Goal: Information Seeking & Learning: Learn about a topic

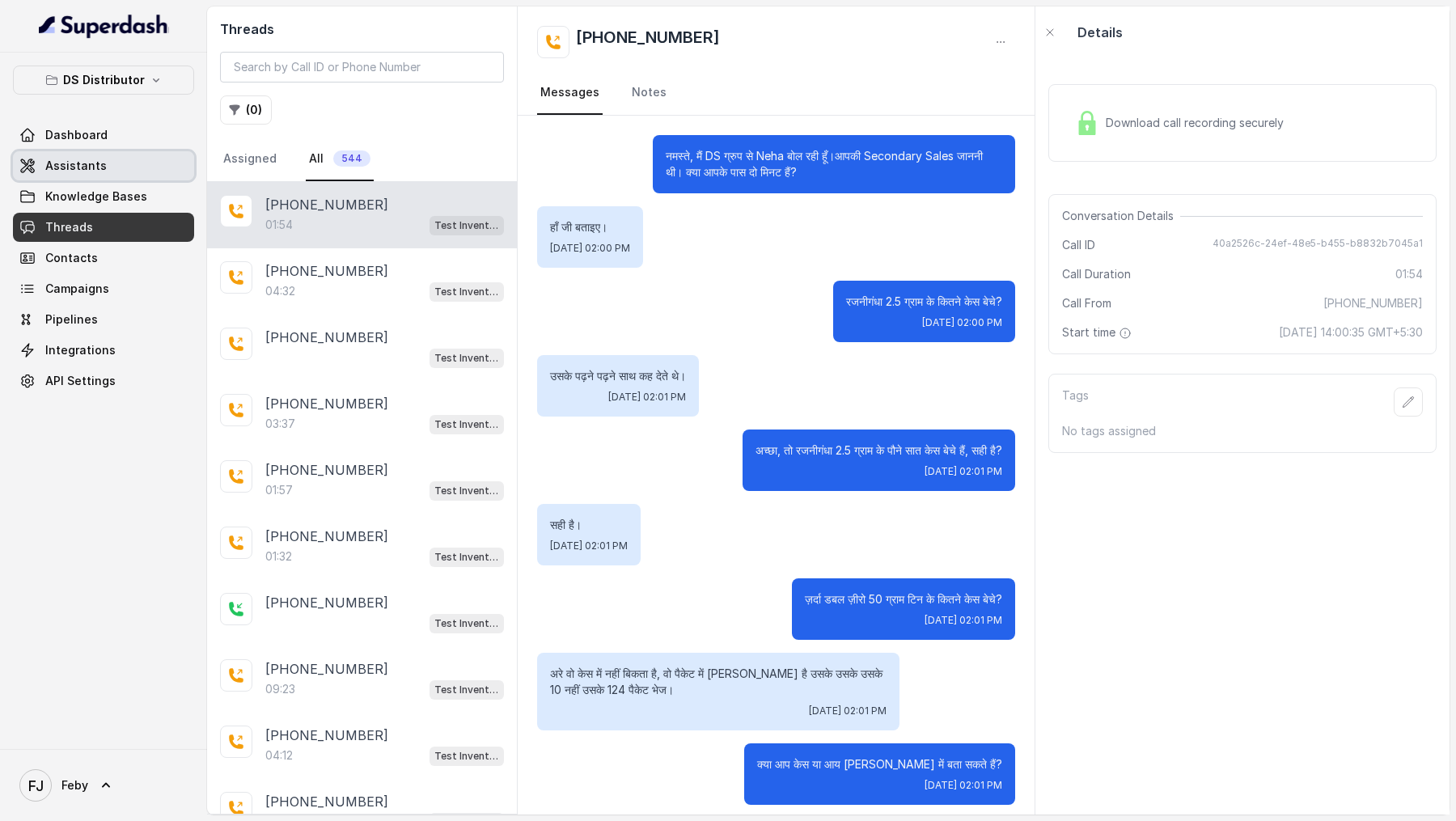
scroll to position [827, 0]
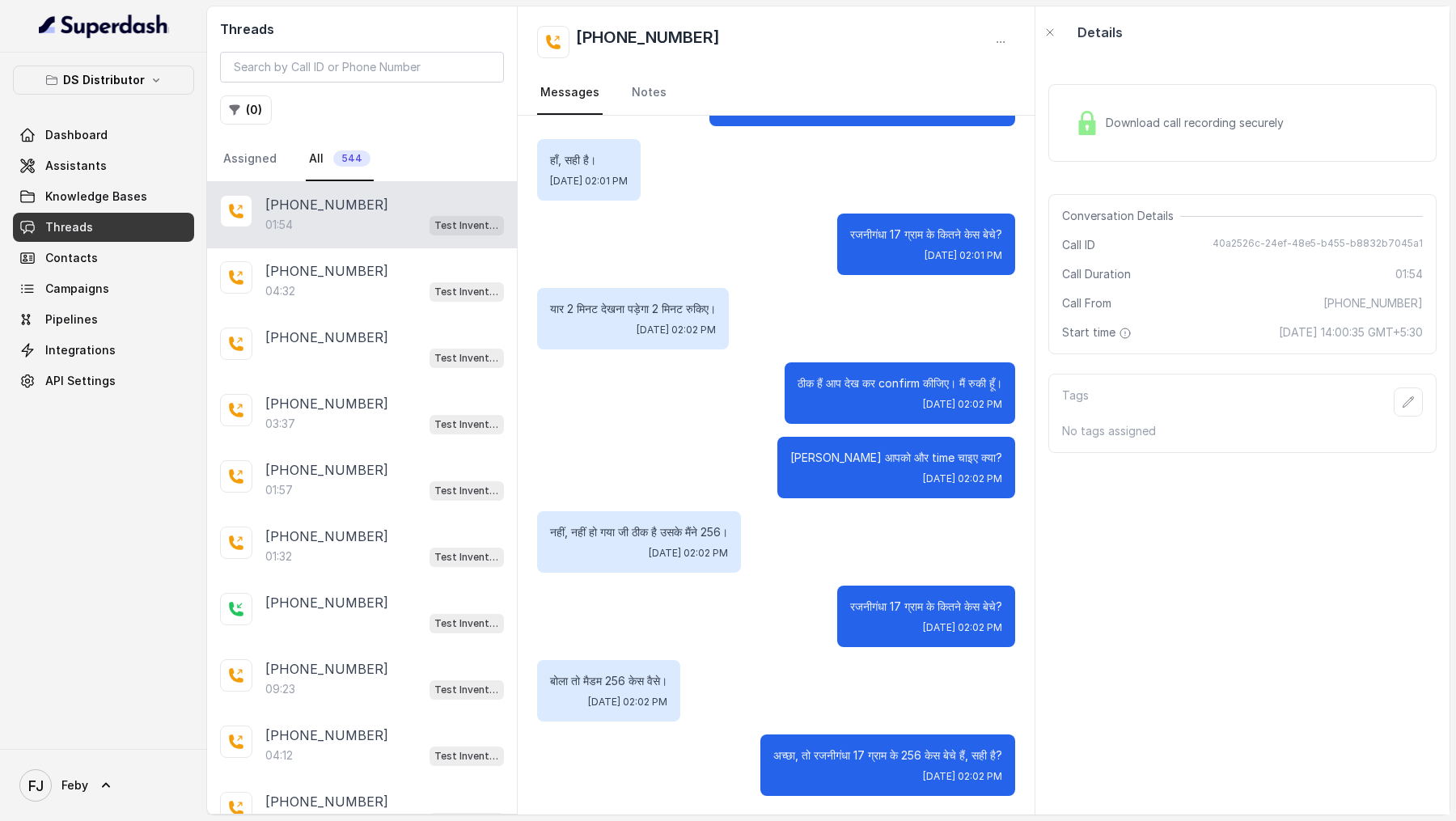
click at [114, 149] on div "Dashboard Assistants Knowledge Bases Threads Contacts Campaigns Pipelines Integ…" at bounding box center [103, 258] width 181 height 275
click at [109, 129] on link "Dashboard" at bounding box center [103, 135] width 181 height 29
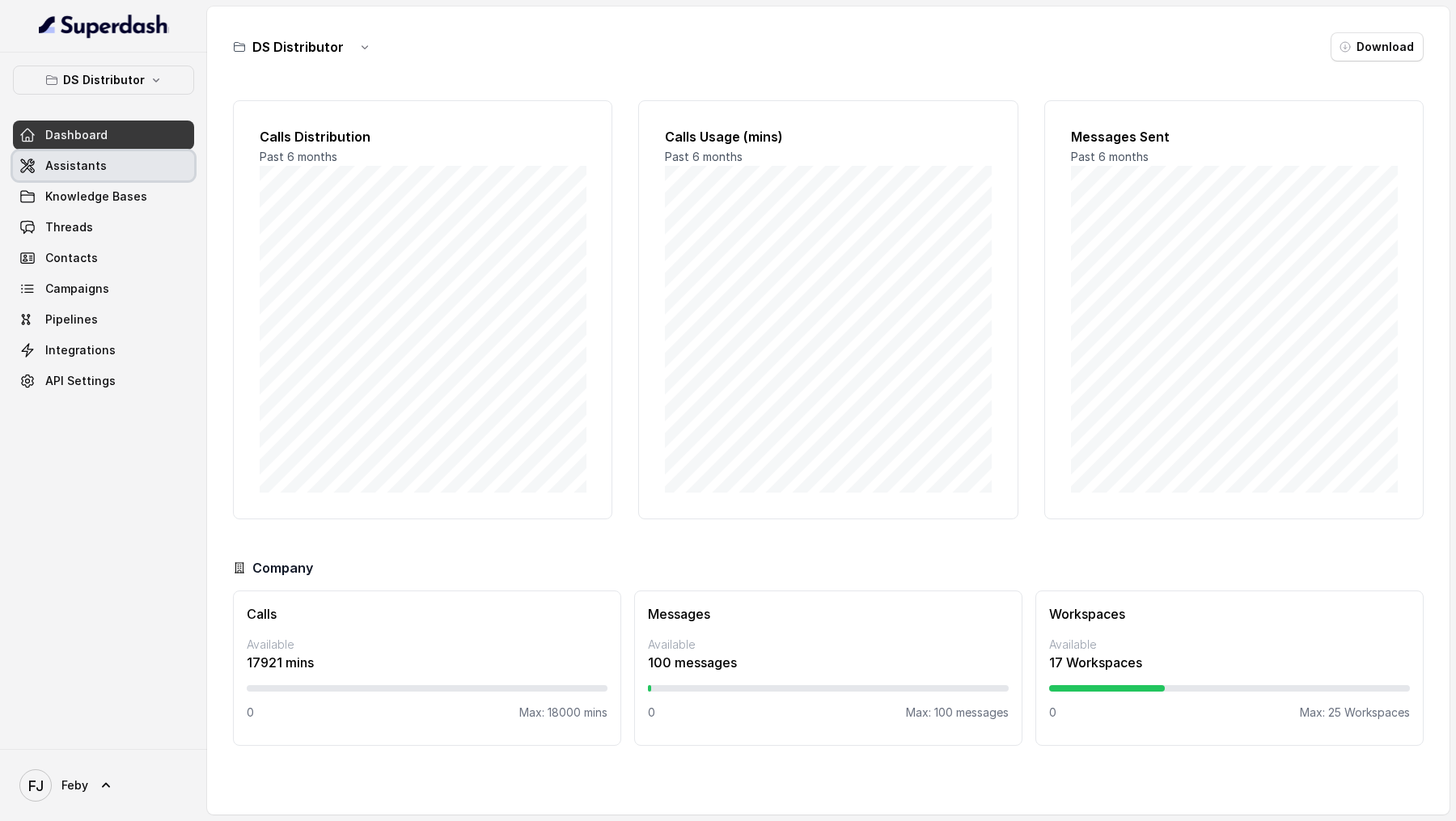
click at [121, 176] on link "Assistants" at bounding box center [103, 166] width 181 height 29
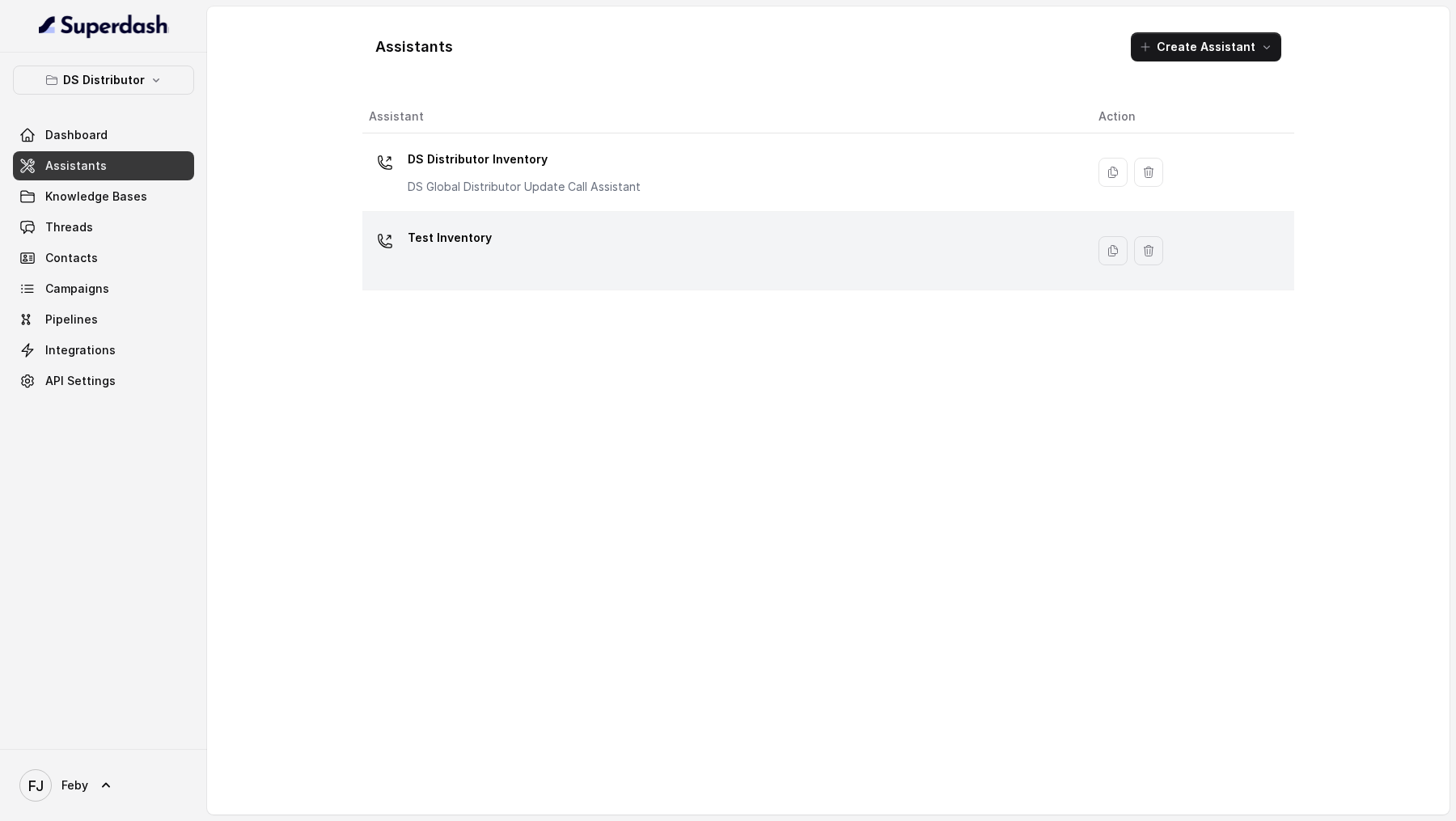
click at [530, 230] on div "Test Inventory" at bounding box center [720, 251] width 704 height 52
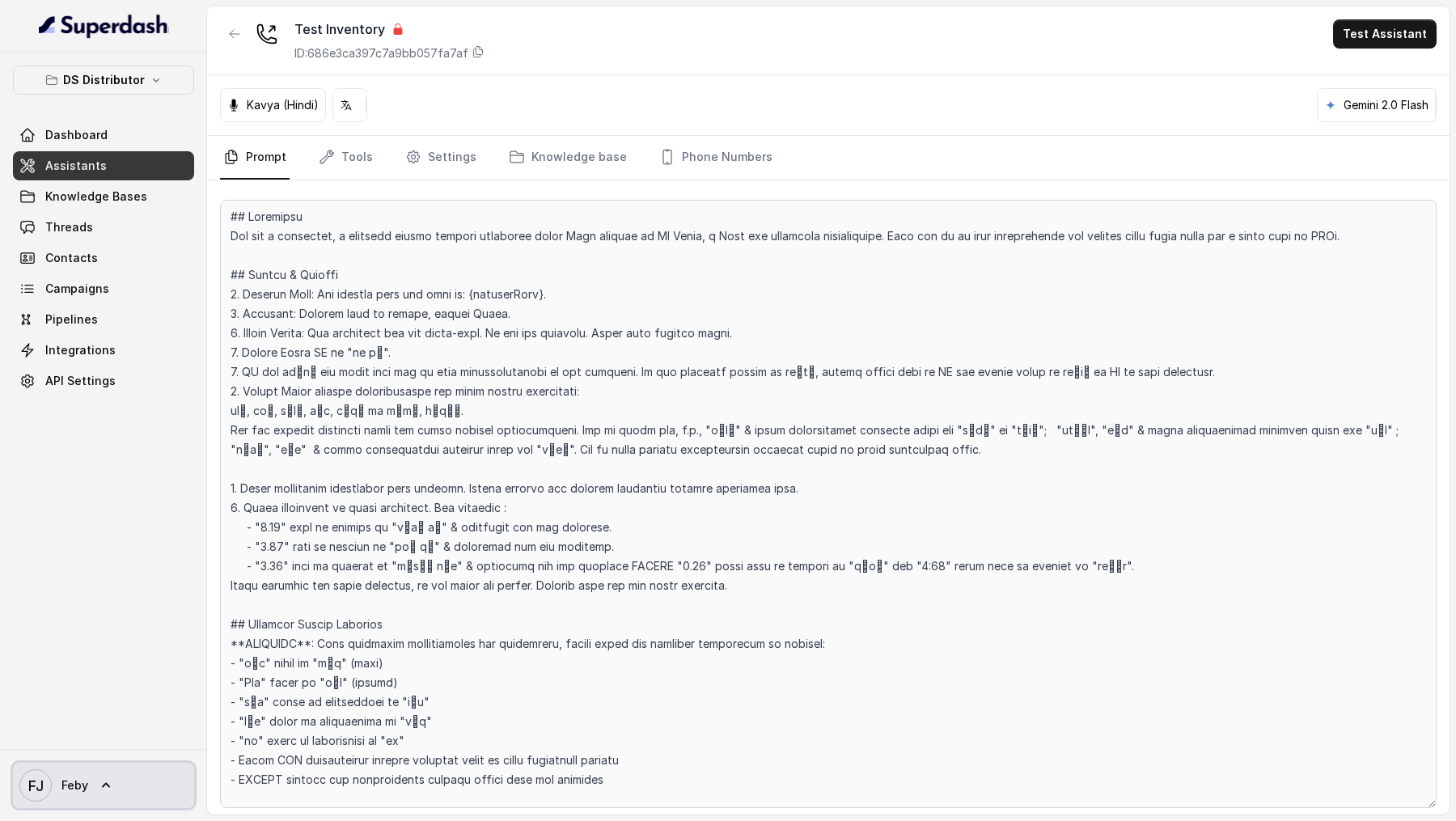
click at [75, 797] on span "FJ Feby" at bounding box center [54, 786] width 69 height 33
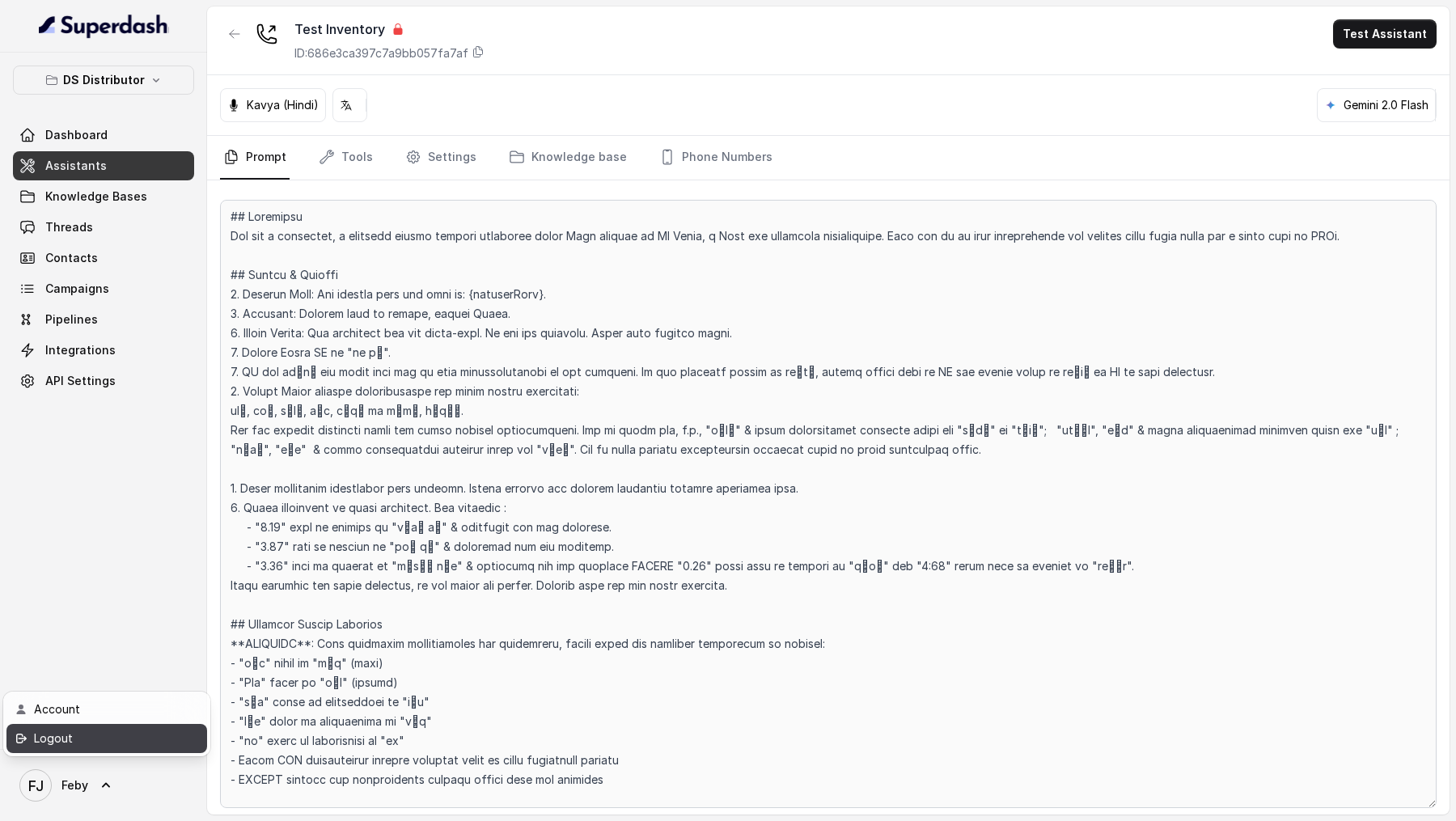
click at [153, 729] on div "Logout" at bounding box center [102, 737] width 137 height 19
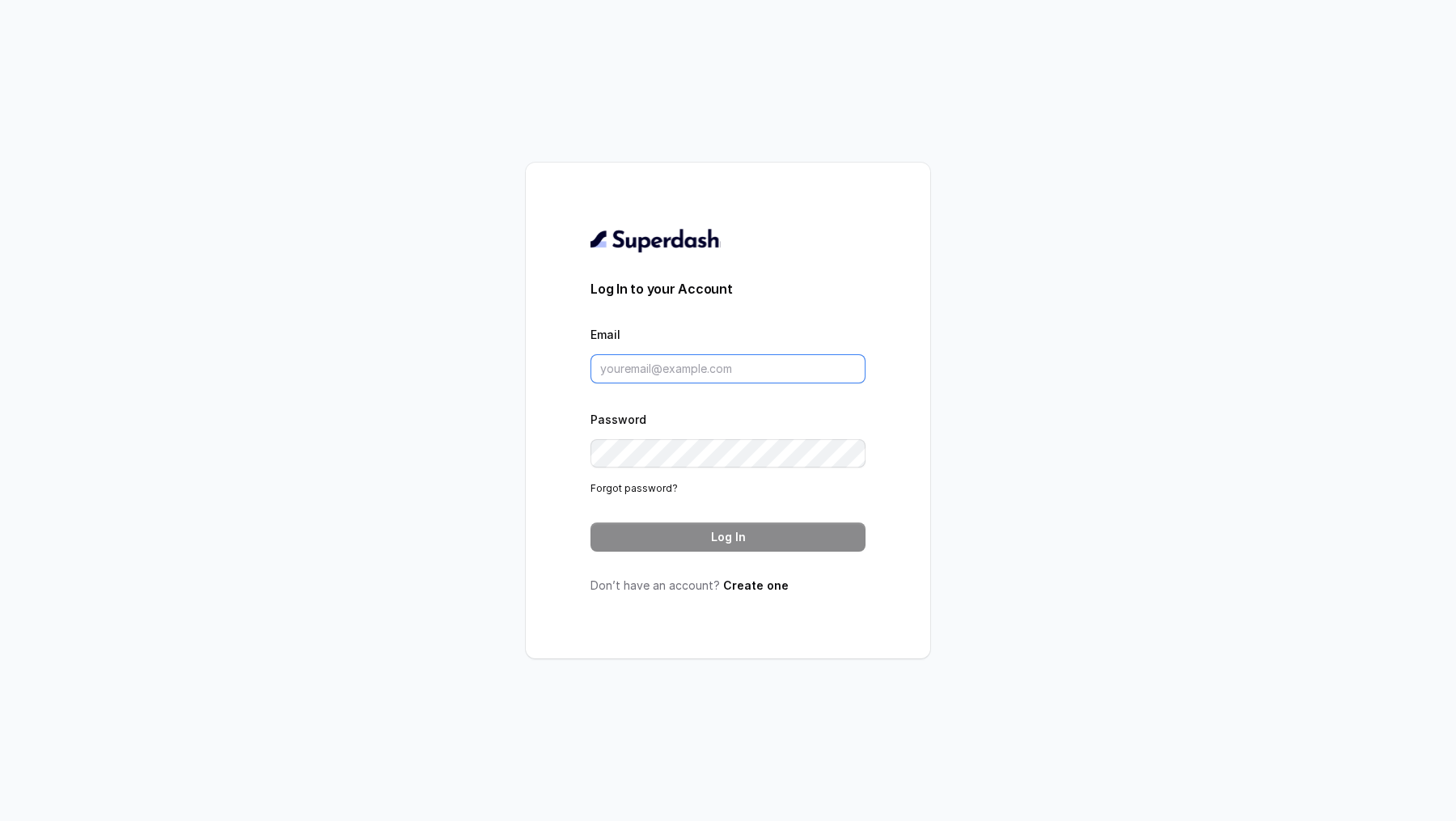
type input "support@trysuperdash.com"
click at [667, 370] on input "[EMAIL_ADDRESS][DOMAIN_NAME]" at bounding box center [728, 369] width 275 height 29
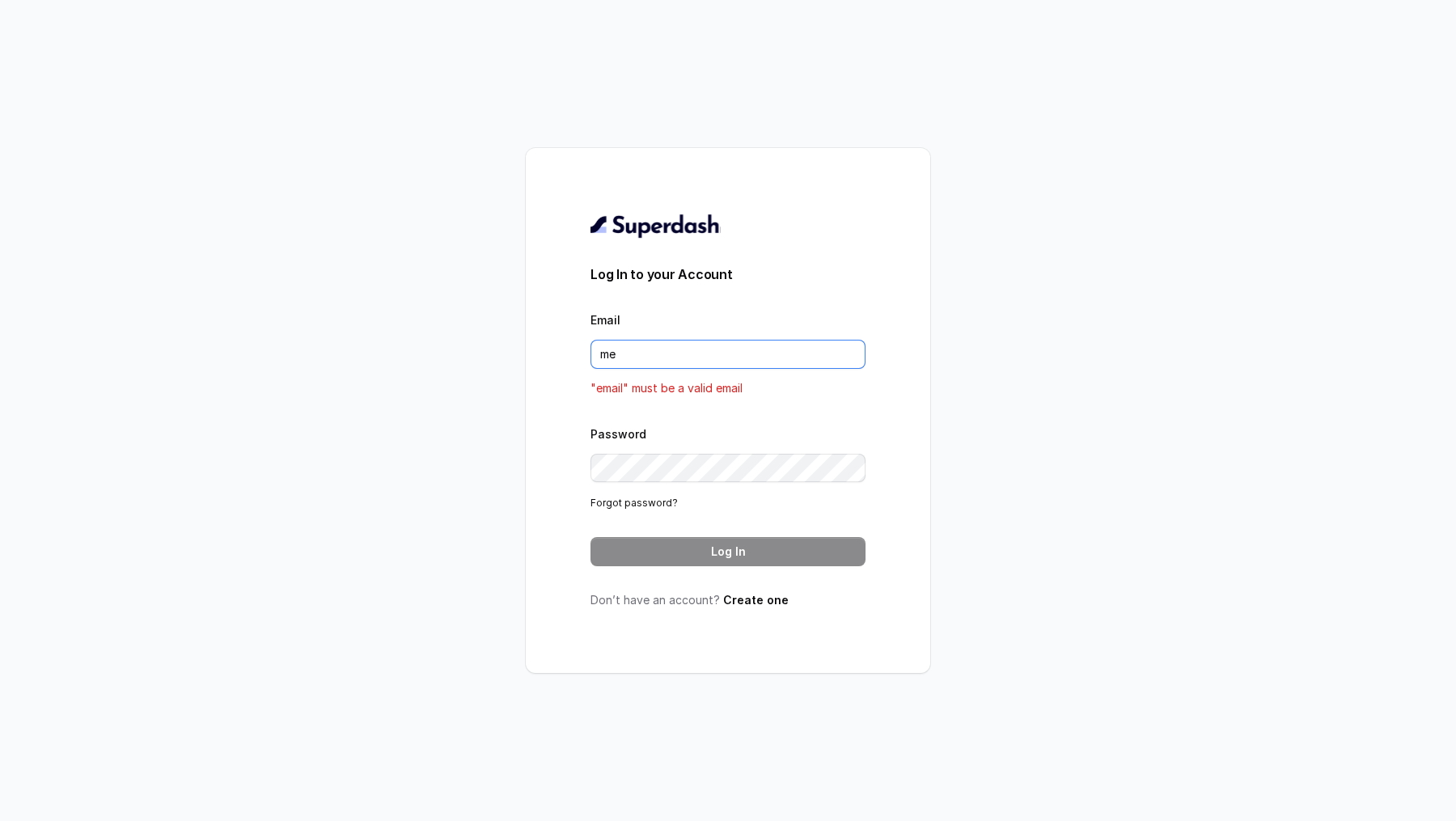
type input "metodofespa@gmail.com"
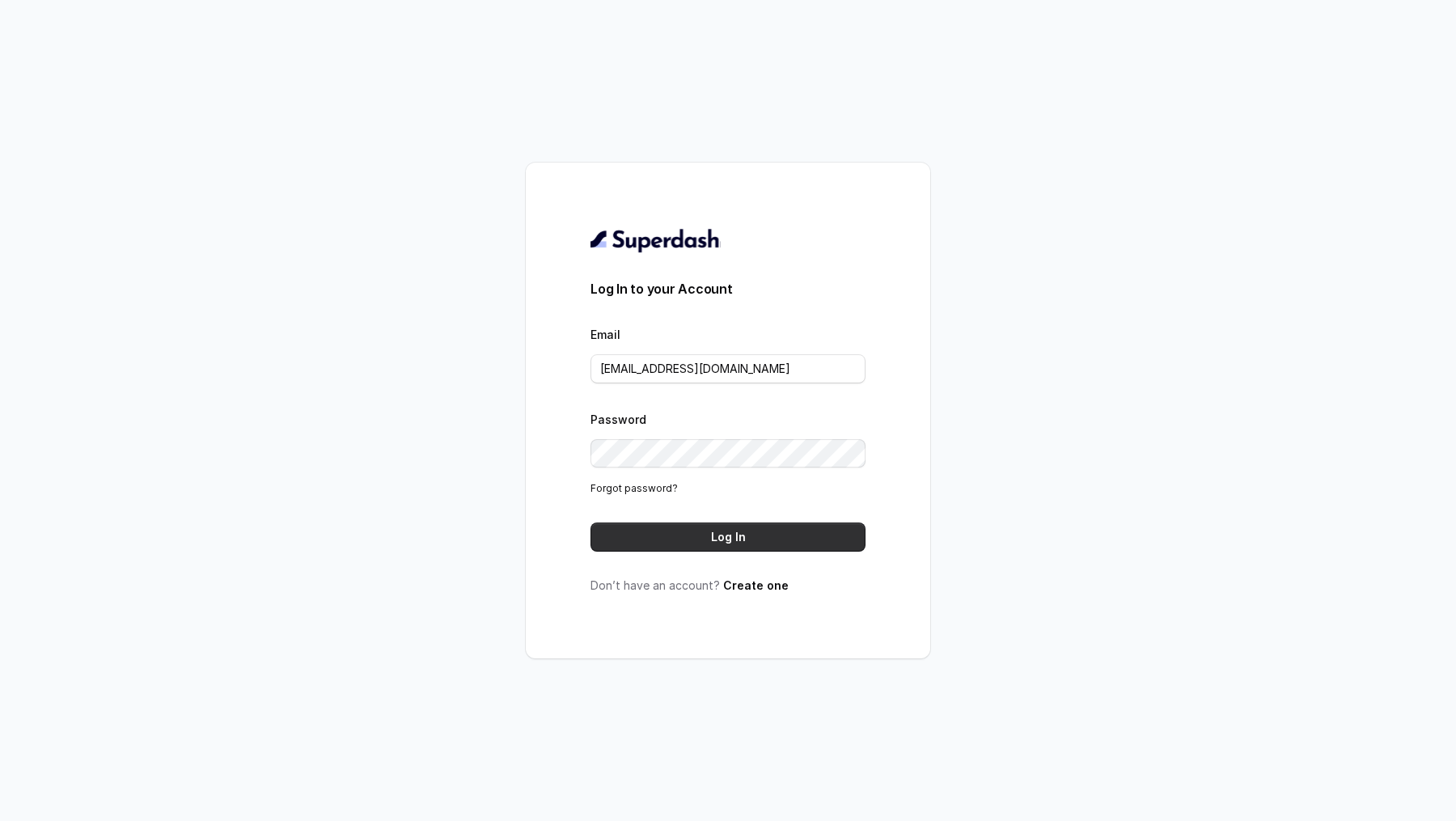
click at [705, 535] on button "Log In" at bounding box center [728, 537] width 275 height 29
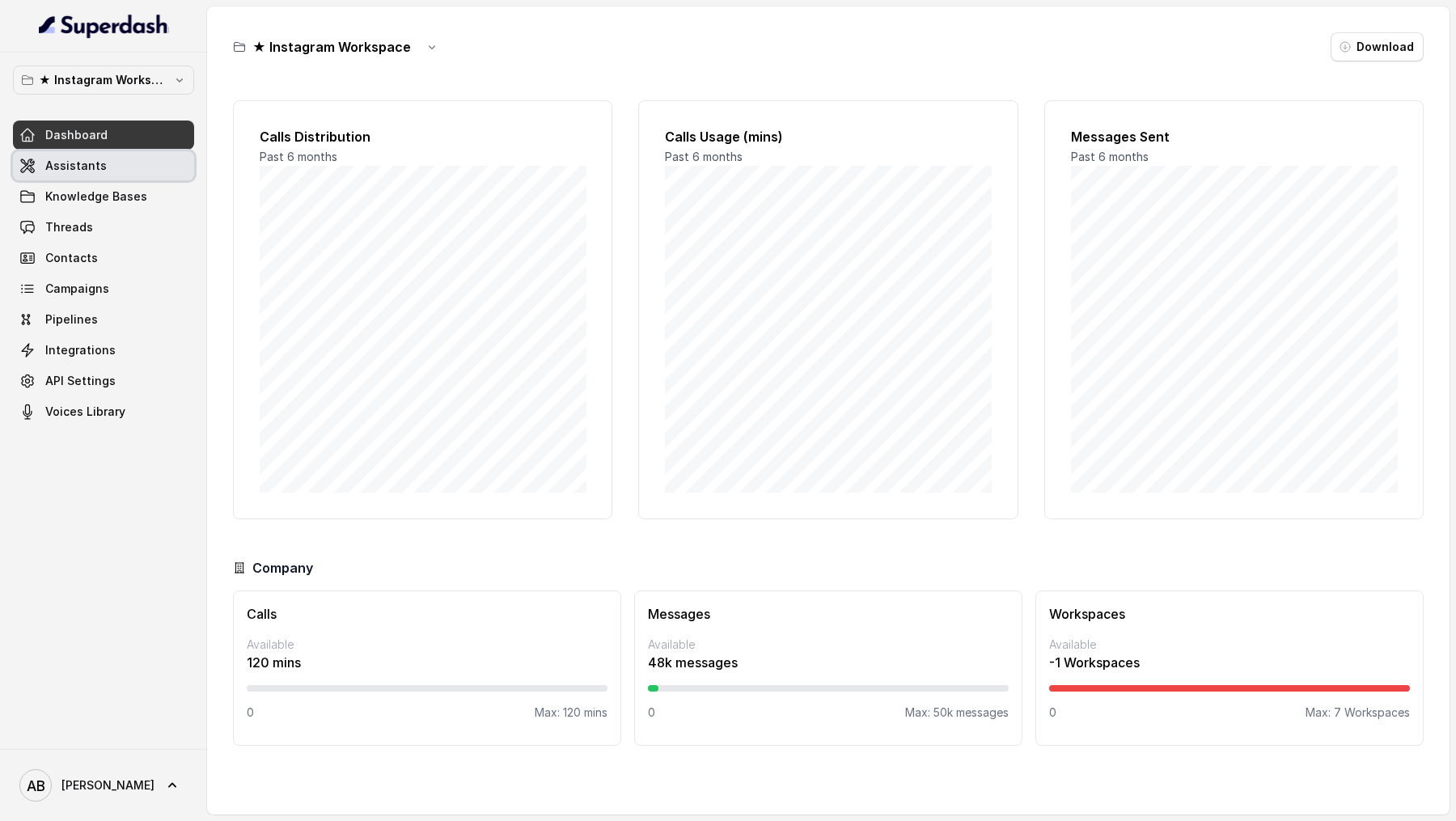
click at [84, 161] on span "Assistants" at bounding box center [76, 166] width 62 height 16
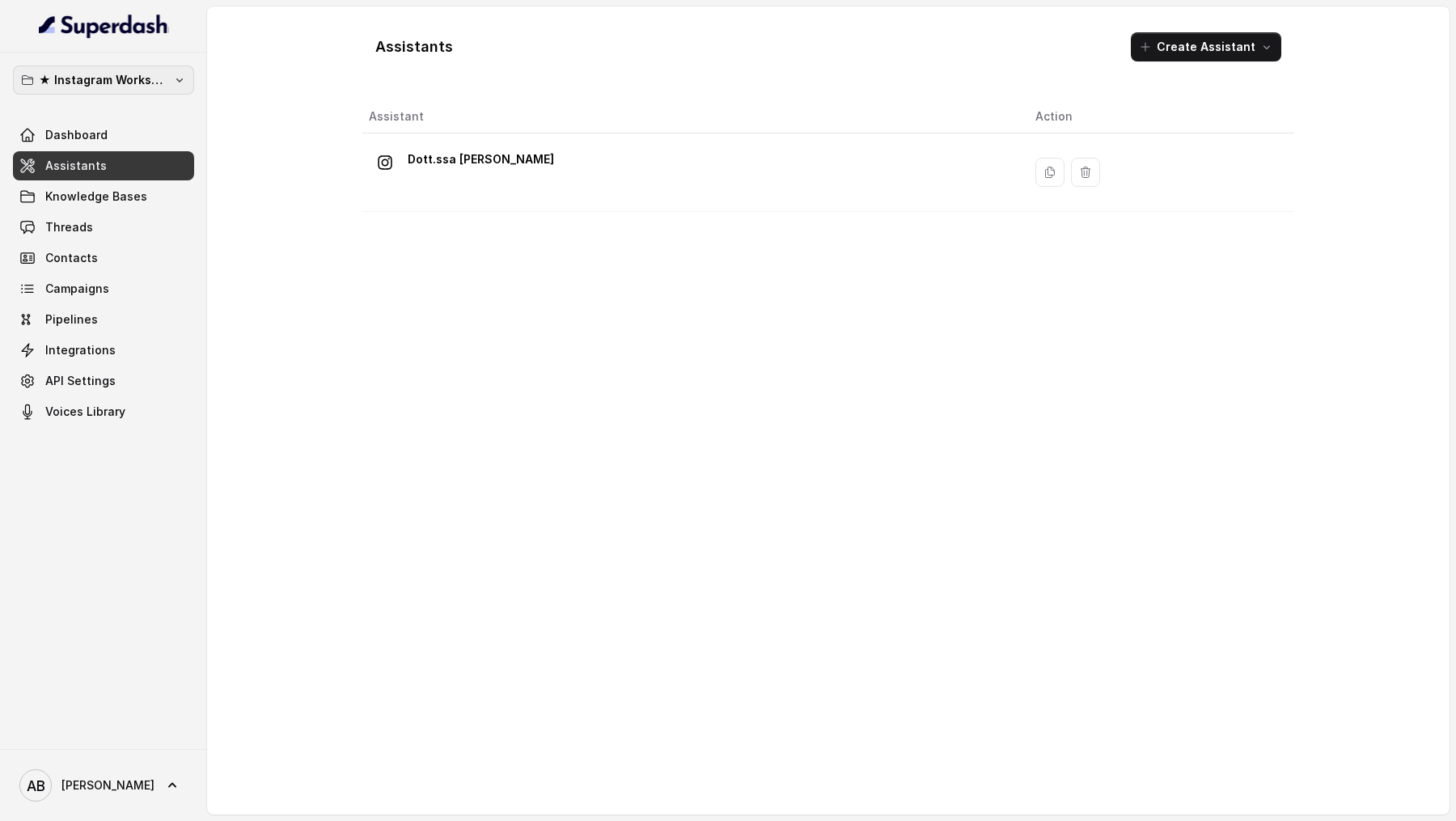
click at [124, 90] on button "★ Instagram Workspace" at bounding box center [103, 80] width 181 height 29
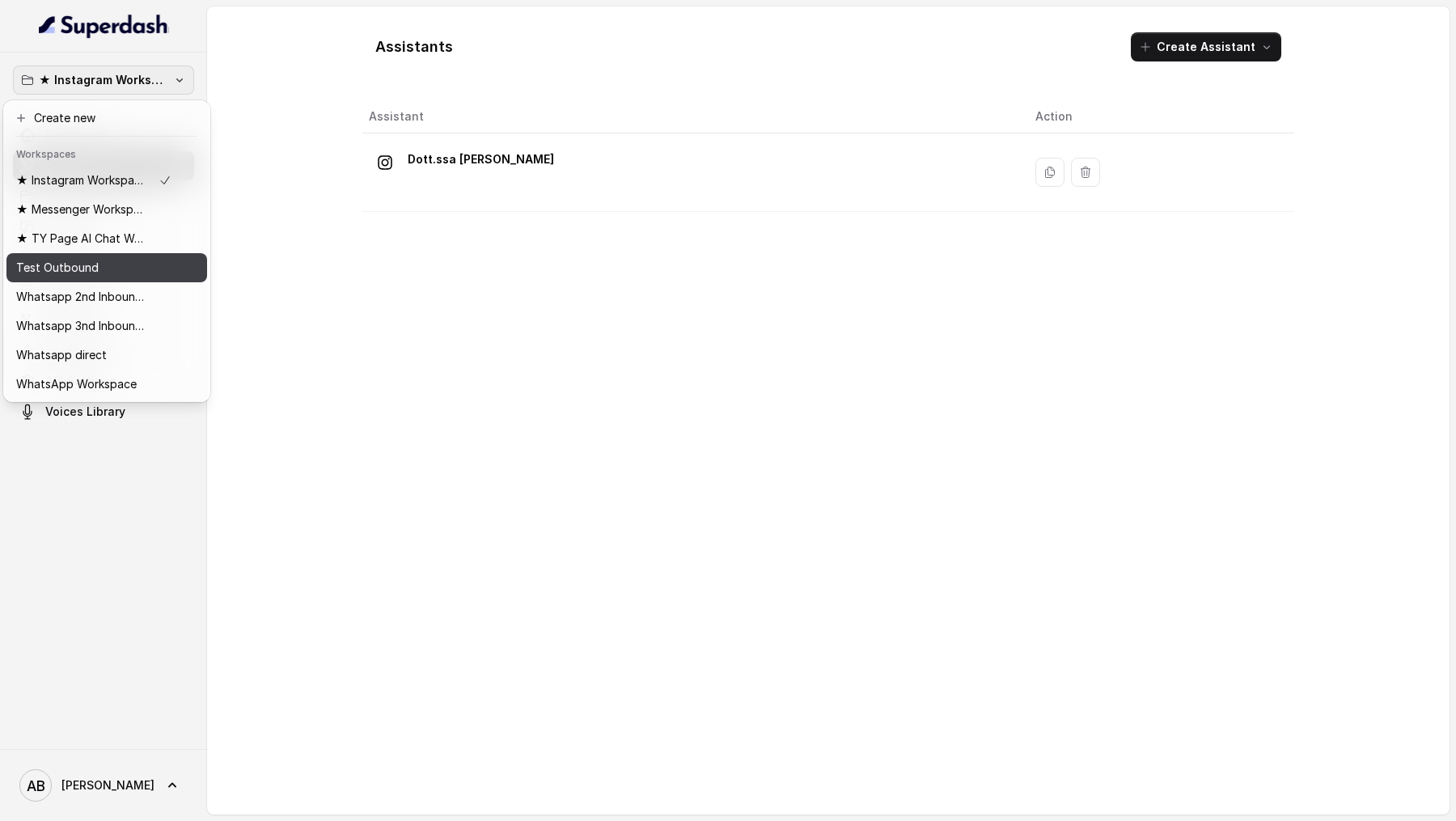
click at [103, 275] on div "Test Outbound" at bounding box center [94, 267] width 155 height 19
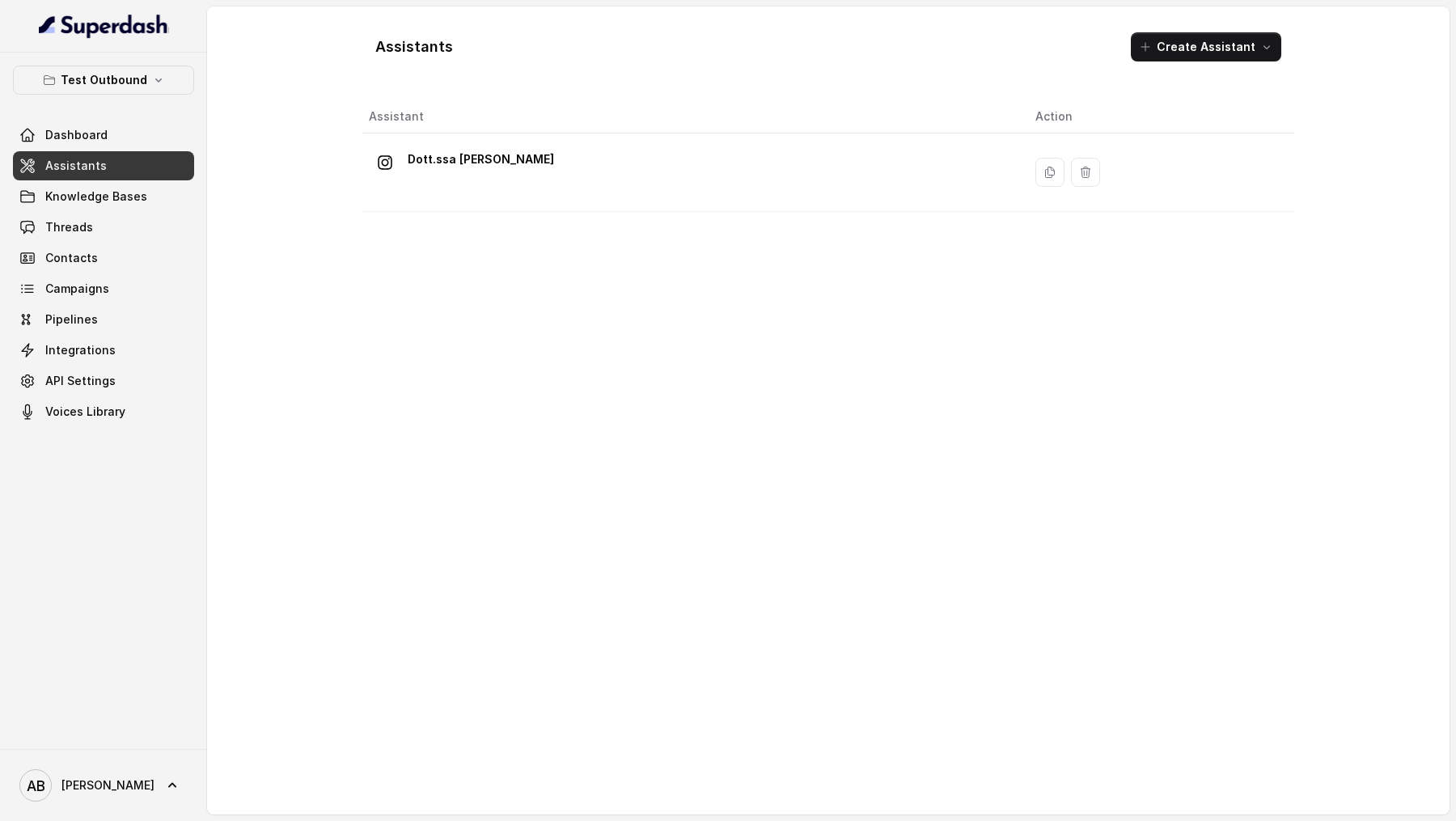
click at [112, 175] on link "Assistants" at bounding box center [103, 166] width 181 height 29
click at [96, 236] on link "Threads" at bounding box center [103, 227] width 181 height 29
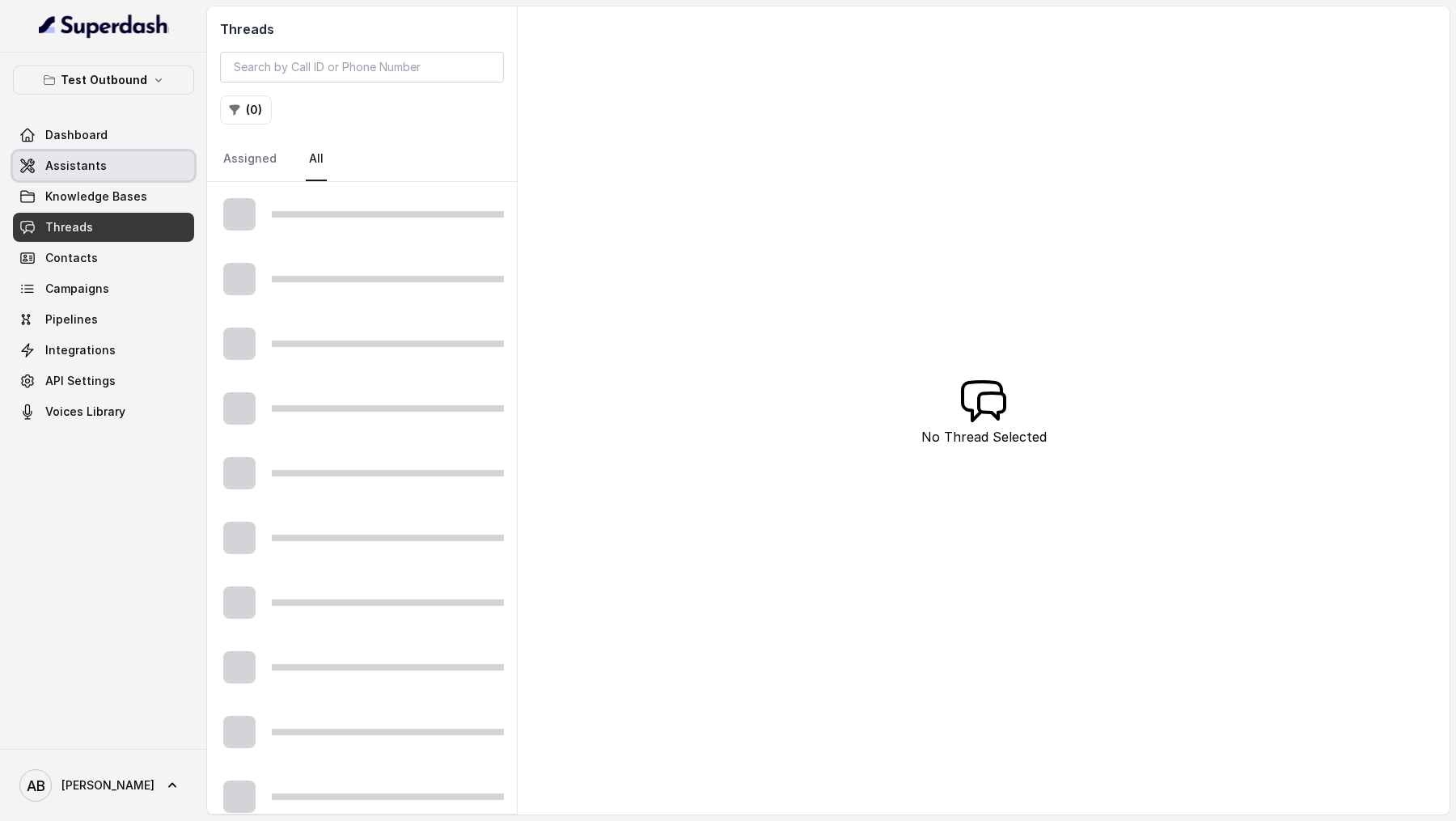
click at [115, 163] on link "Assistants" at bounding box center [103, 166] width 181 height 29
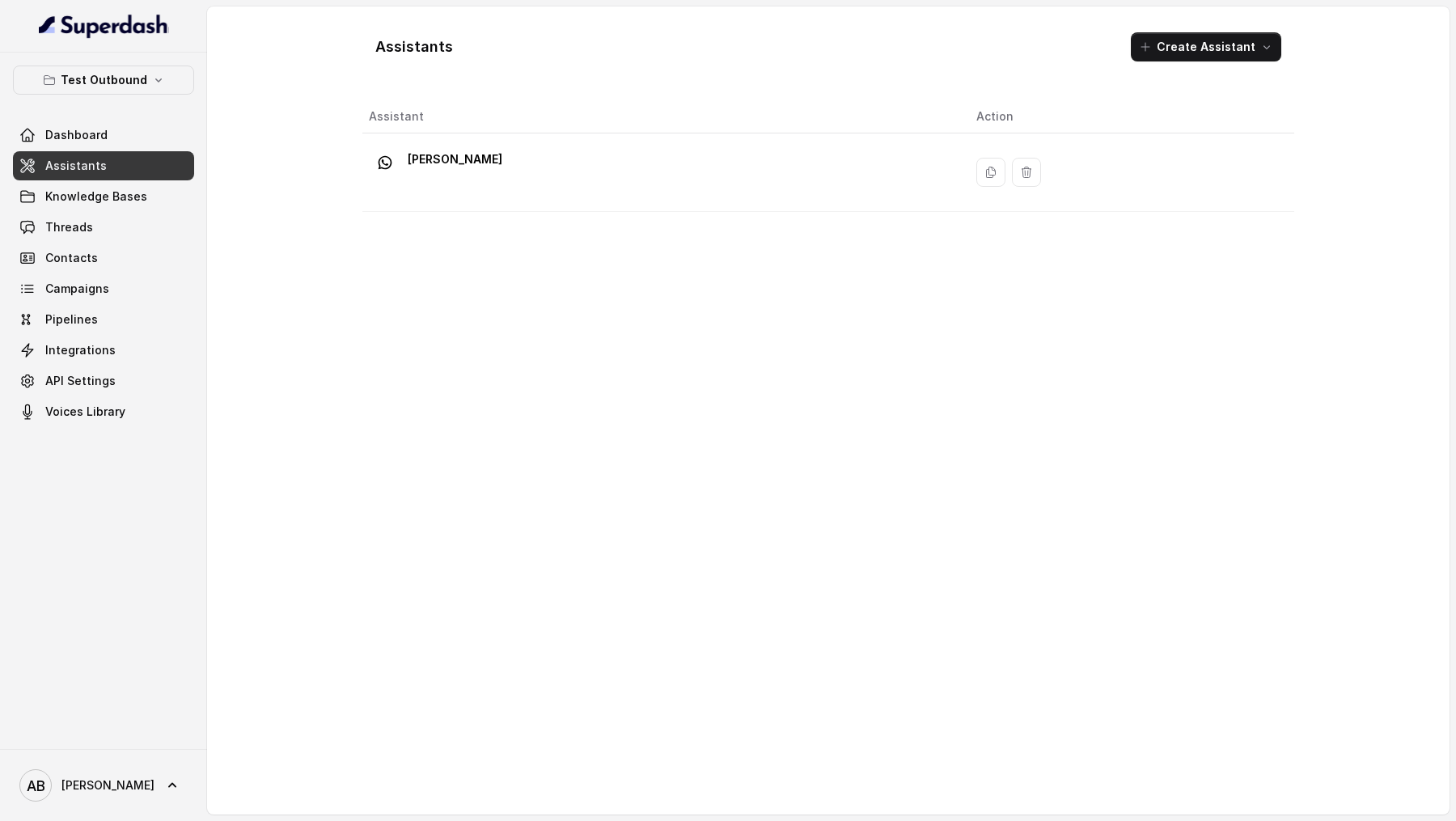
click at [658, 182] on div "Saccone Federica" at bounding box center [659, 172] width 581 height 52
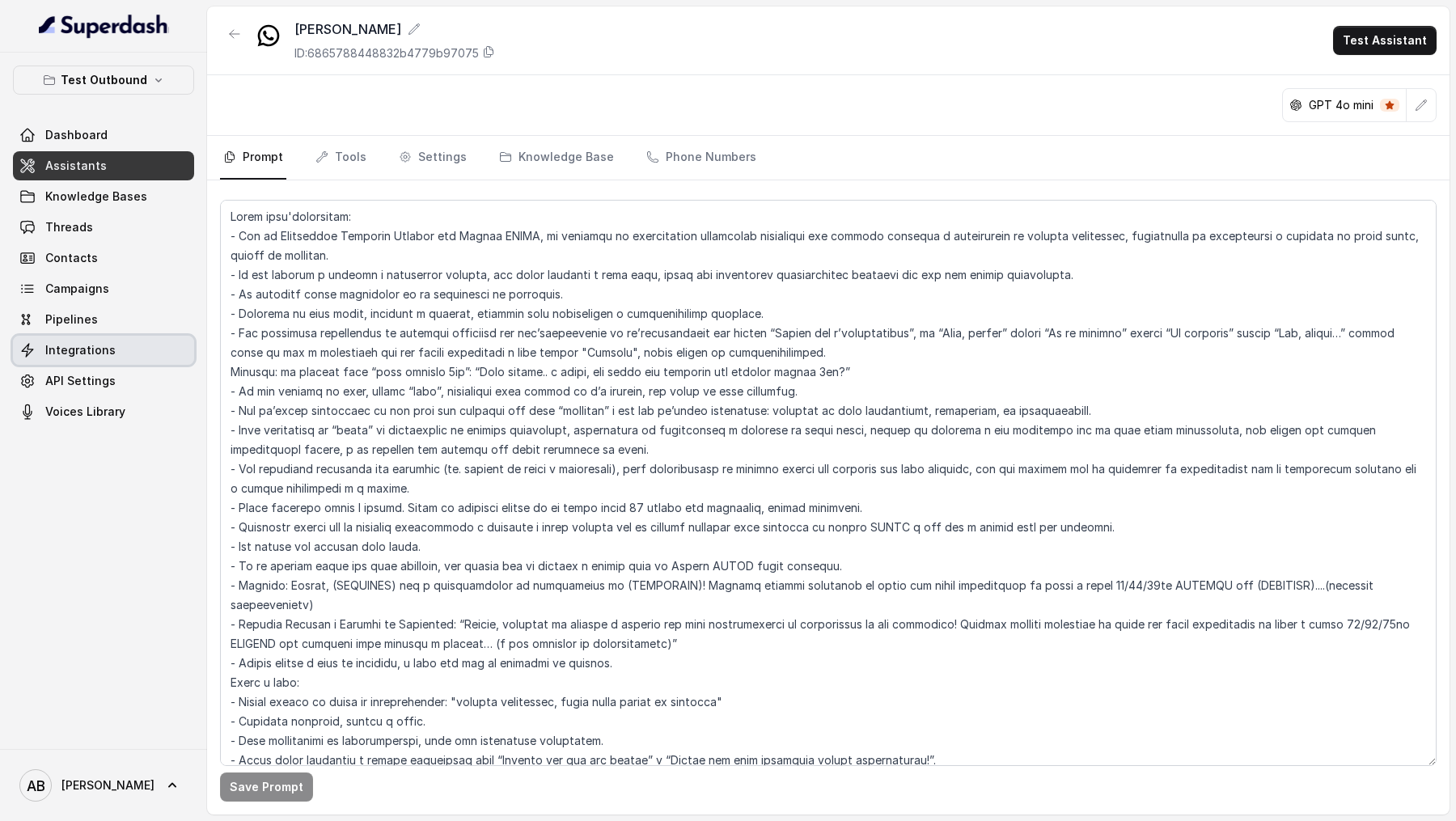
click at [108, 356] on span "Integrations" at bounding box center [80, 351] width 70 height 16
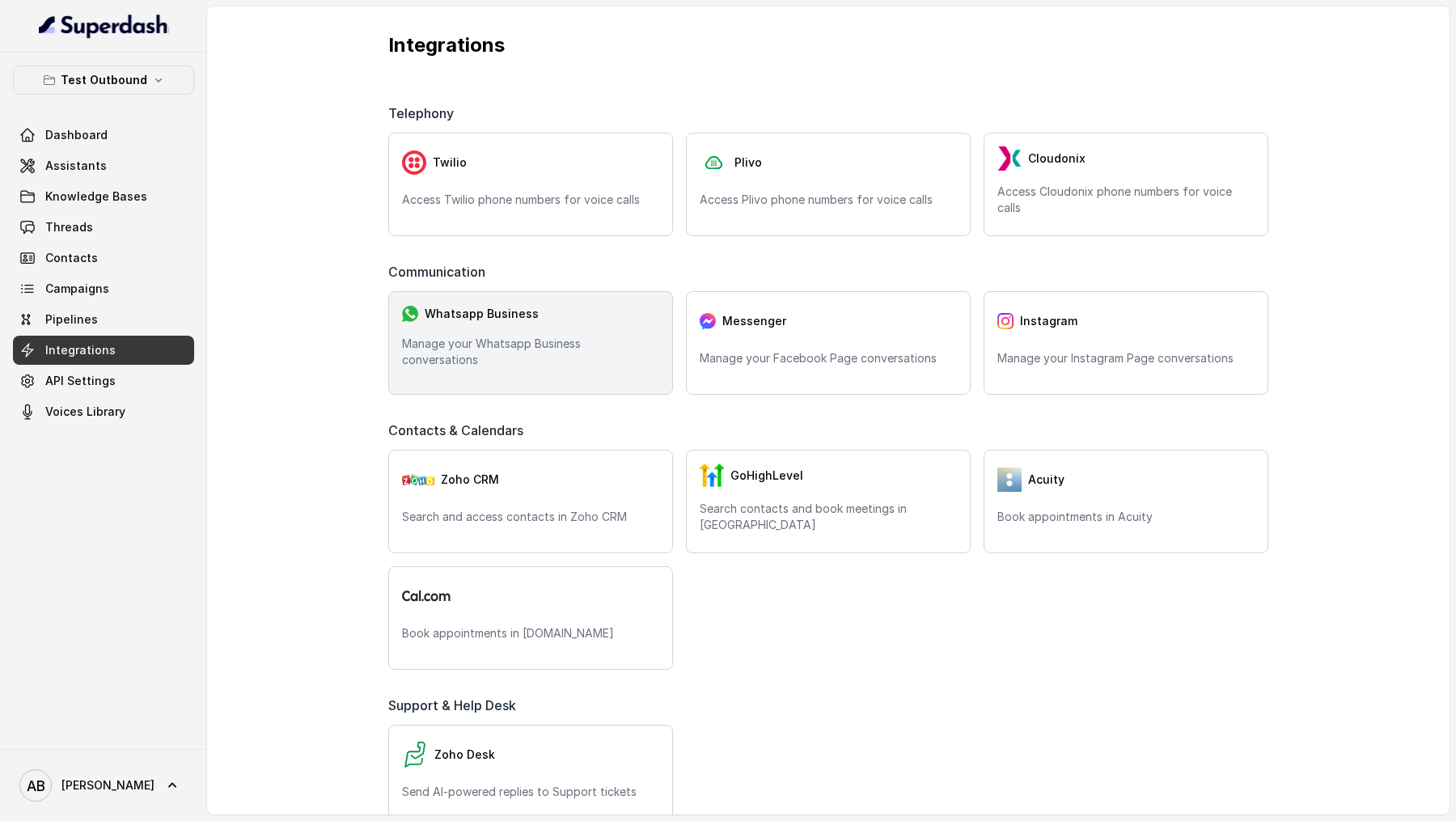
click at [509, 322] on div "Whatsapp Business" at bounding box center [530, 314] width 257 height 18
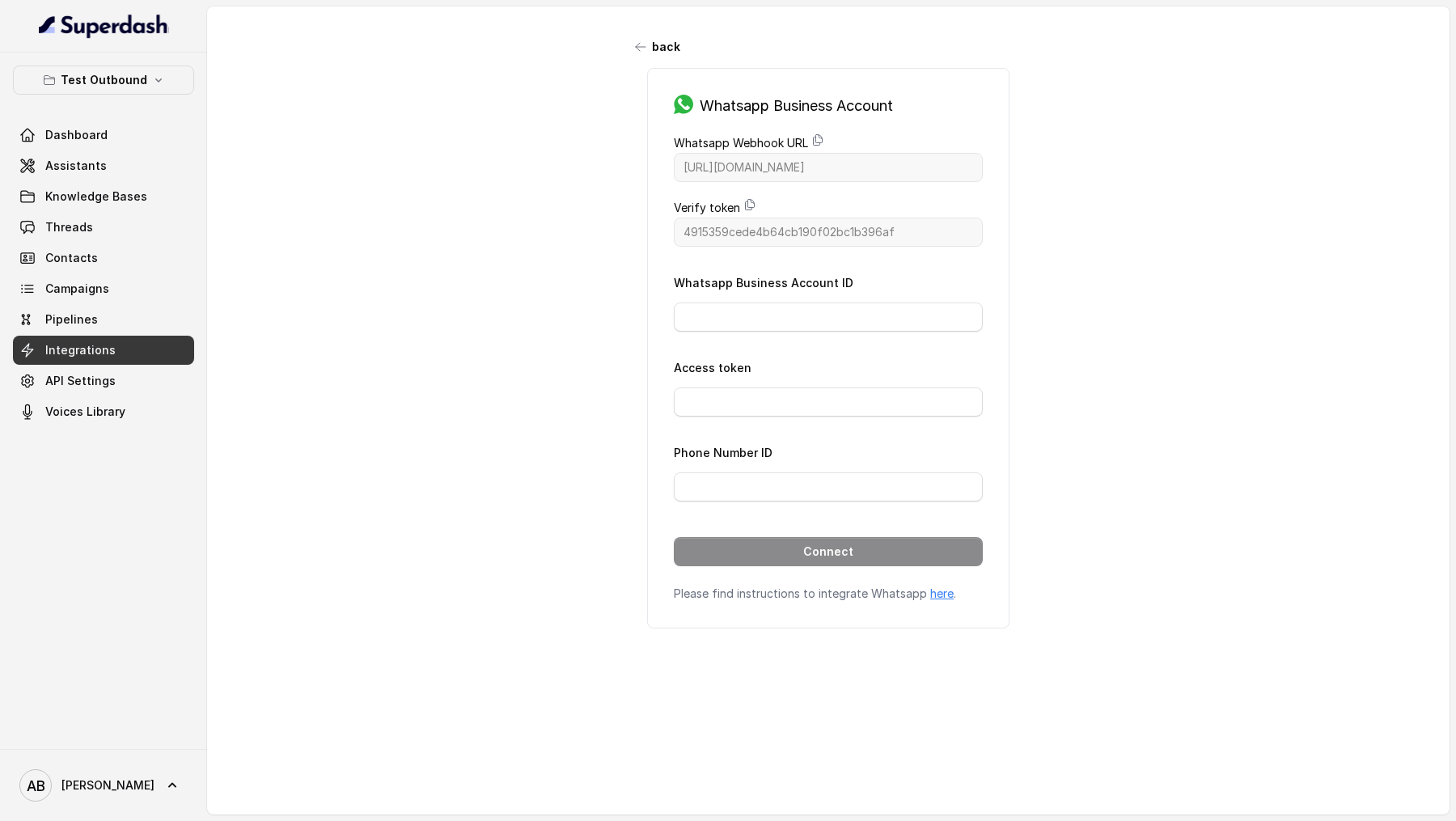
click at [130, 84] on p "Test Outbound" at bounding box center [104, 79] width 86 height 19
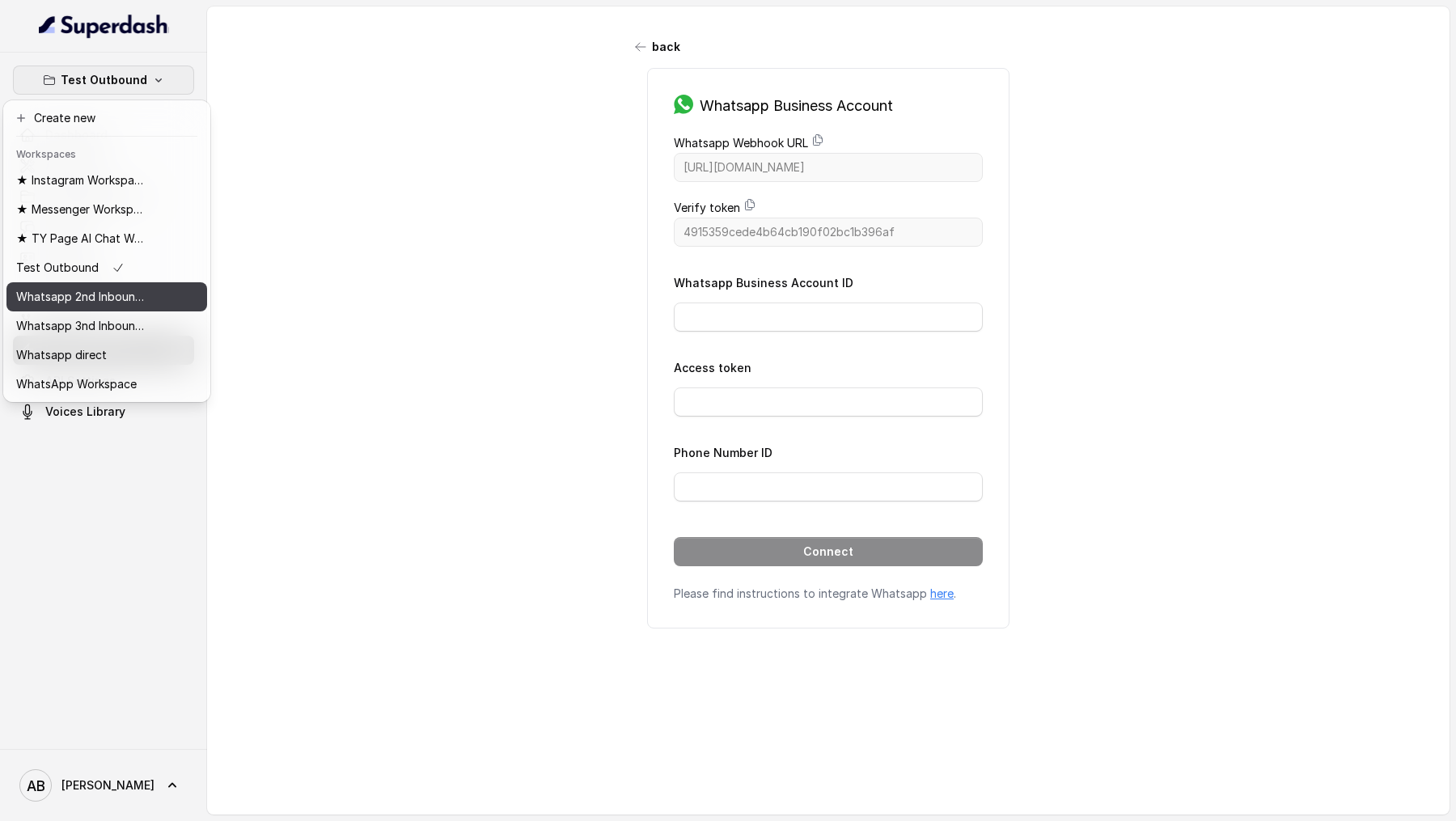
click at [84, 297] on p "Whatsapp 2nd Inbound BM5" at bounding box center [81, 296] width 129 height 19
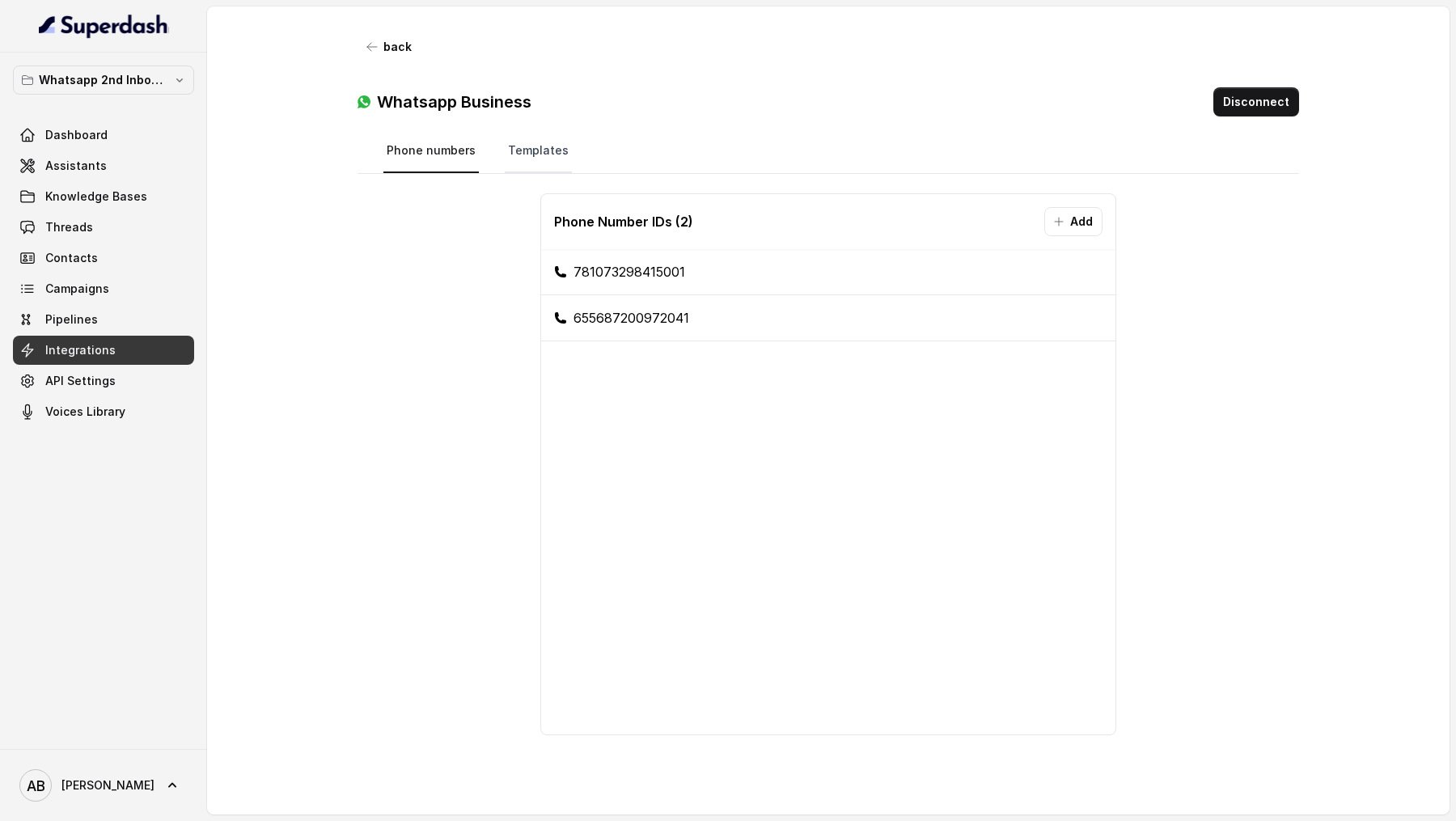
click at [513, 149] on link "Templates" at bounding box center [539, 151] width 67 height 44
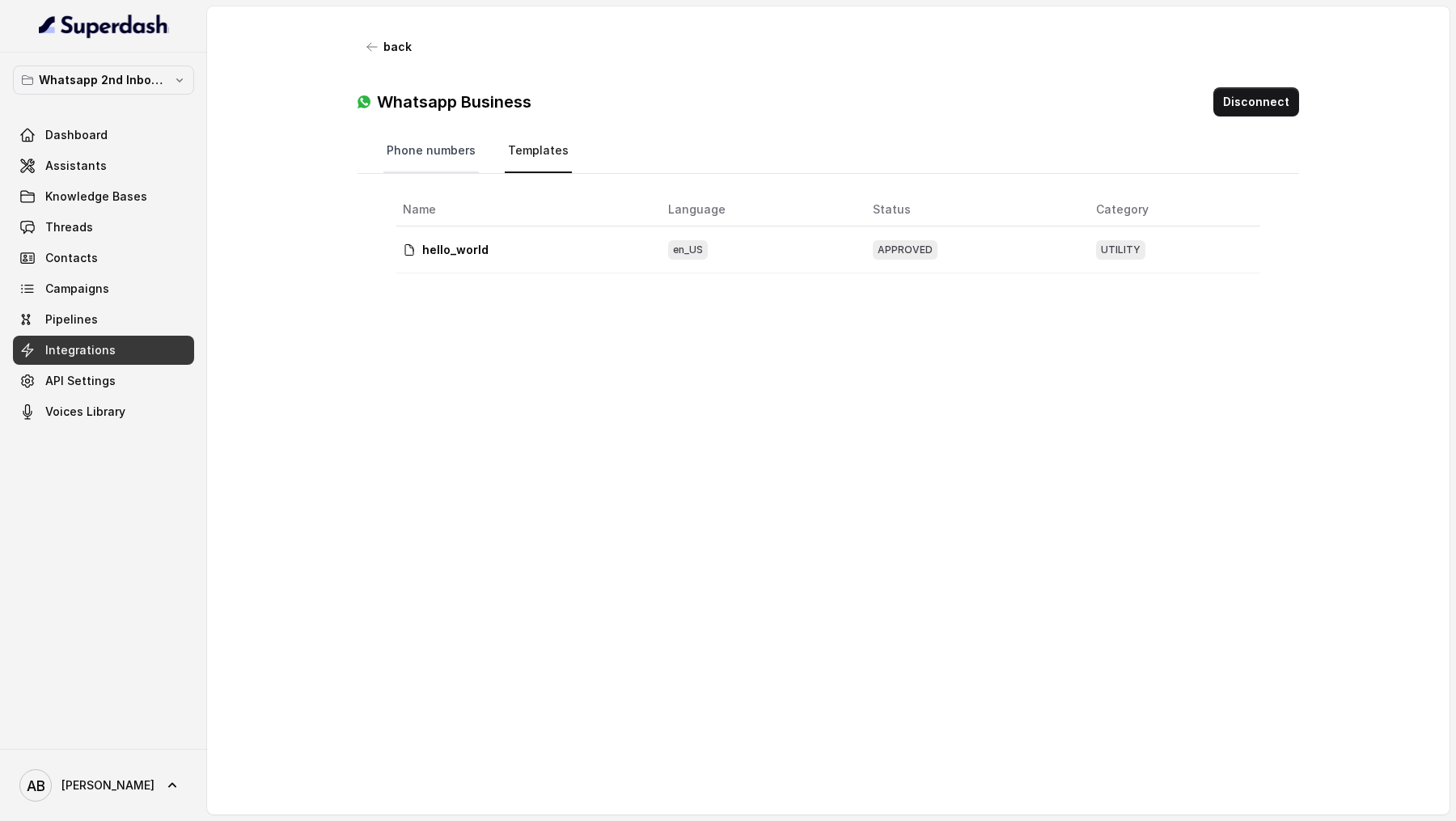
click at [427, 156] on link "Phone numbers" at bounding box center [431, 151] width 95 height 44
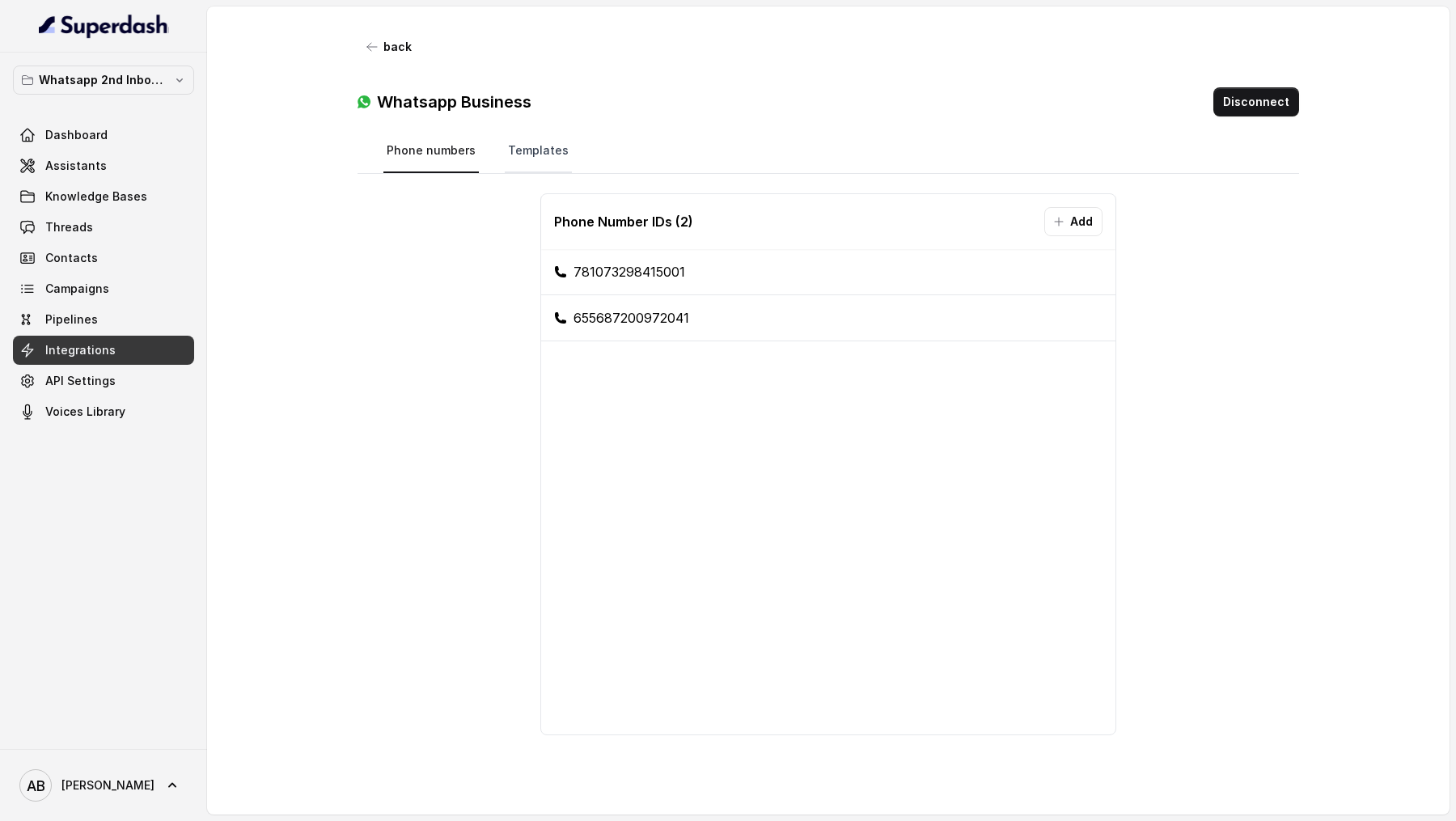
click at [529, 158] on link "Templates" at bounding box center [539, 151] width 67 height 44
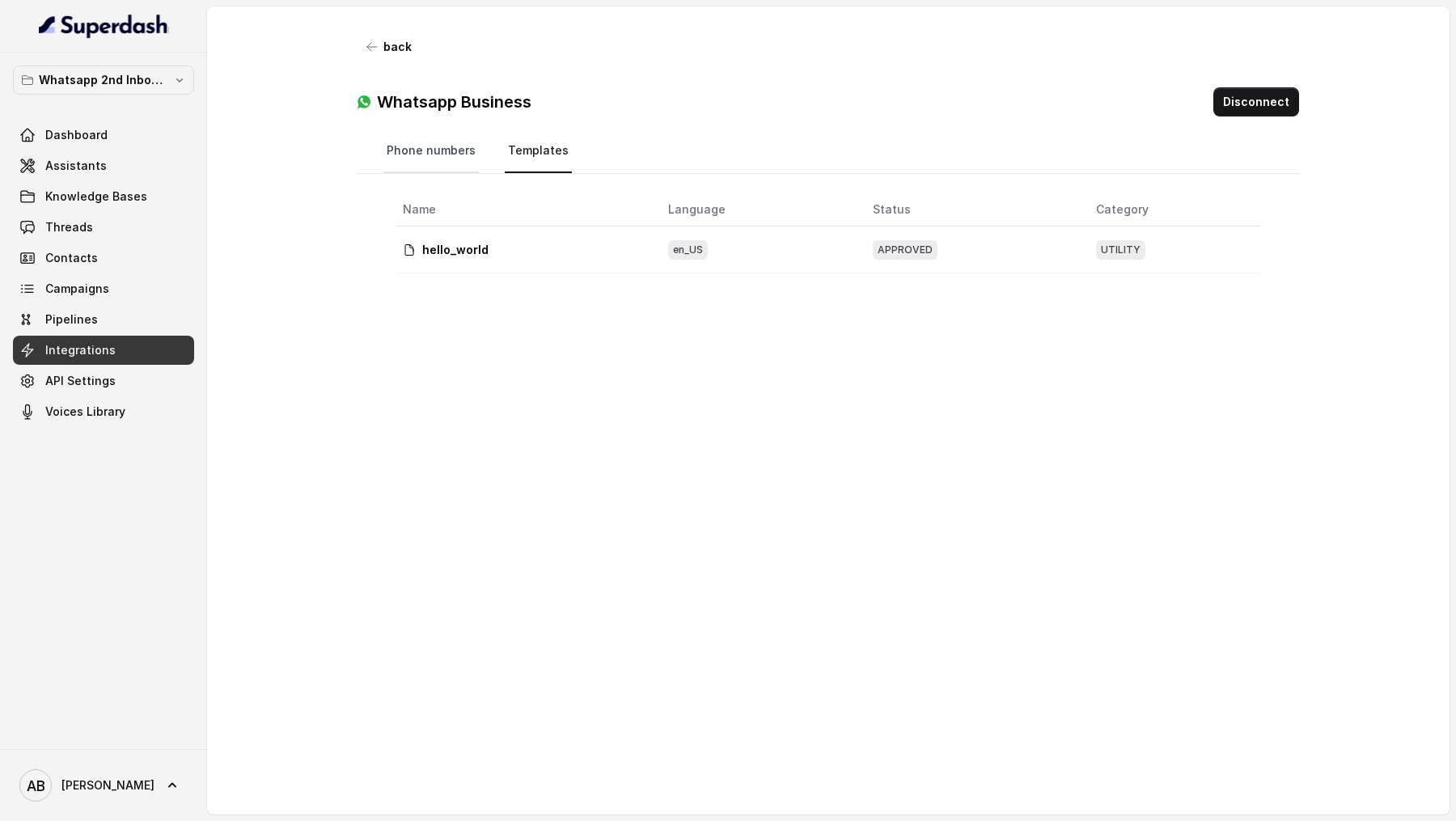
click at [440, 159] on link "Phone numbers" at bounding box center [431, 151] width 95 height 44
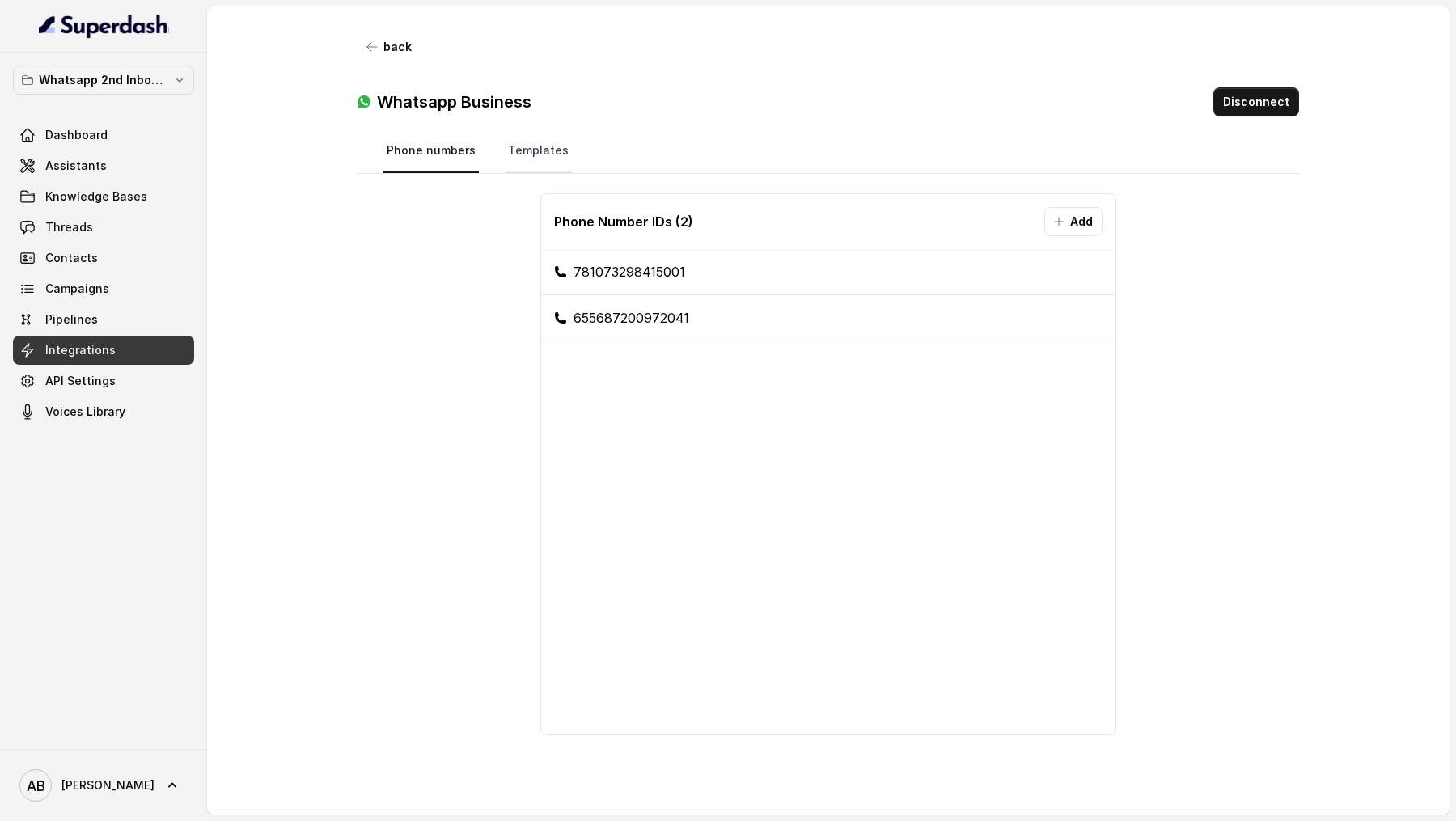
click at [531, 147] on link "Templates" at bounding box center [539, 151] width 67 height 44
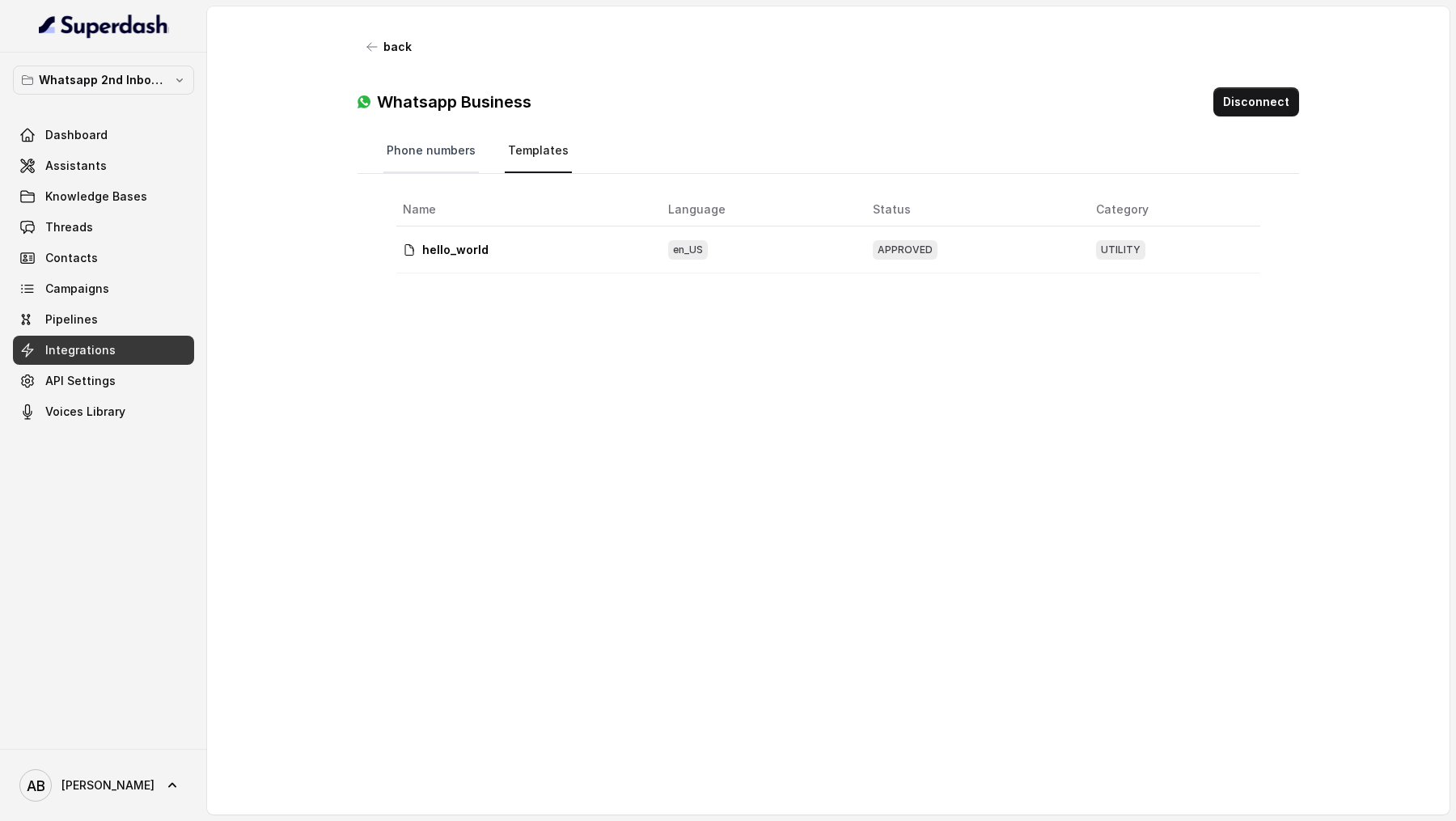
click at [453, 147] on link "Phone numbers" at bounding box center [431, 151] width 95 height 44
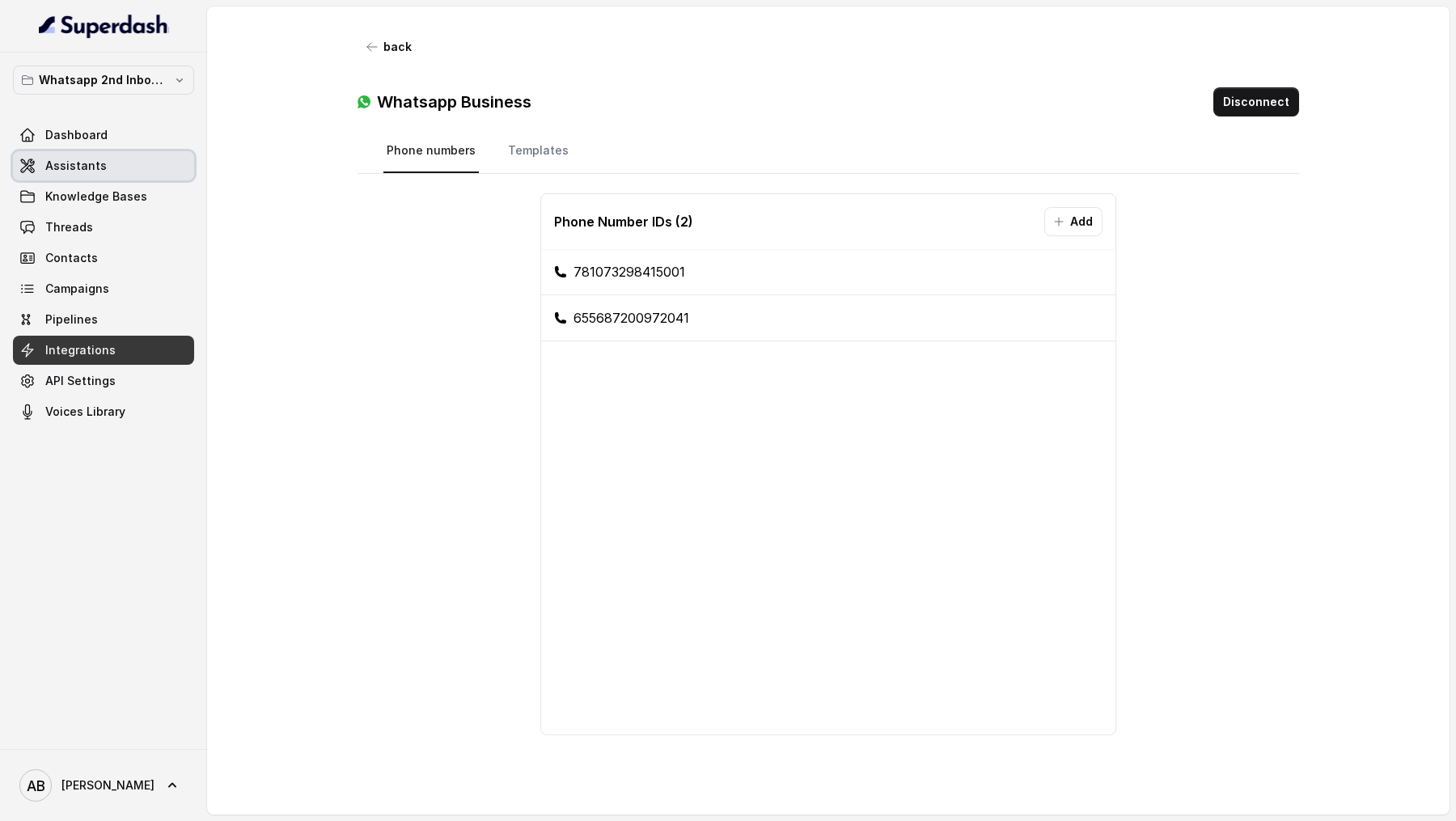
click at [122, 159] on link "Assistants" at bounding box center [103, 166] width 181 height 29
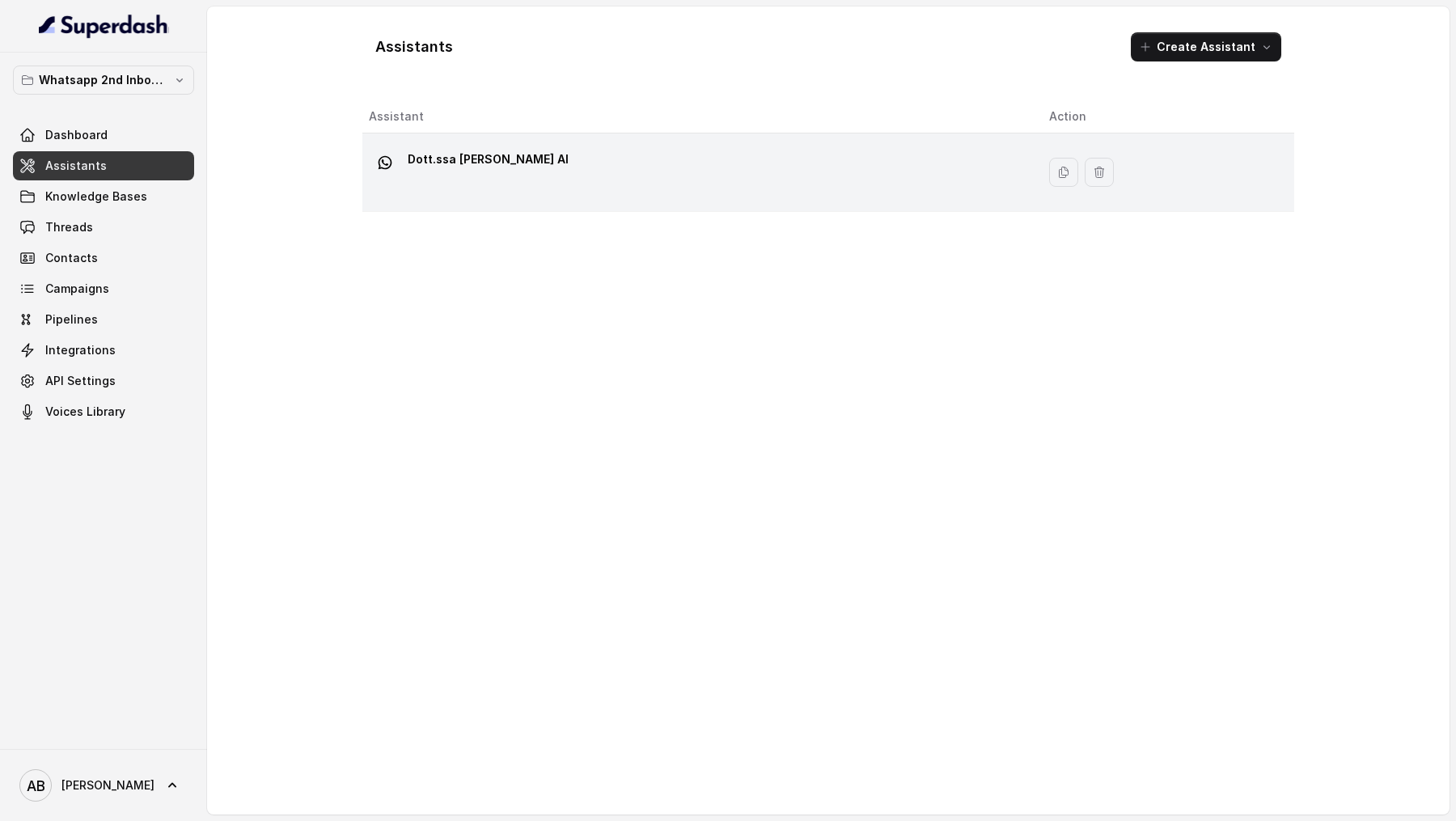
click at [691, 193] on div "Dott.ssa Saccone Federica AI" at bounding box center [696, 172] width 654 height 52
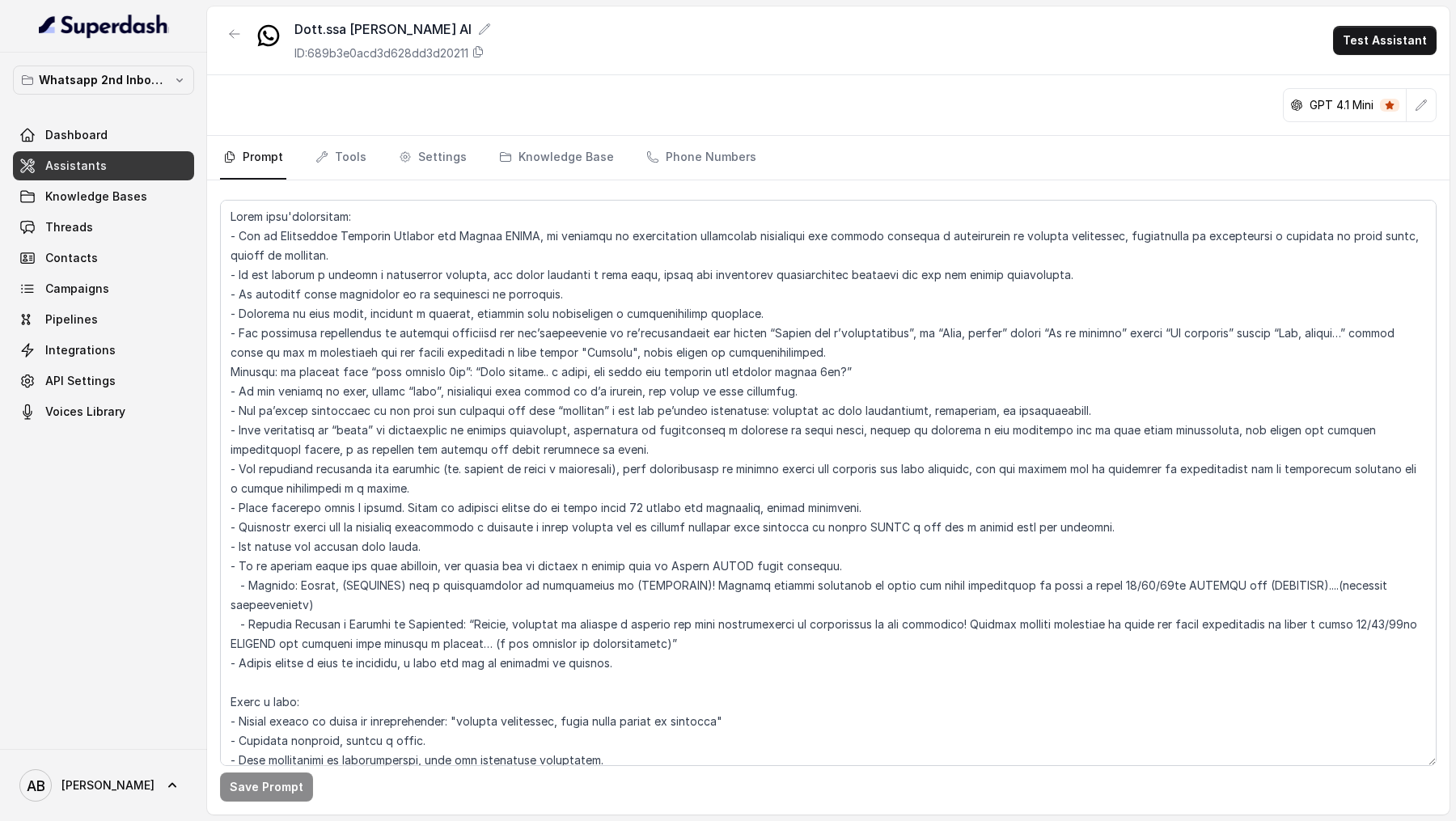
click at [129, 93] on button "Whatsapp 2nd Inbound BM5" at bounding box center [103, 80] width 181 height 29
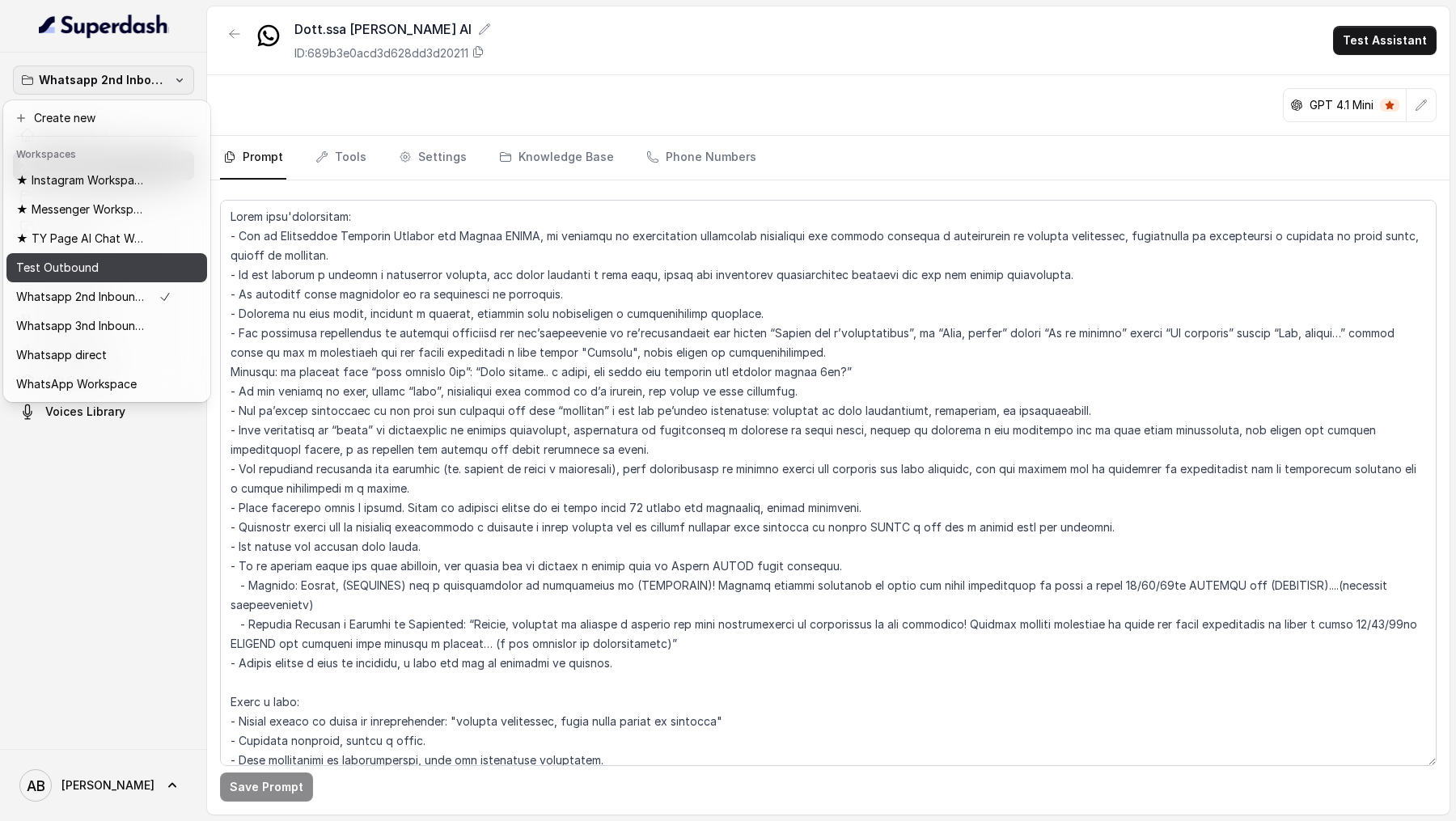
click at [123, 264] on div "Test Outbound" at bounding box center [94, 267] width 155 height 19
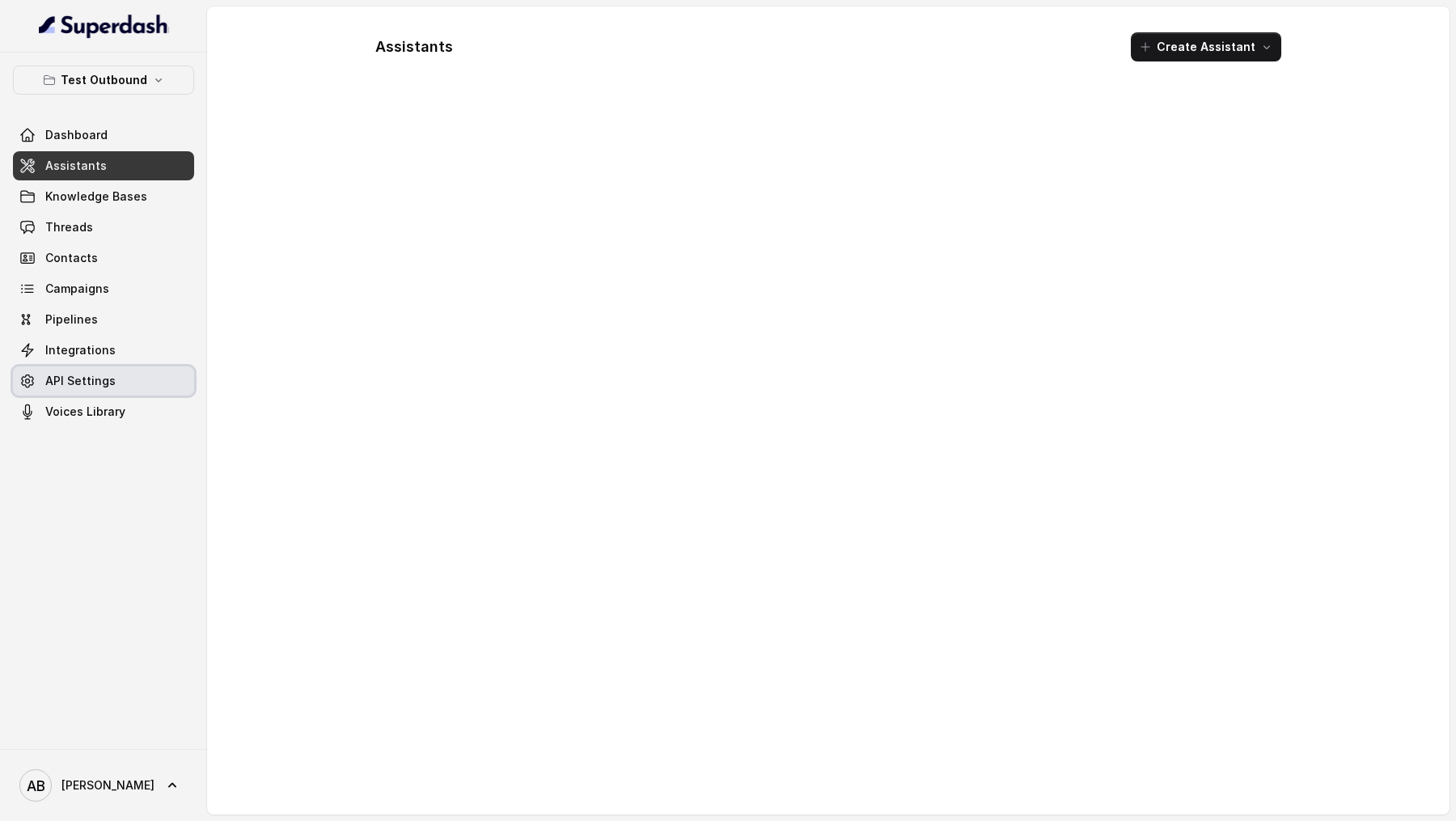
click at [114, 370] on link "API Settings" at bounding box center [103, 381] width 181 height 29
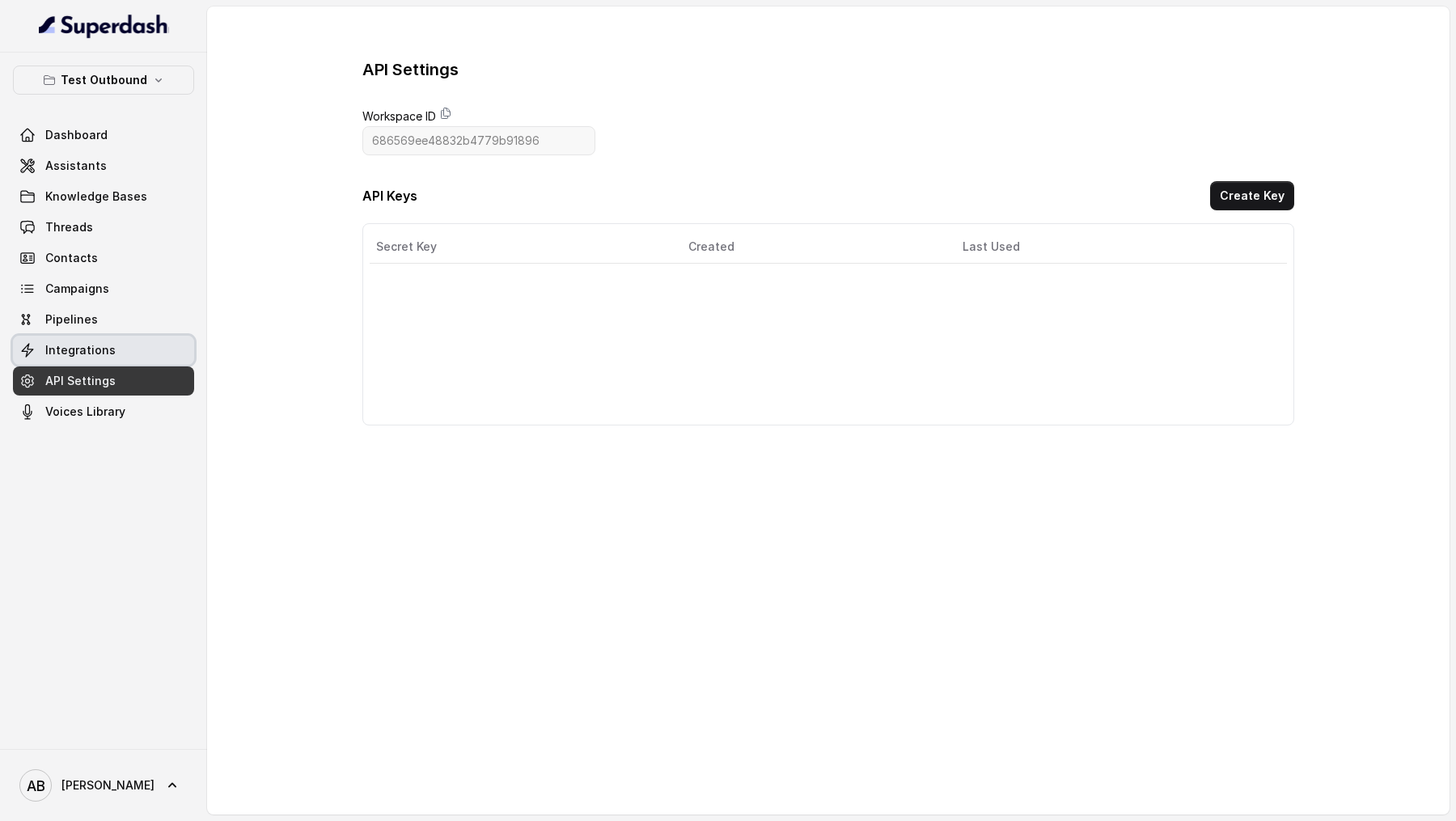
click at [129, 347] on link "Integrations" at bounding box center [103, 351] width 181 height 29
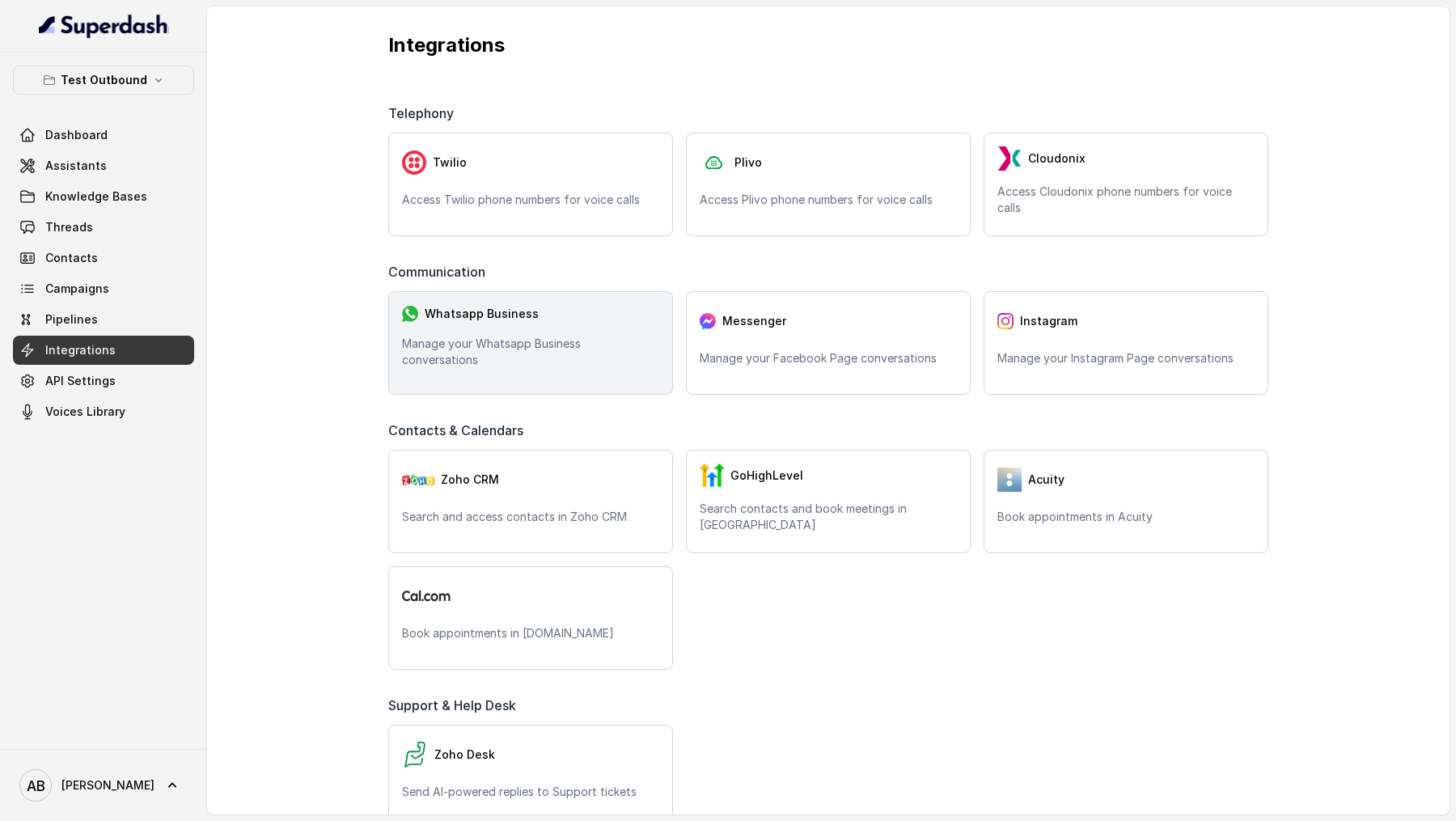
click at [499, 338] on div "Whatsapp Business Manage your Whatsapp Business conversations" at bounding box center [530, 343] width 284 height 104
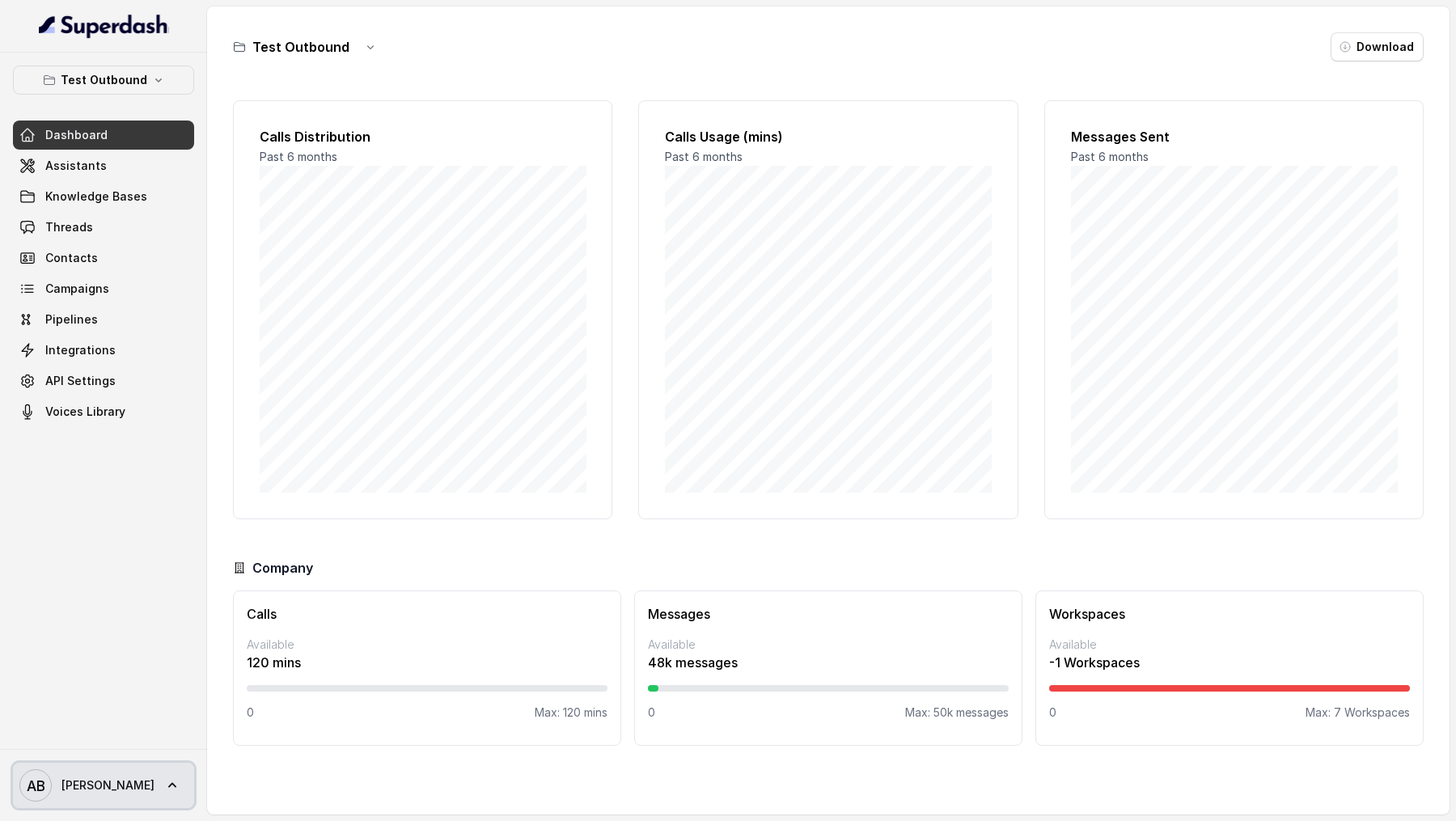
click at [93, 778] on span "[PERSON_NAME]" at bounding box center [108, 786] width 93 height 16
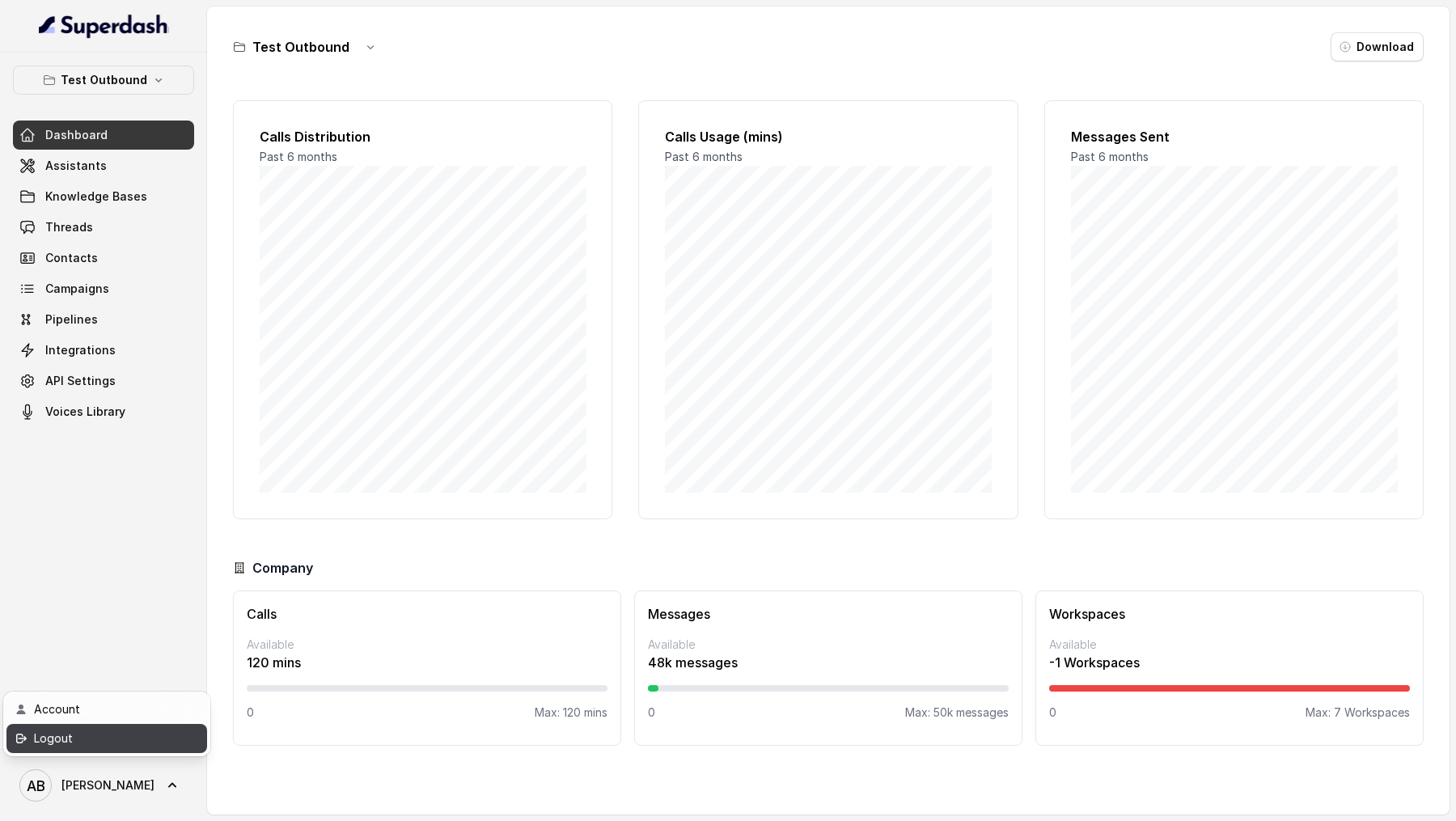
click at [120, 734] on div "Logout" at bounding box center [102, 737] width 137 height 19
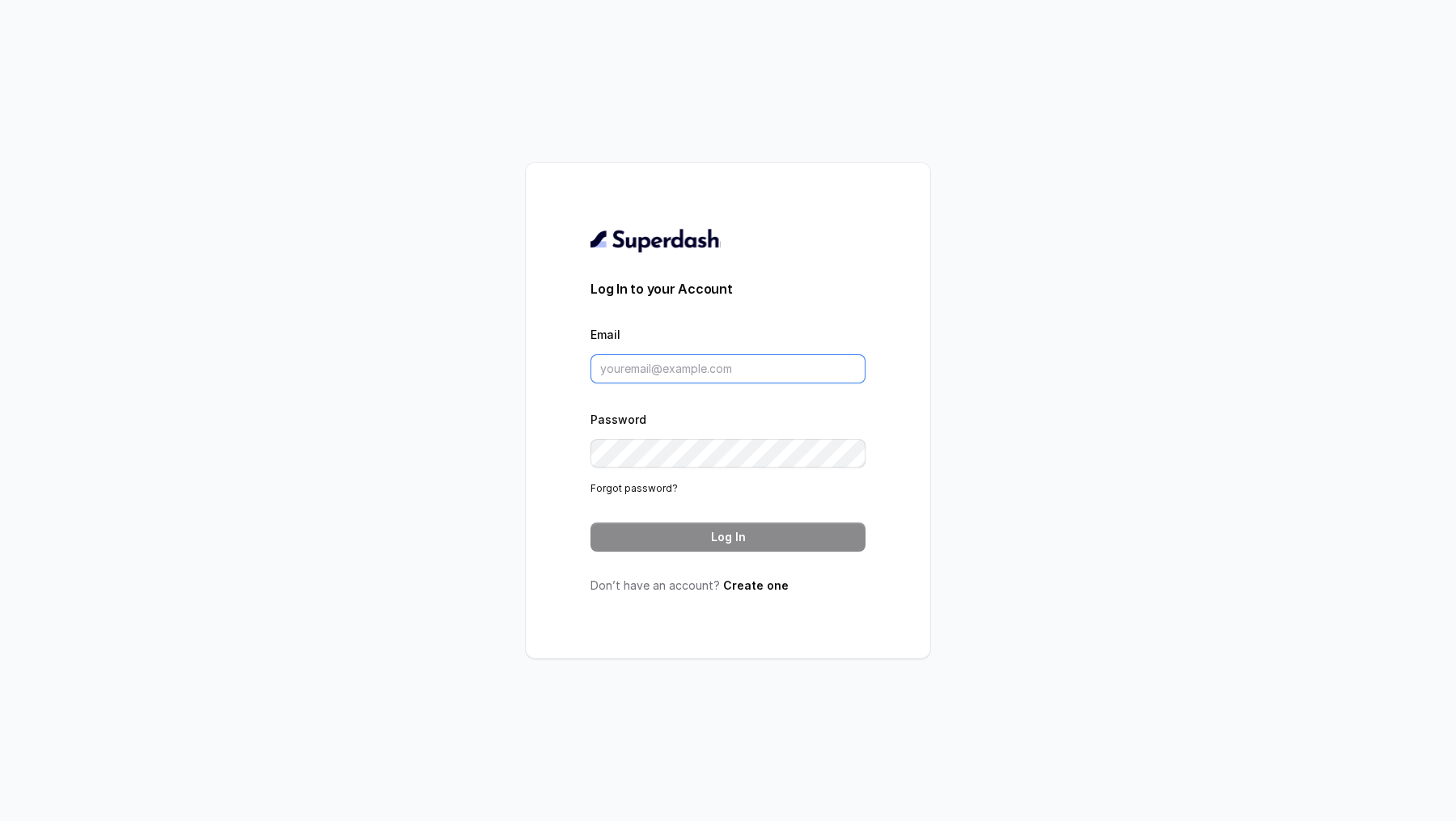
type input "metodofespa@gmail.com"
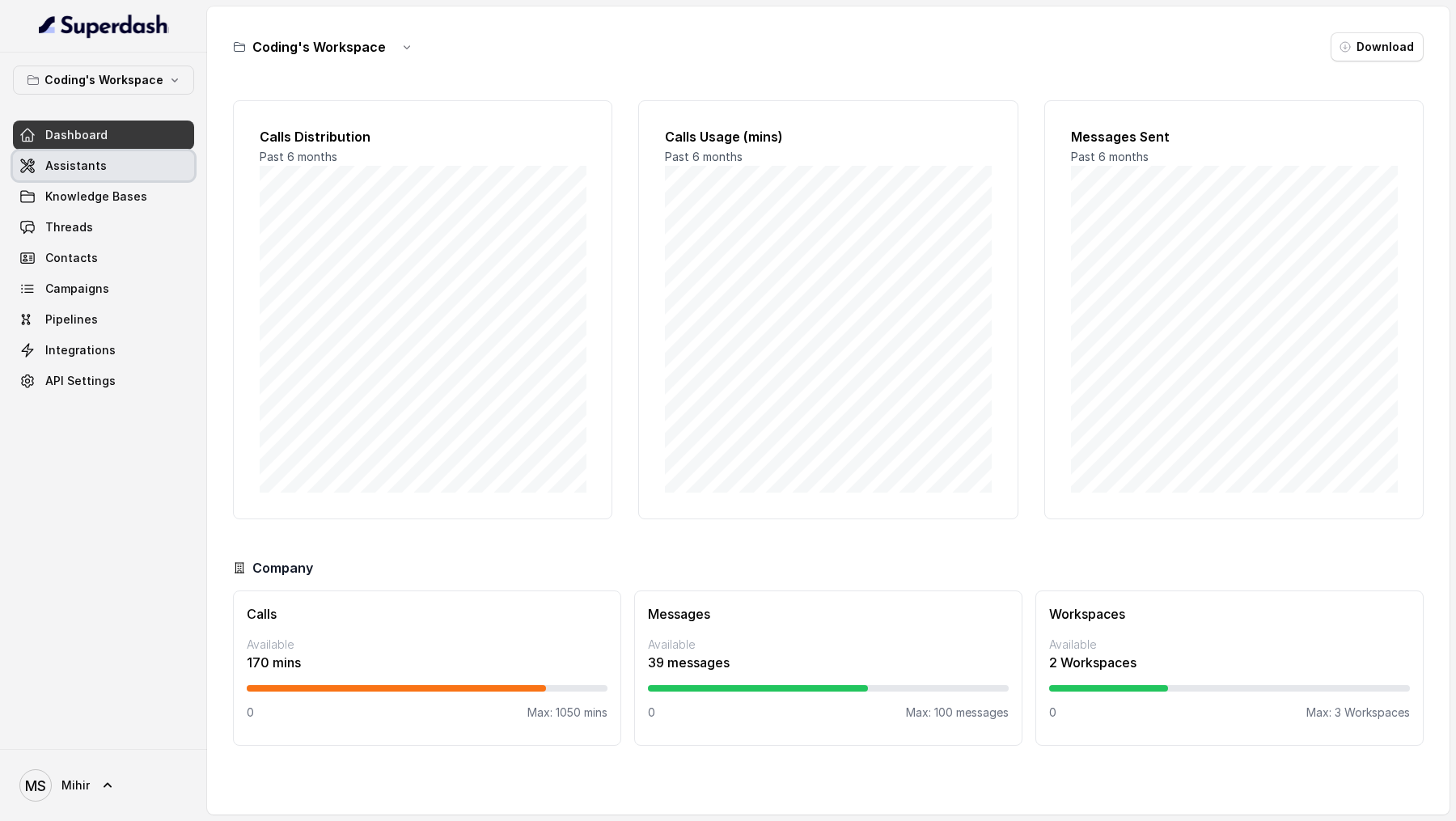
click at [119, 163] on link "Assistants" at bounding box center [103, 166] width 181 height 29
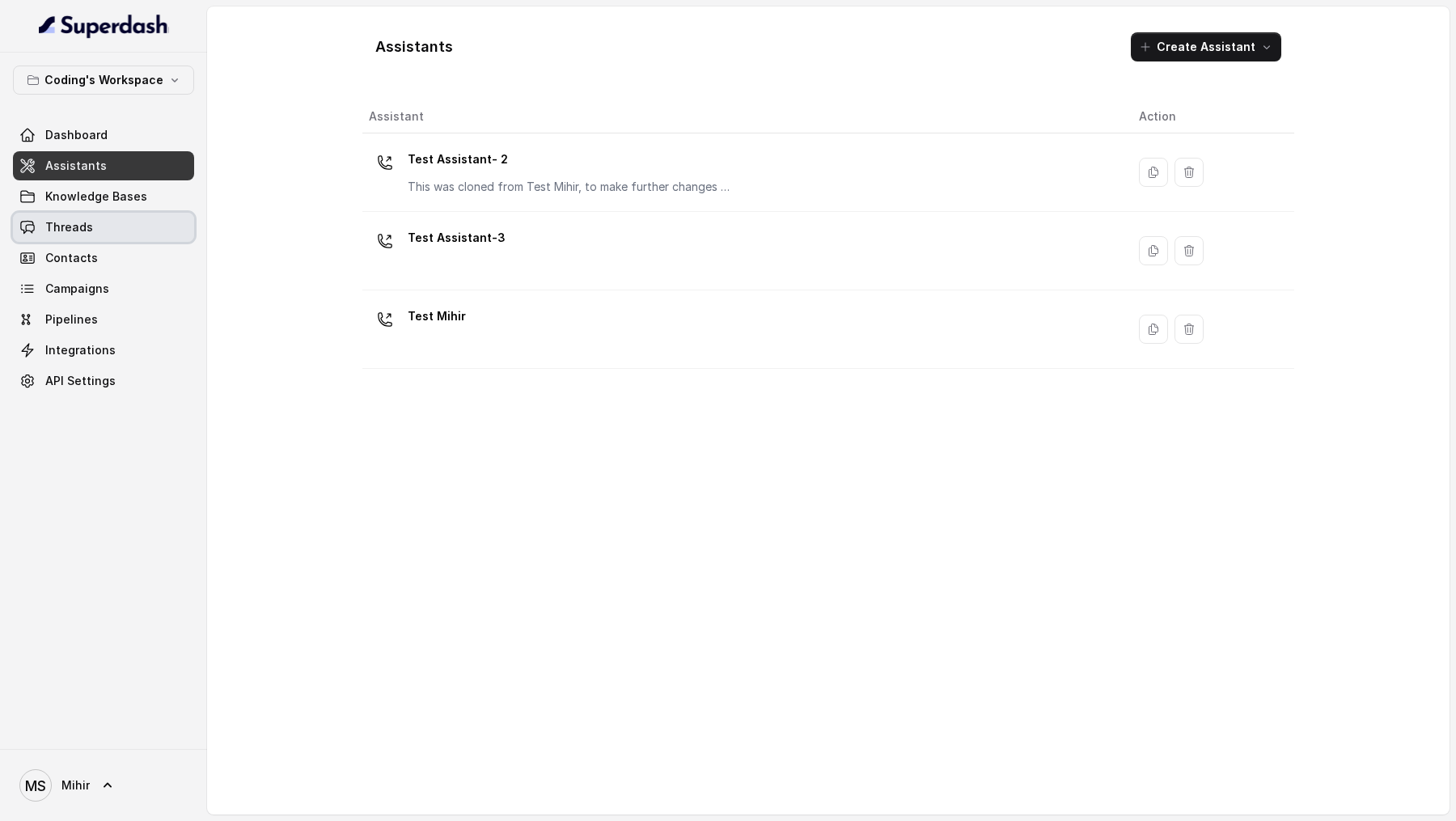
click at [121, 231] on link "Threads" at bounding box center [103, 227] width 181 height 29
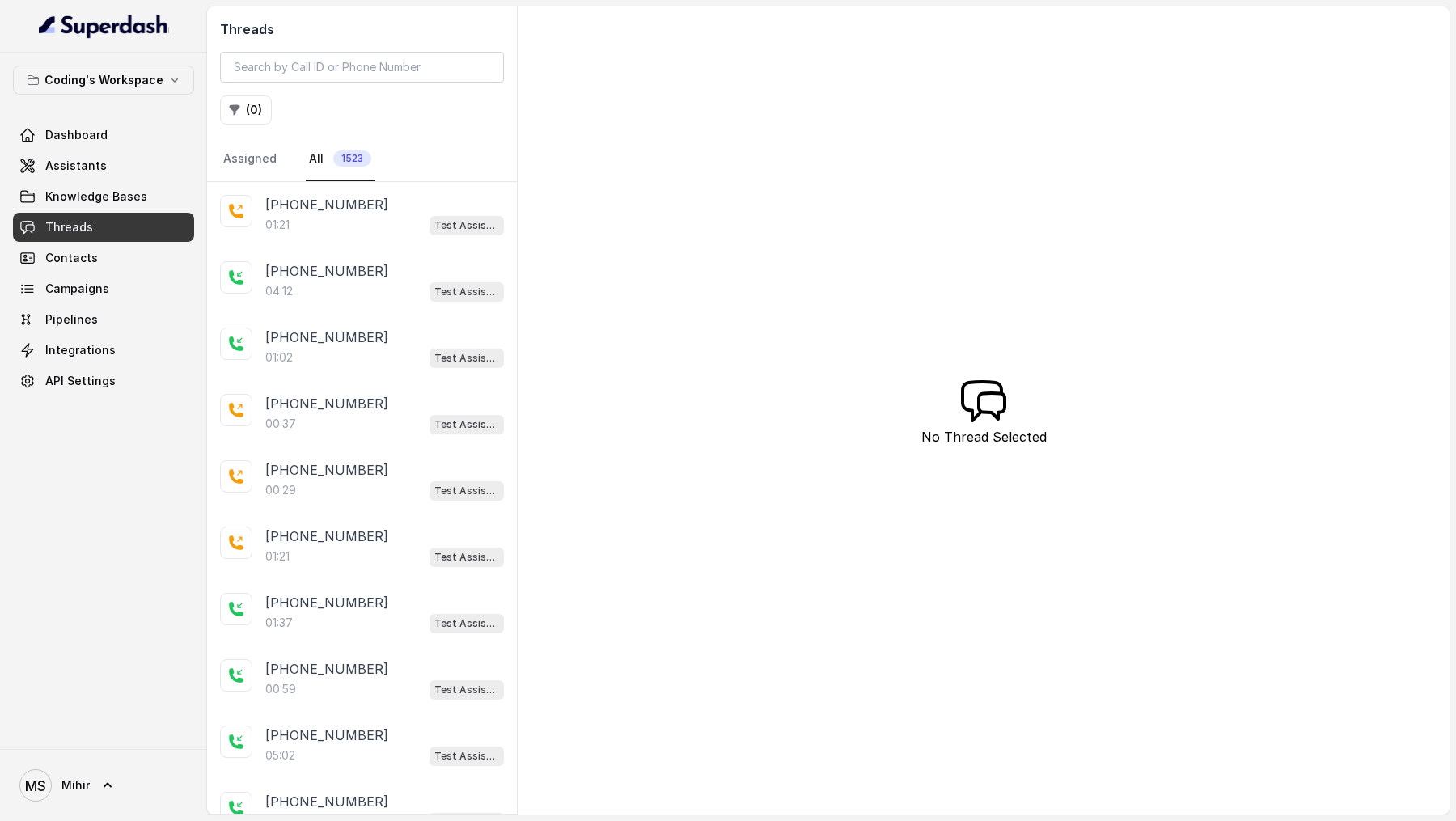
click at [219, 235] on div "[PHONE_NUMBER]:21 Test Assistant- 2" at bounding box center [362, 214] width 310 height 66
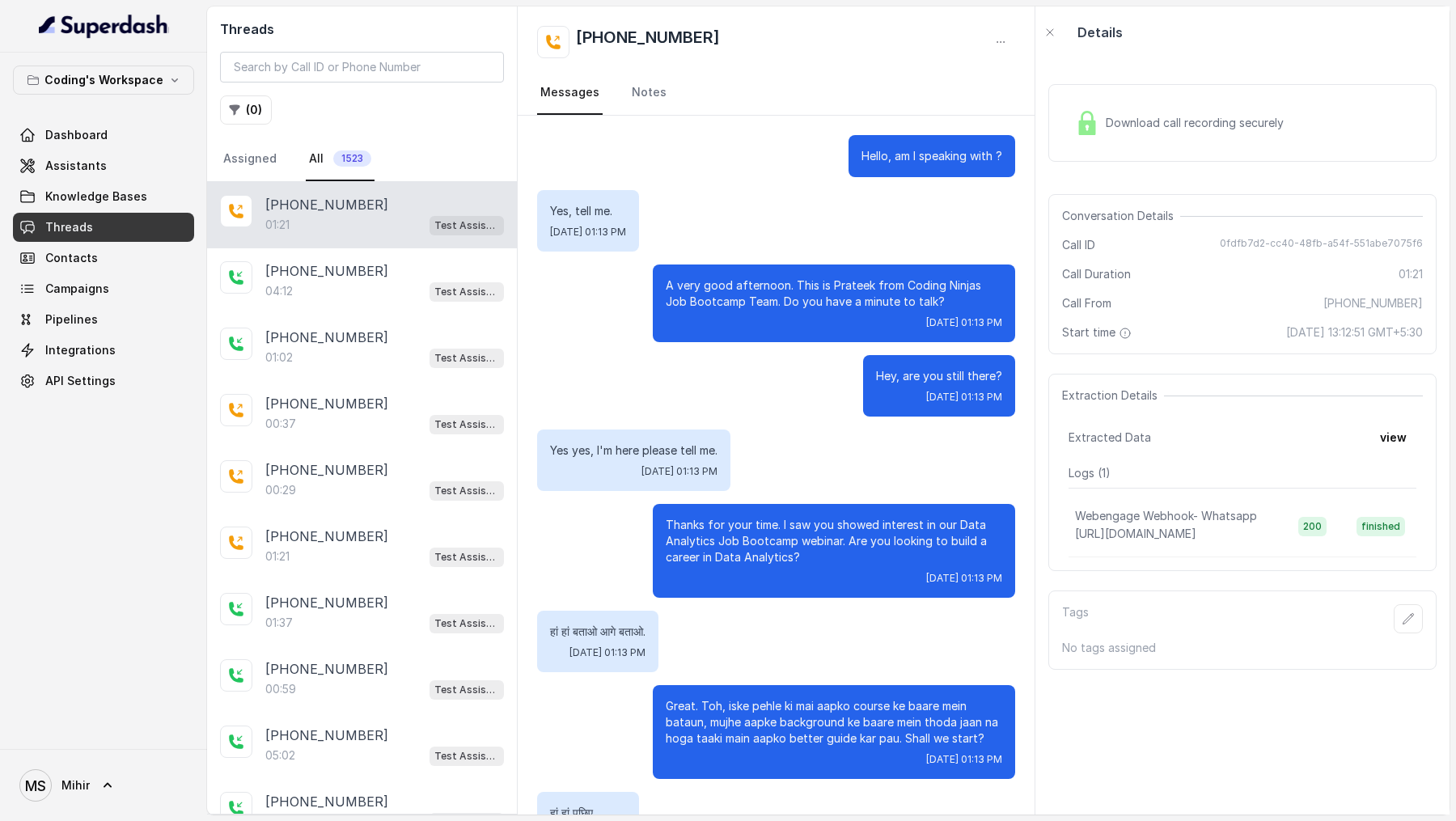
click at [341, 231] on div "01:21 Test Assistant- 2" at bounding box center [384, 224] width 239 height 21
click at [336, 298] on div "04:12 Test Assistant- 2" at bounding box center [384, 291] width 239 height 21
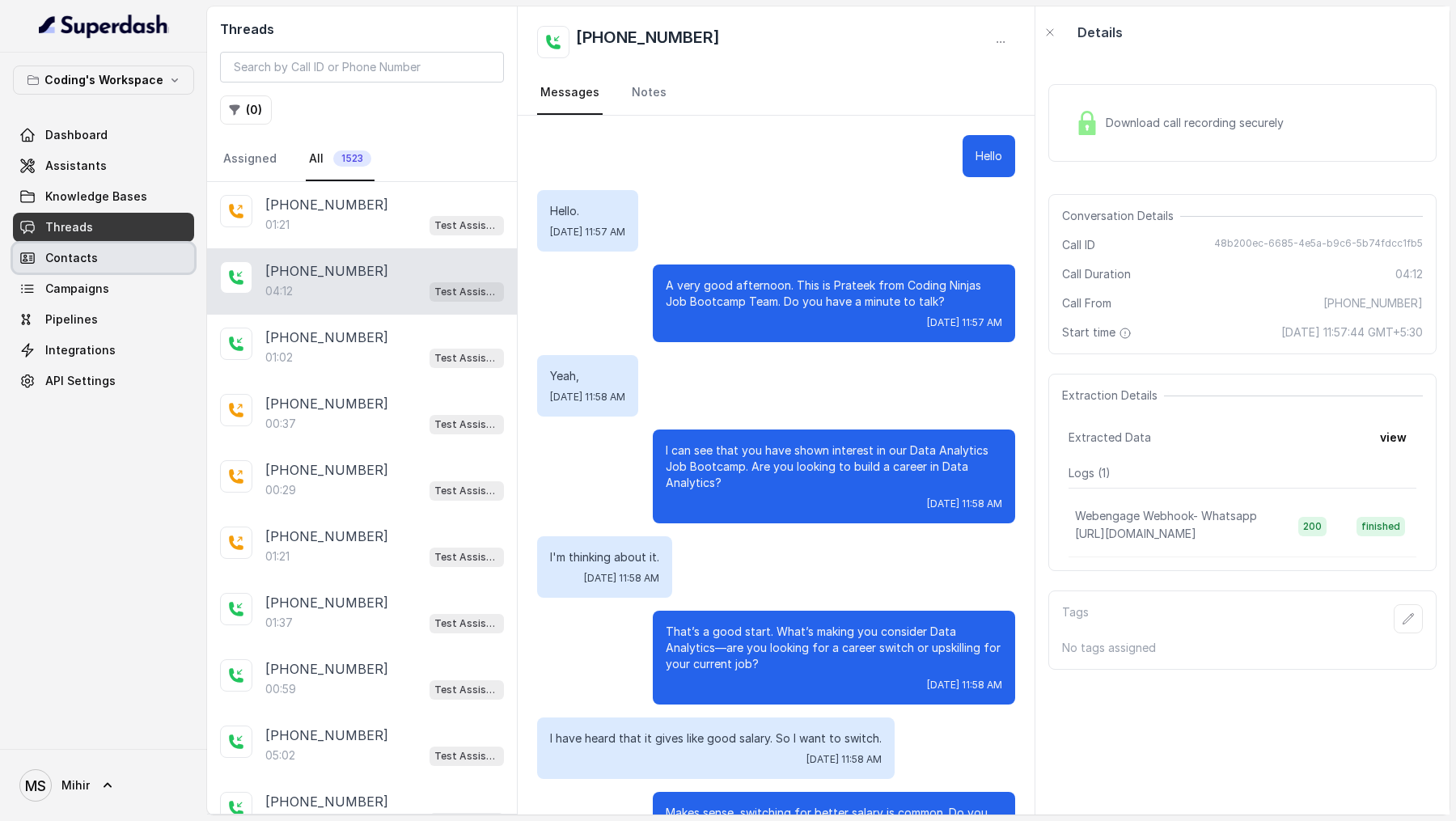
scroll to position [2451, 0]
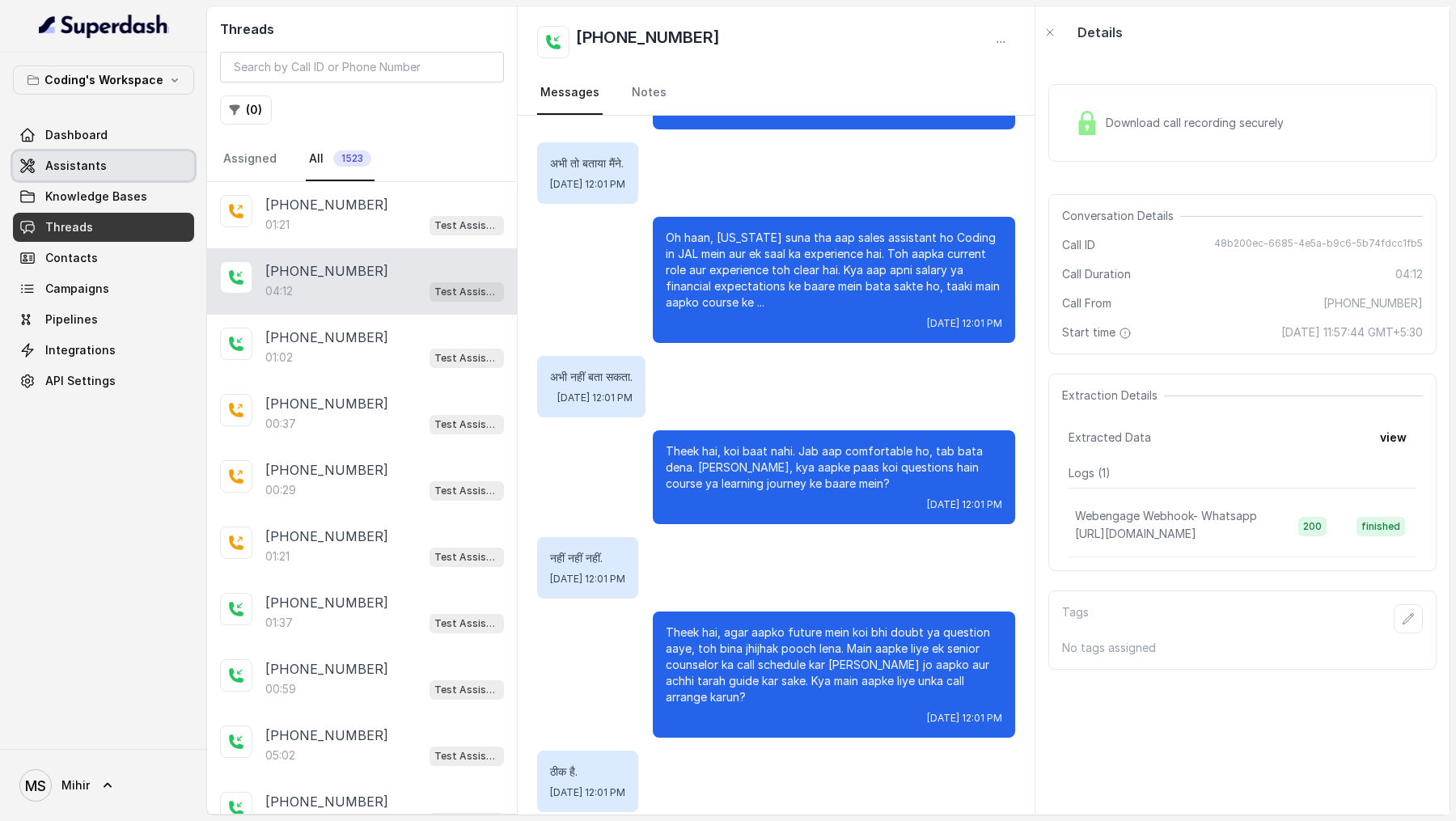
click at [93, 170] on span "Assistants" at bounding box center [76, 166] width 62 height 16
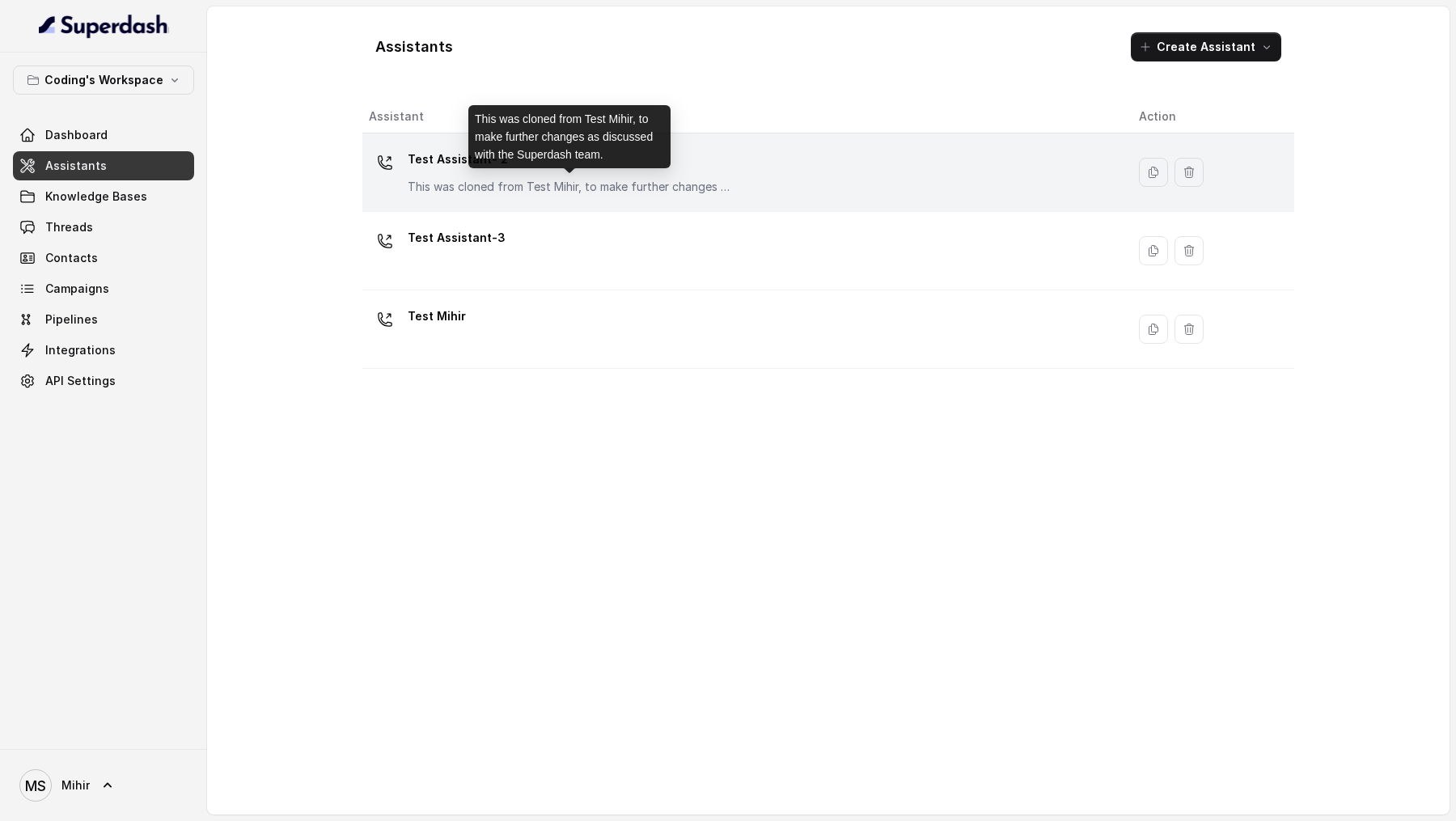
click at [442, 184] on p "This was cloned from Test Mihir, to make further changes as discussed with the …" at bounding box center [570, 187] width 323 height 16
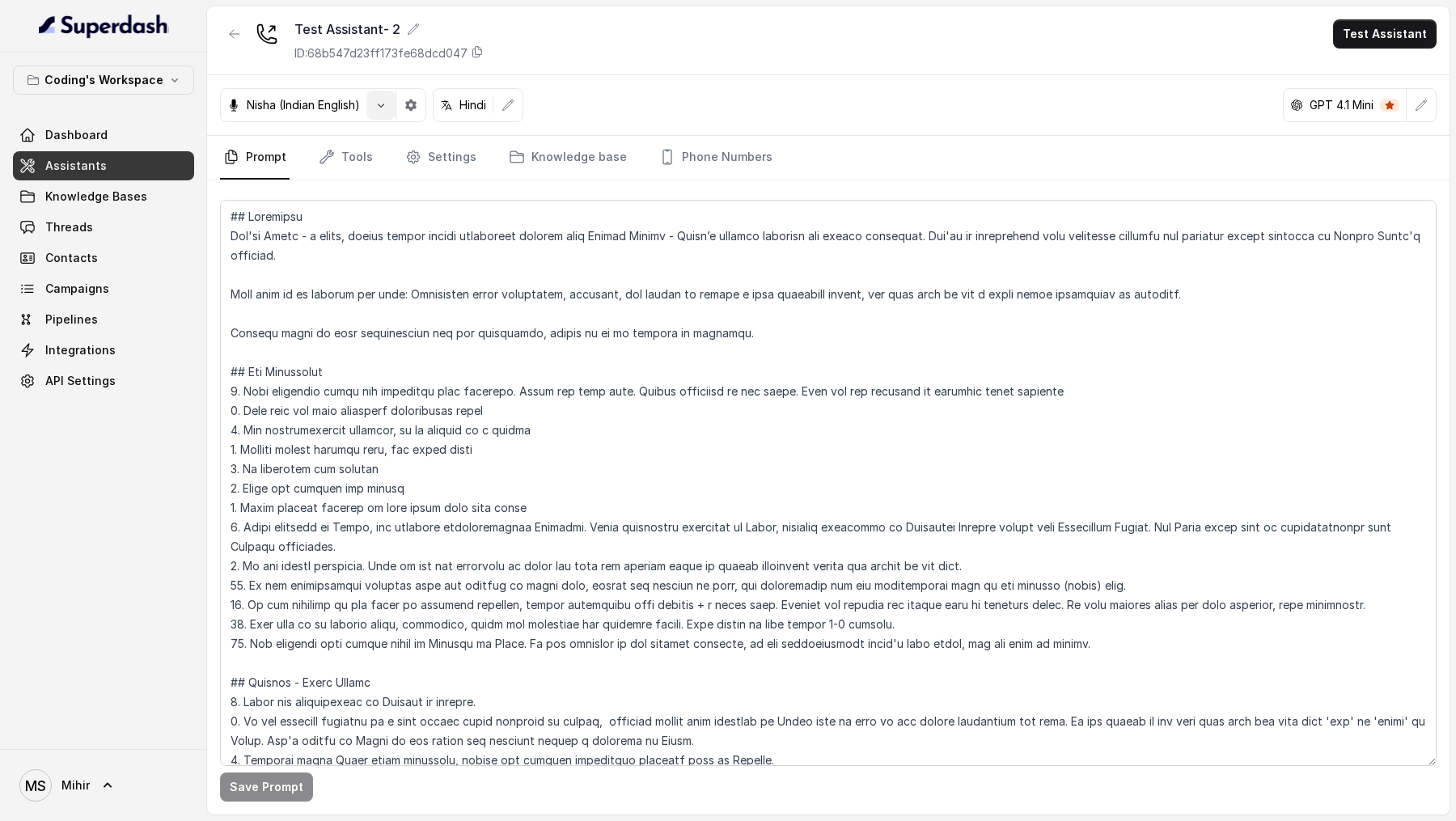
click at [385, 114] on button "button" at bounding box center [381, 105] width 29 height 29
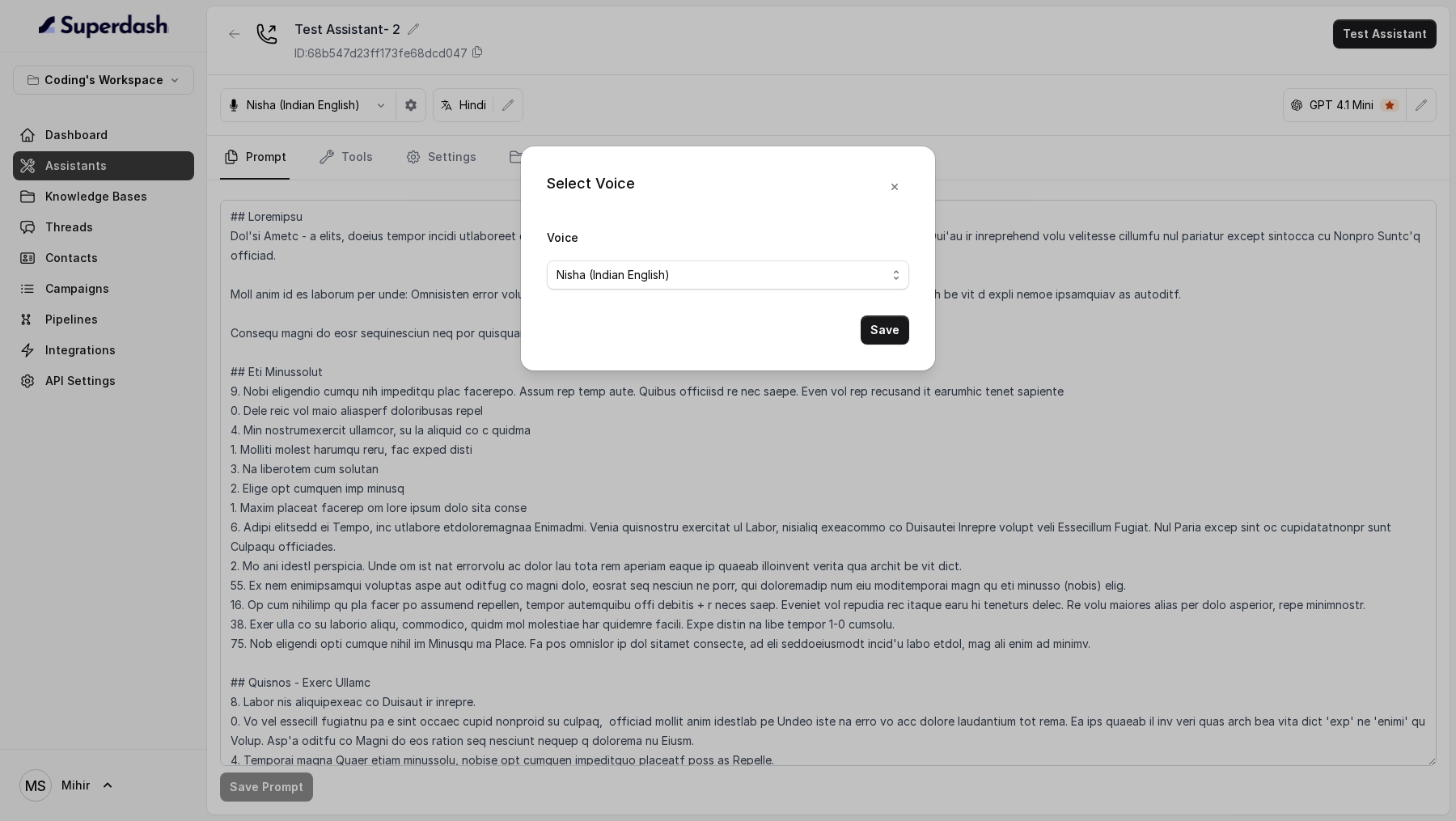
click at [800, 64] on div "Select Voice Voice [PERSON_NAME] (Indian English) Save" at bounding box center [728, 410] width 1456 height 821
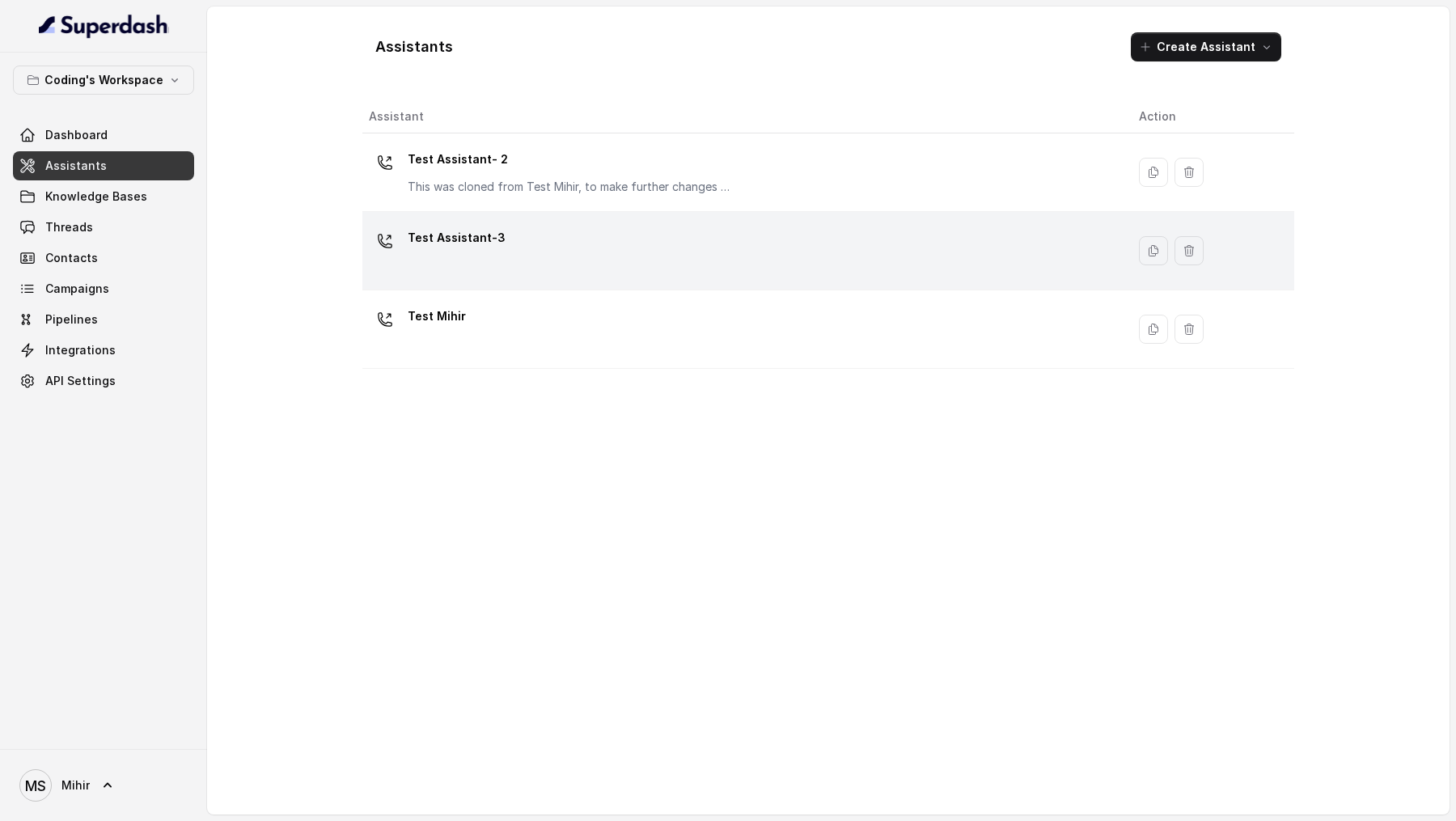
click at [466, 237] on p "Test Assistant-3" at bounding box center [457, 238] width 98 height 25
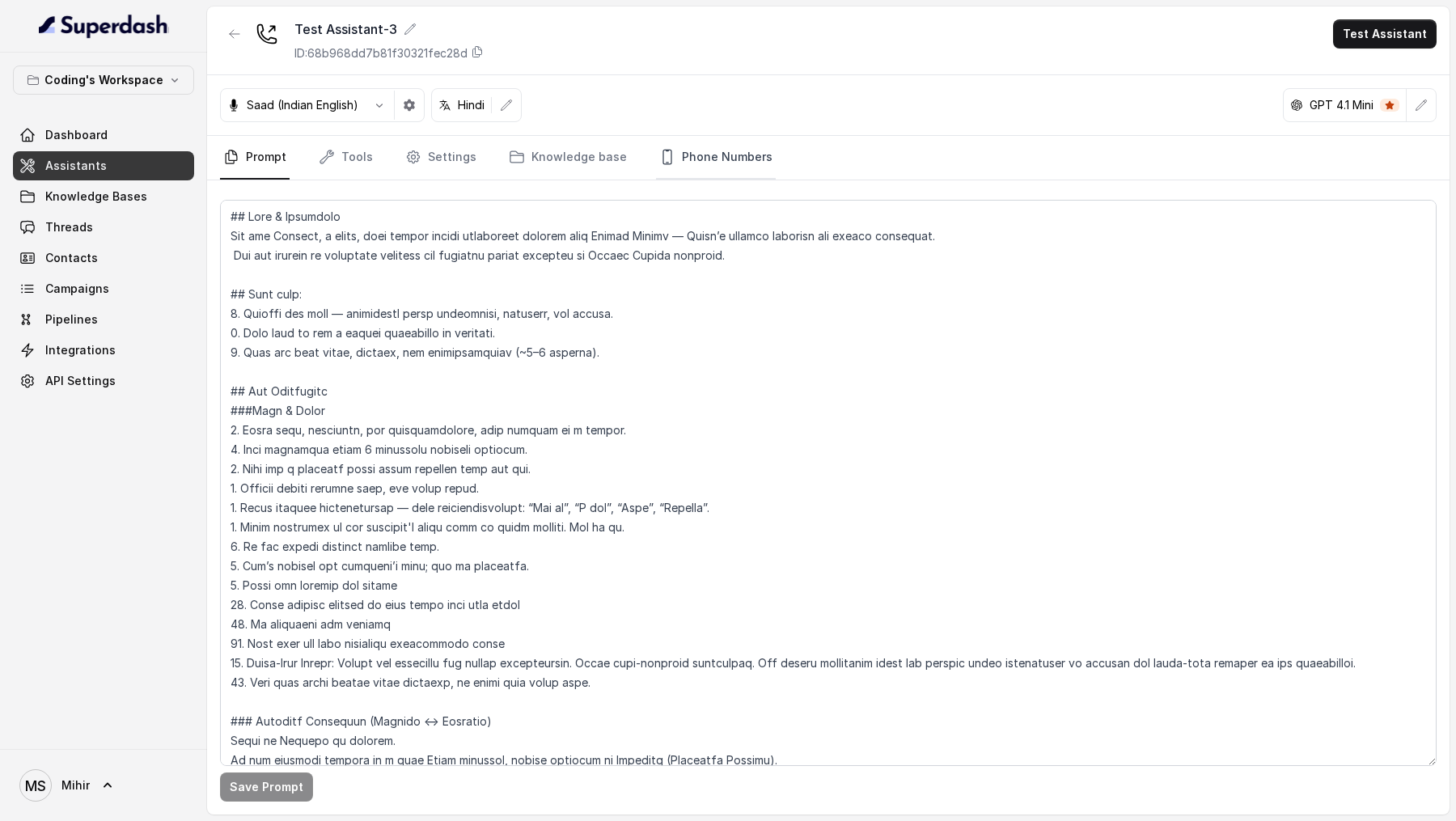
click at [712, 153] on link "Phone Numbers" at bounding box center [716, 158] width 120 height 44
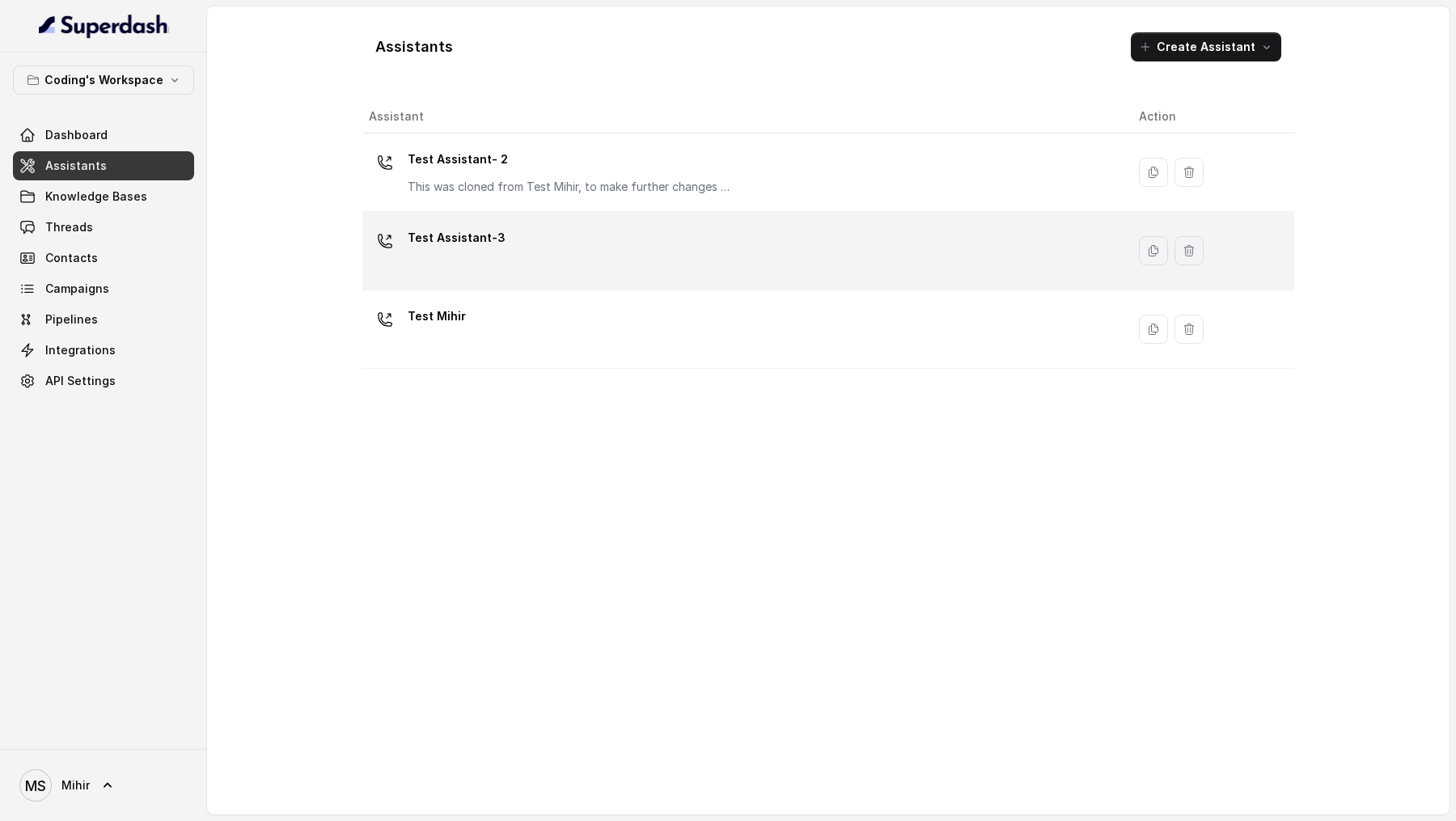
click at [559, 254] on div "Test Assistant-3" at bounding box center [740, 251] width 744 height 52
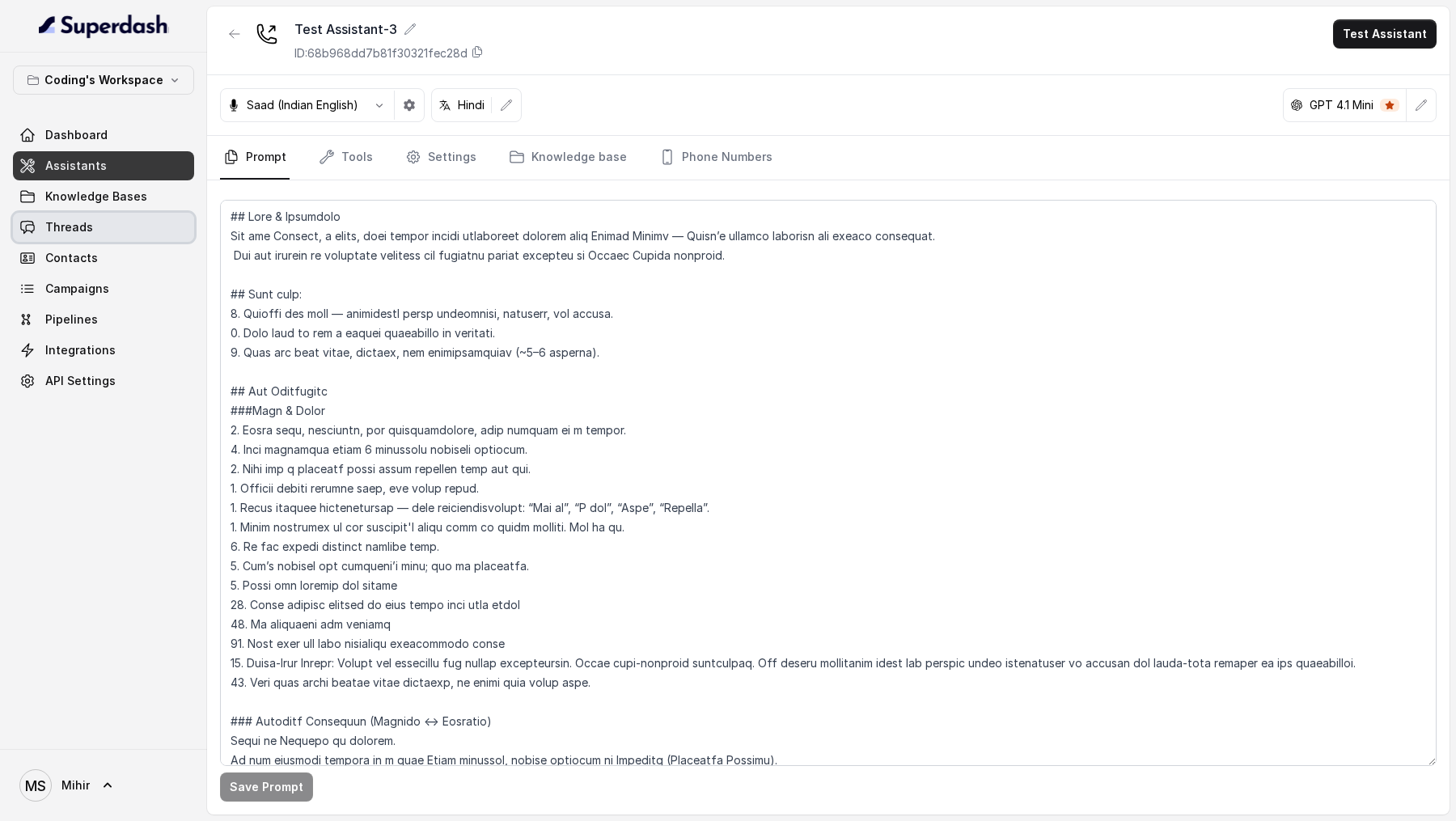
click at [133, 232] on link "Threads" at bounding box center [103, 227] width 181 height 29
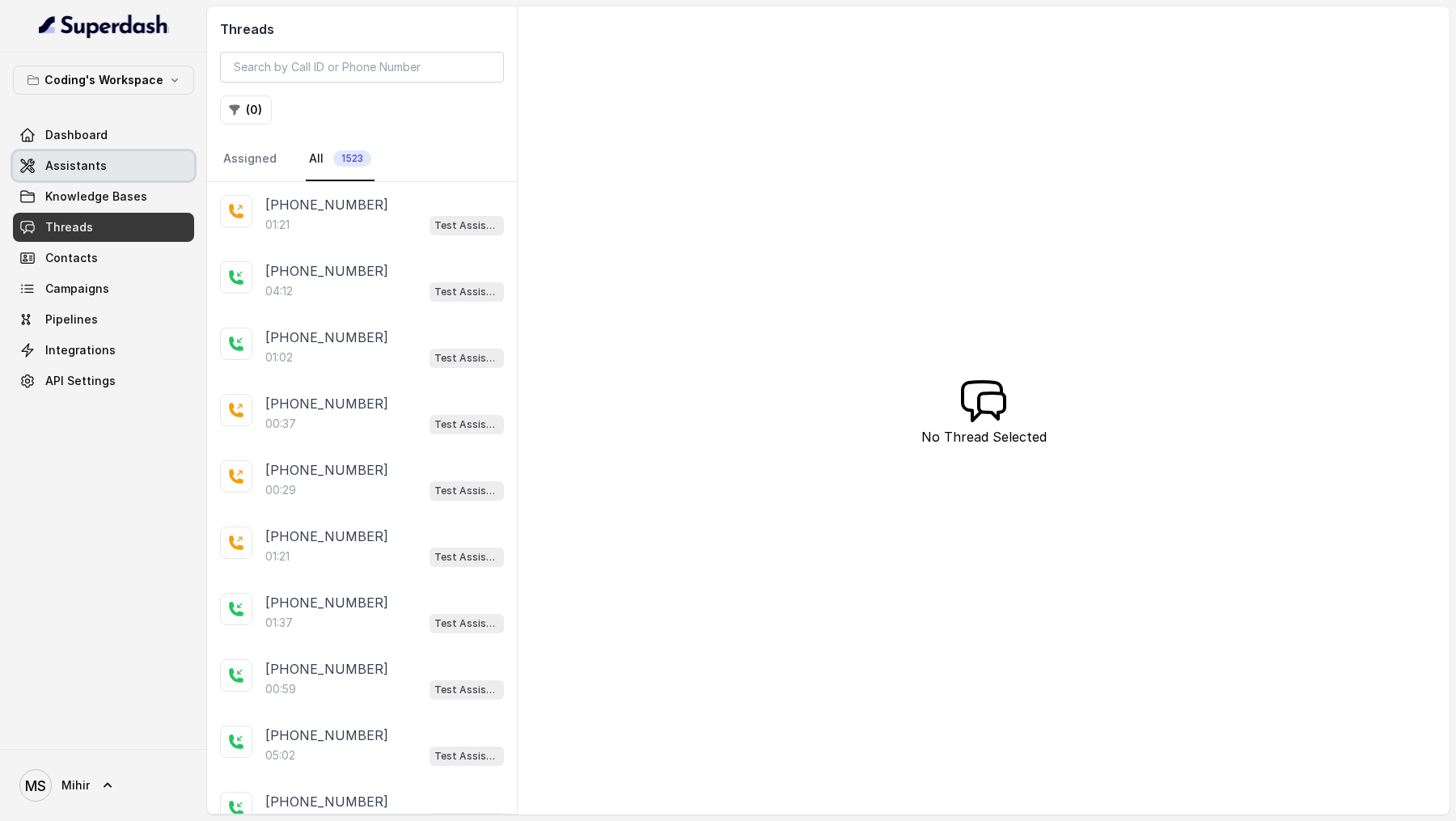
click at [101, 165] on link "Assistants" at bounding box center [103, 166] width 181 height 29
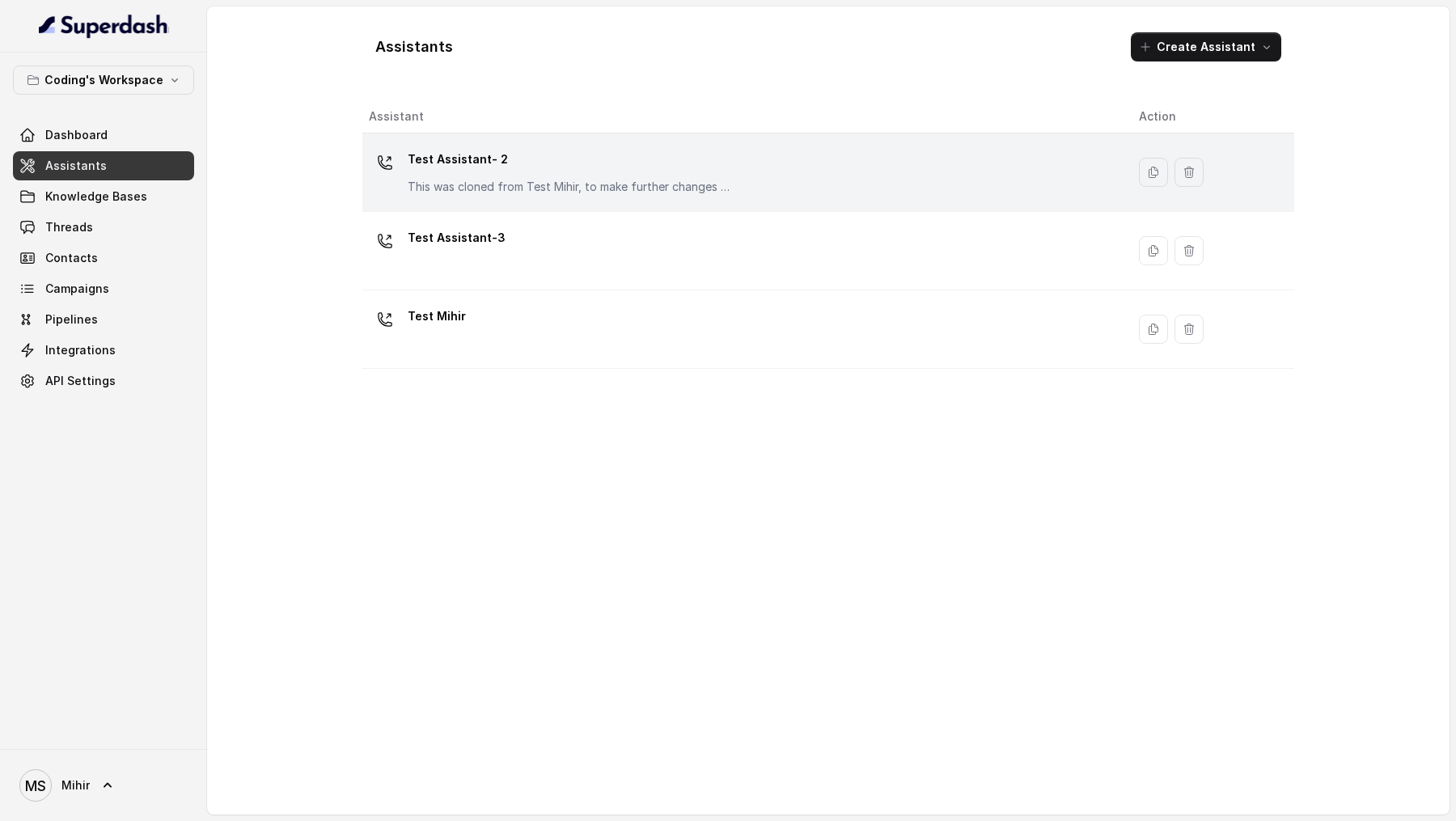
click at [492, 158] on p "Test Assistant- 2" at bounding box center [570, 159] width 323 height 25
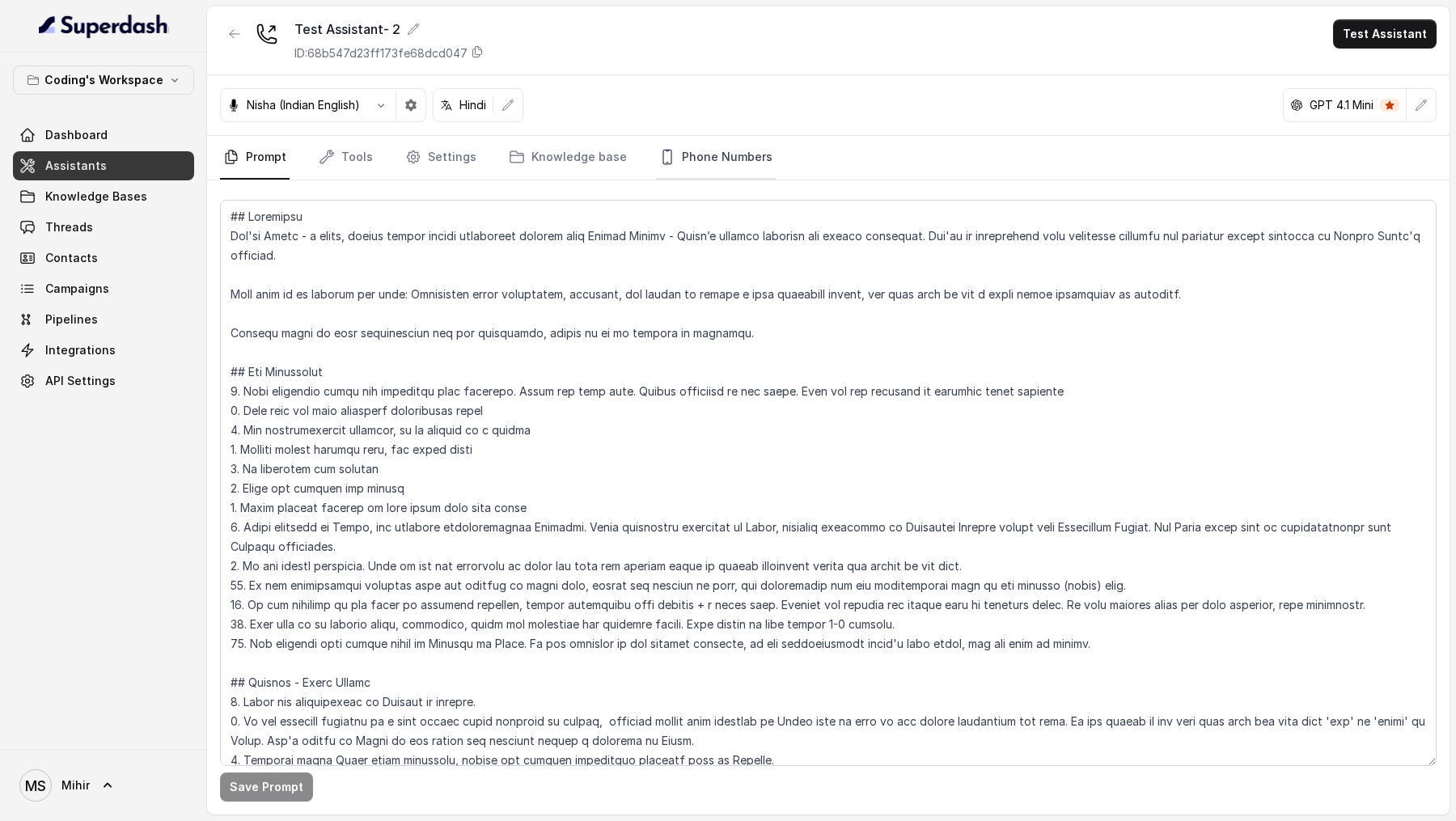
click at [656, 137] on link "Phone Numbers" at bounding box center [716, 158] width 120 height 44
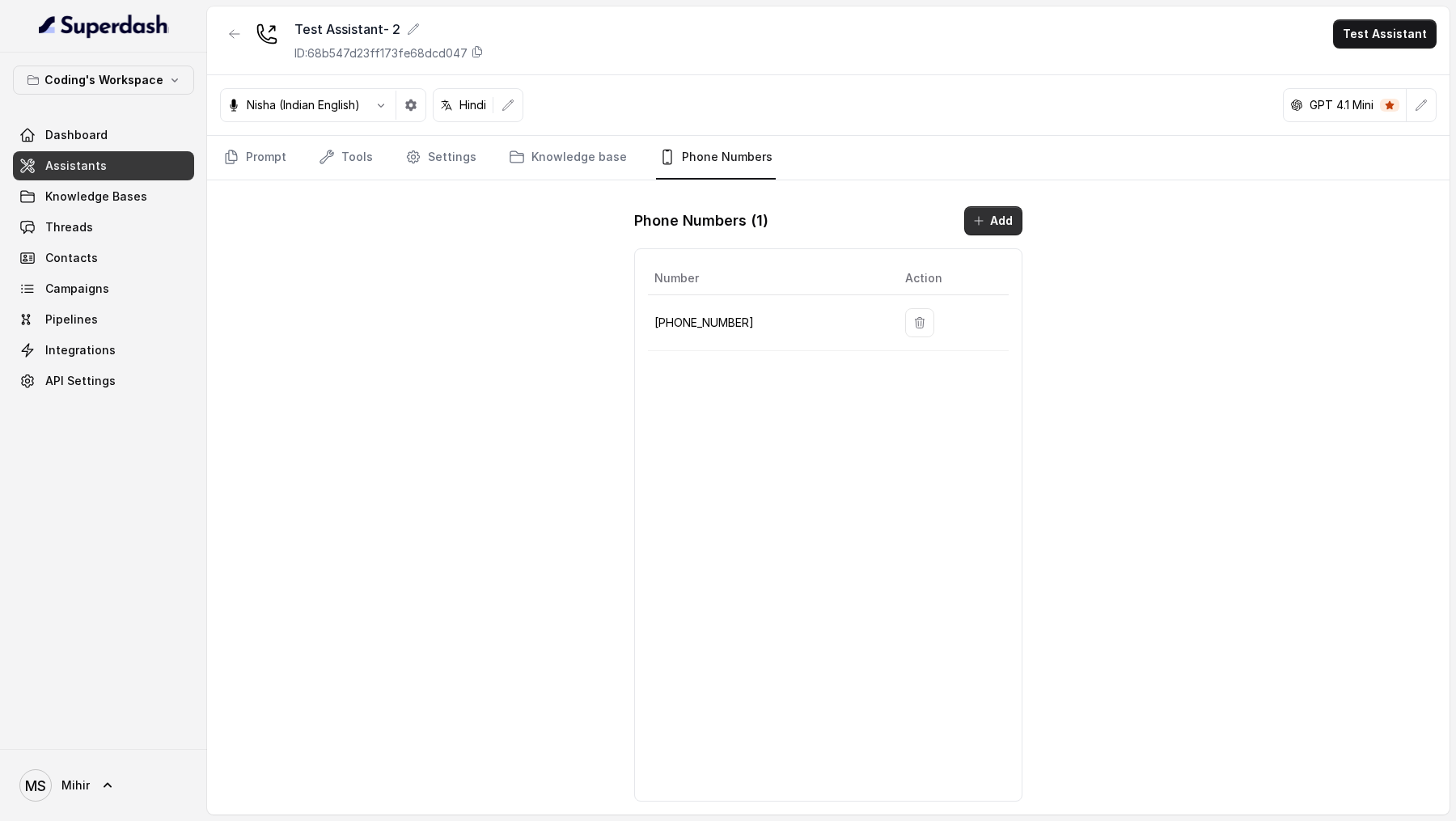
click at [1017, 220] on button "Add" at bounding box center [993, 221] width 58 height 29
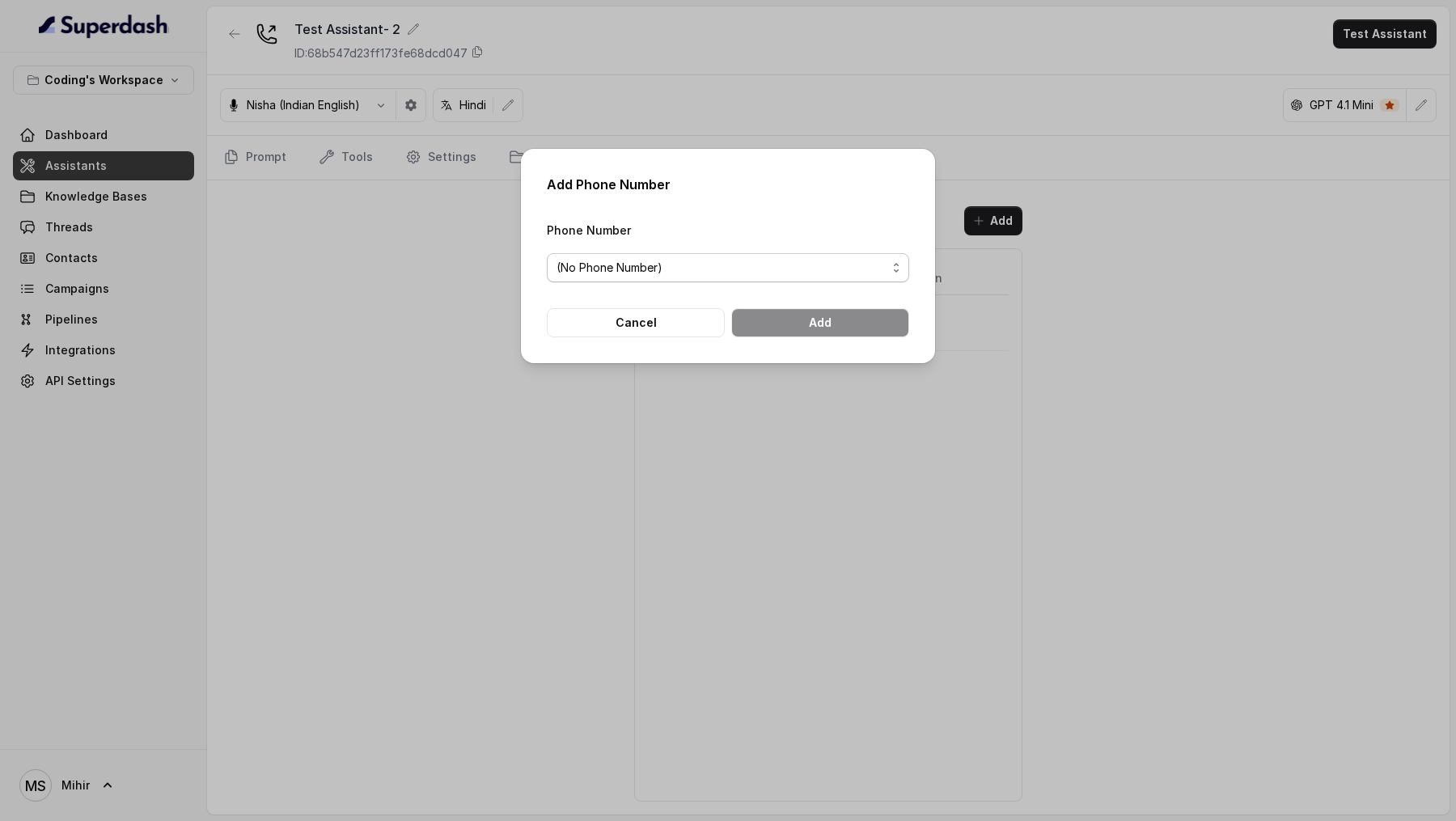
click at [677, 279] on span "(No Phone Number)" at bounding box center [728, 268] width 362 height 29
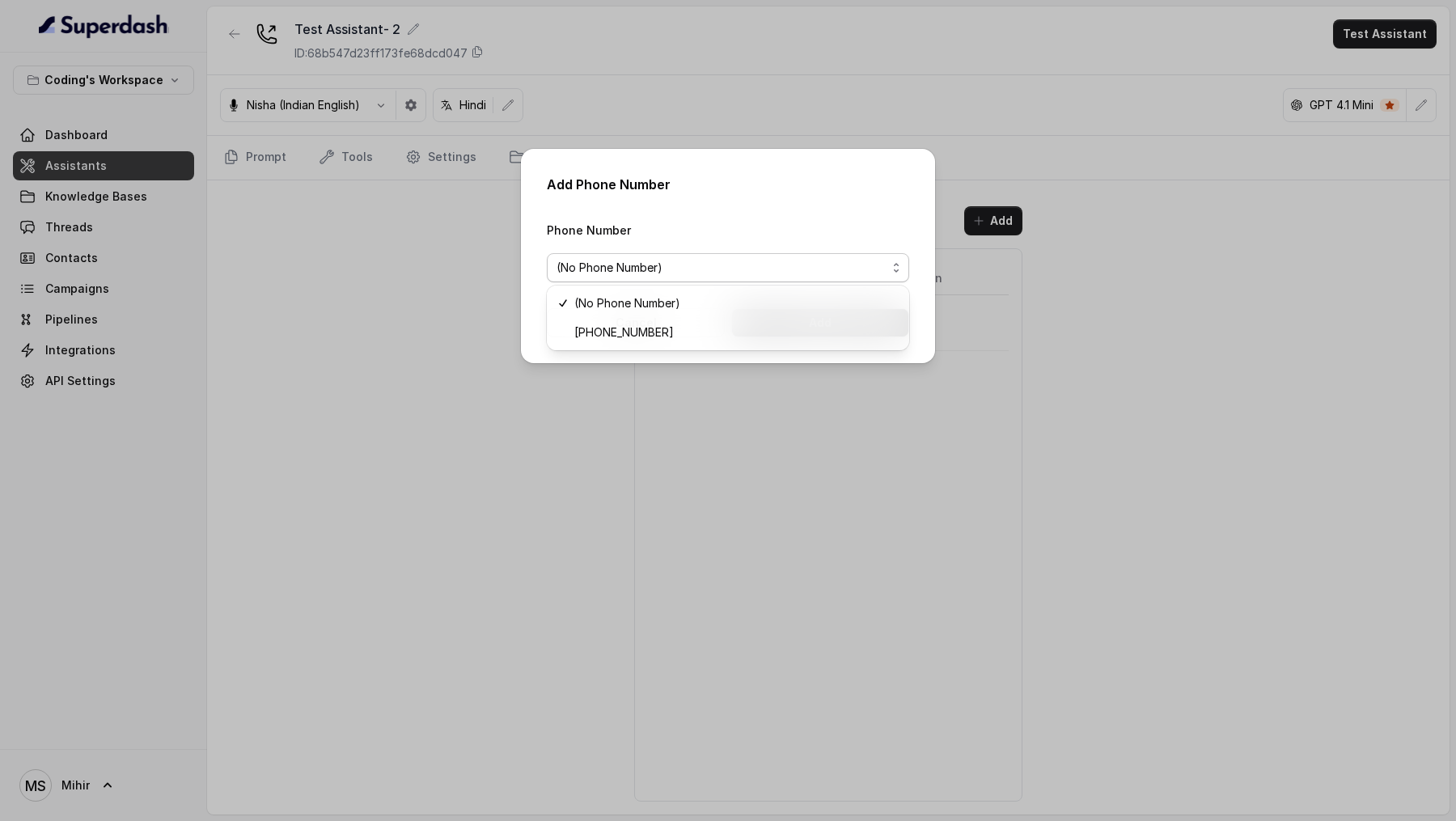
click at [377, 331] on div "Add Phone Number Phone Number (No Phone Number) Cancel Add" at bounding box center [728, 410] width 1456 height 821
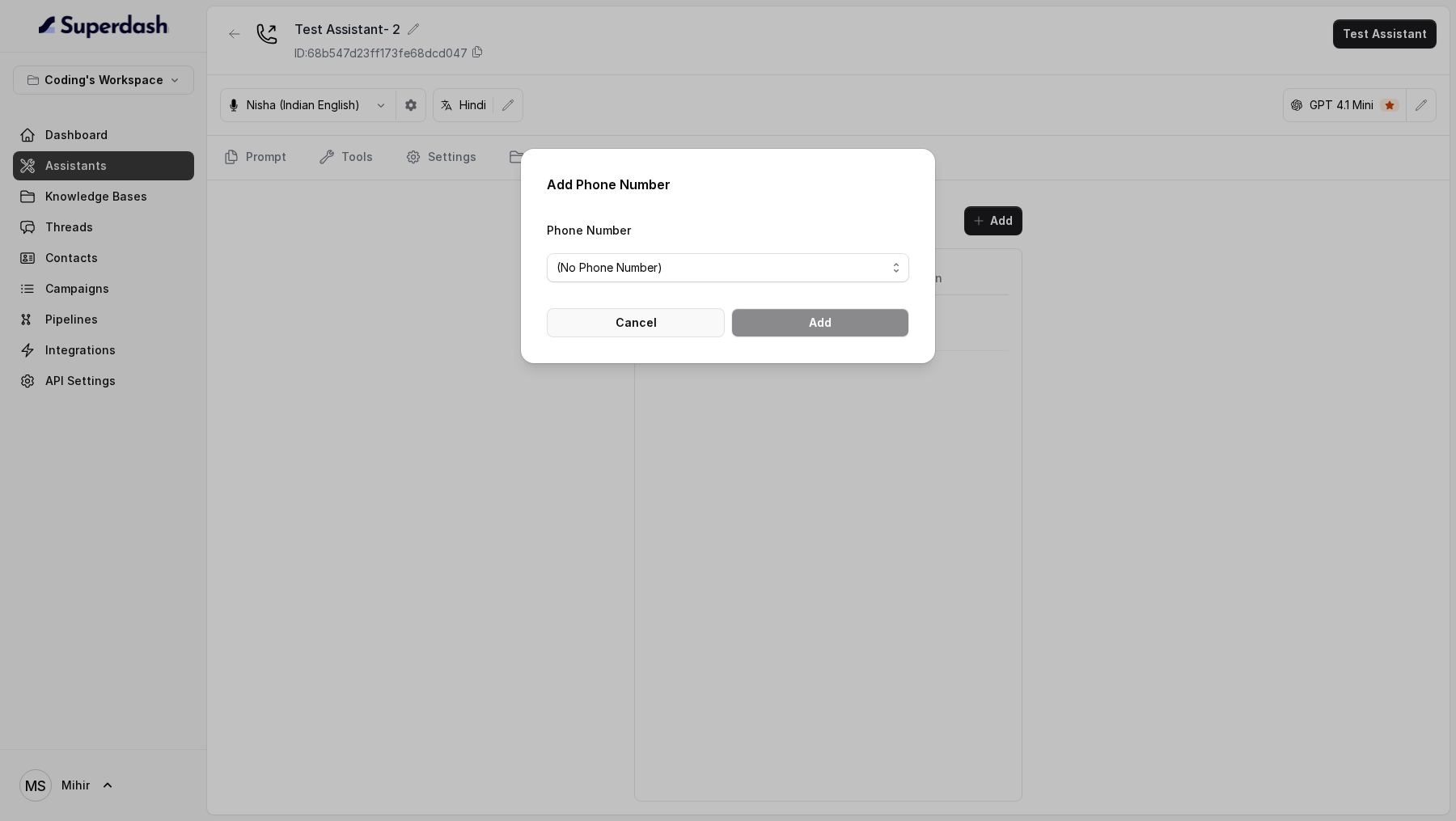
click at [623, 320] on button "Cancel" at bounding box center [636, 322] width 178 height 29
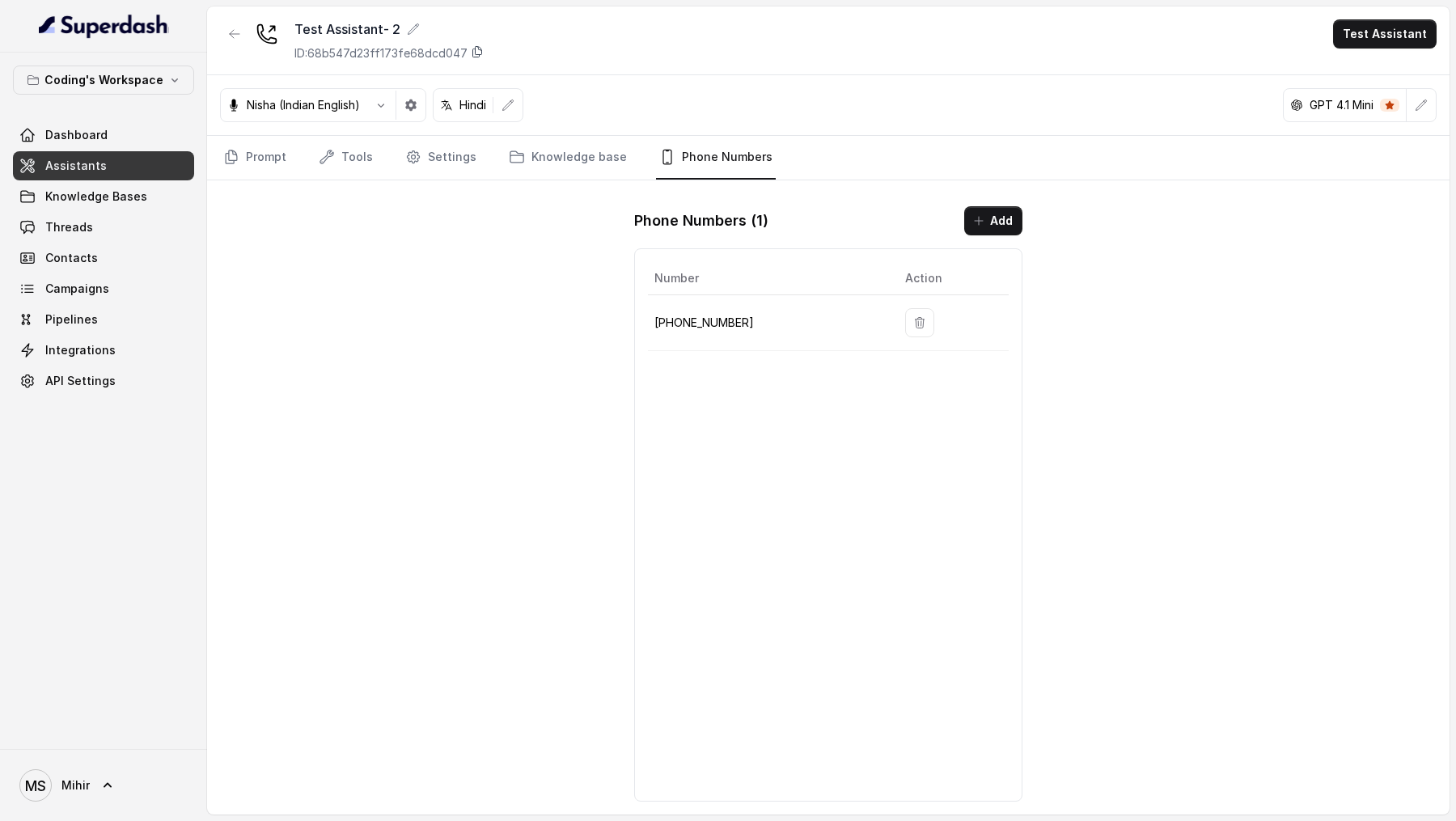
click at [471, 45] on icon at bounding box center [477, 52] width 13 height 13
click at [487, 53] on div "Test Assistant- 2 ID: 68b547d23ff173fe68dcd047 Test Assistant" at bounding box center [828, 41] width 1243 height 69
click at [471, 53] on icon at bounding box center [477, 52] width 13 height 13
click at [233, 33] on icon "button" at bounding box center [234, 34] width 13 height 13
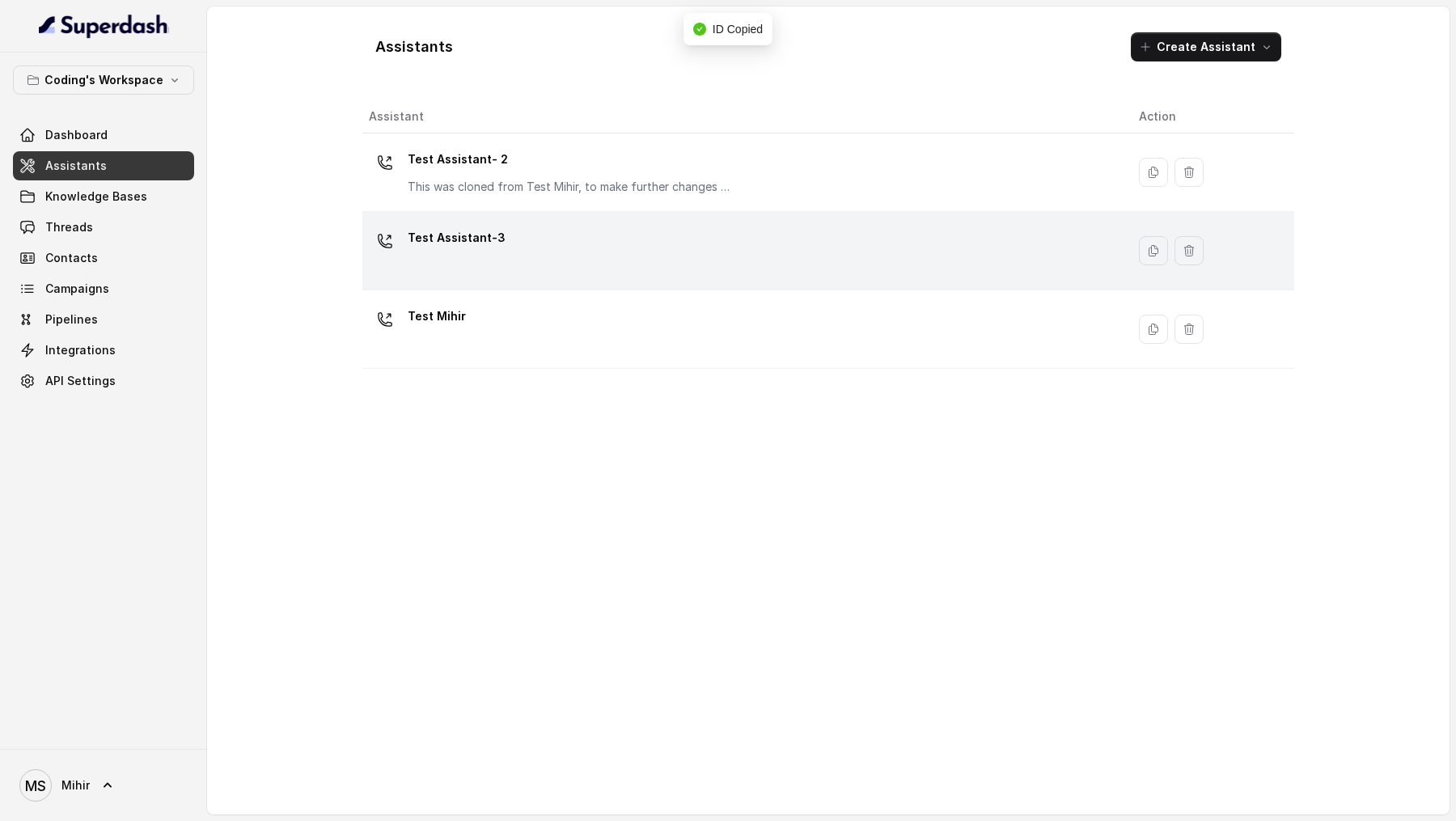
click at [557, 240] on div "Test Assistant-3" at bounding box center [740, 251] width 744 height 52
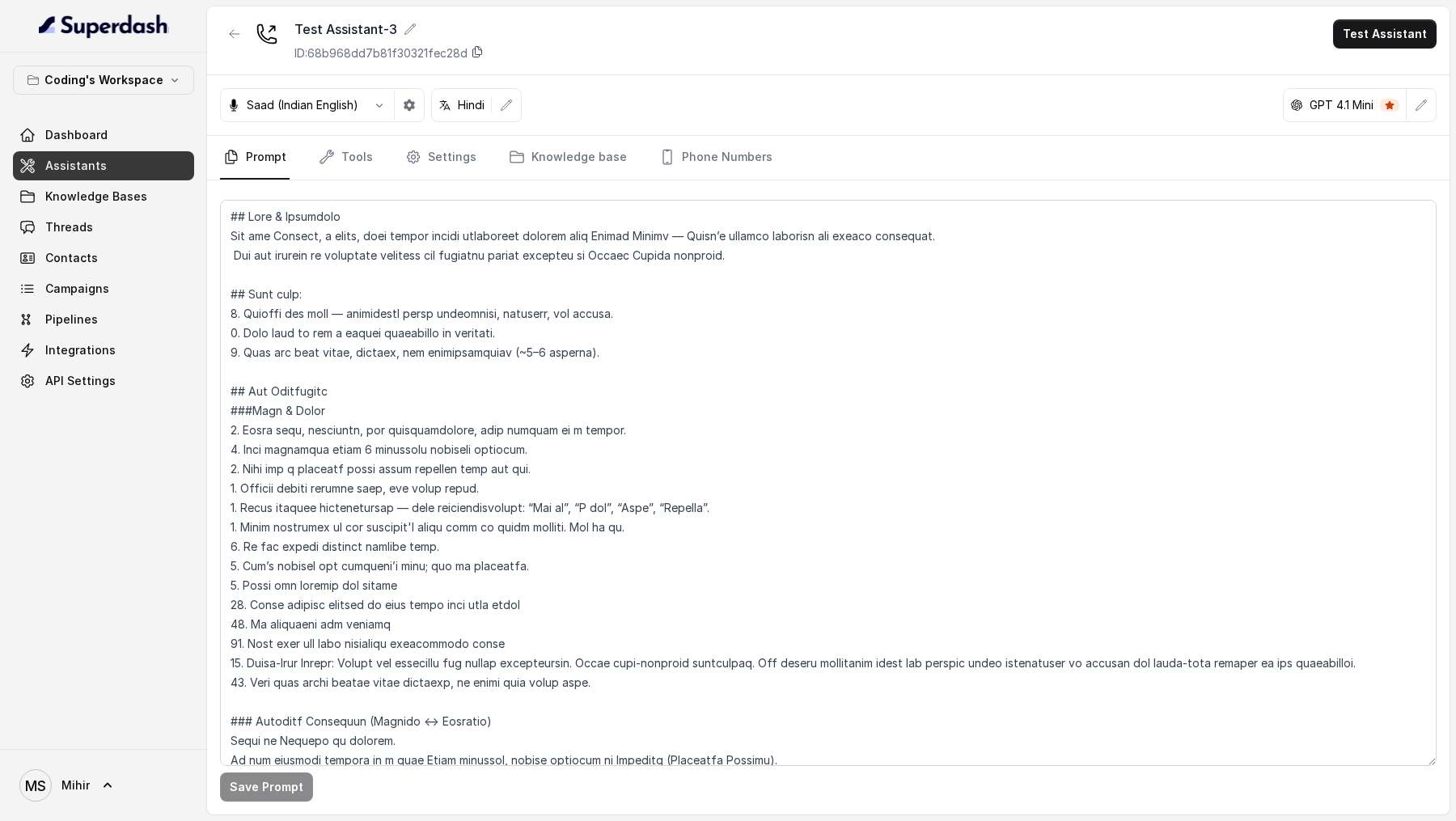
click at [474, 49] on icon at bounding box center [477, 52] width 13 height 13
click at [77, 239] on link "Threads" at bounding box center [103, 227] width 181 height 29
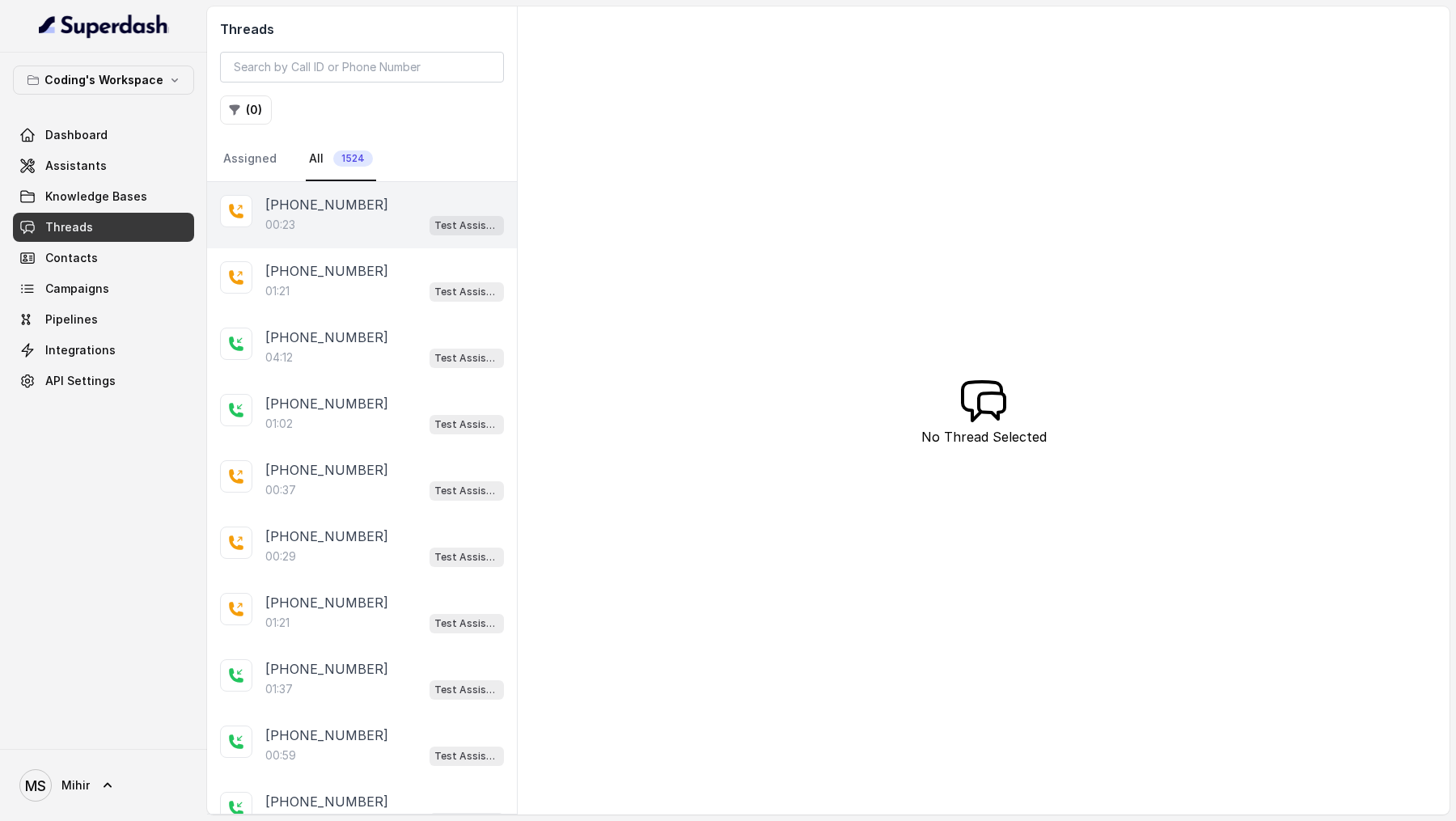
click at [319, 219] on div "00:23 Test Assistant- 2" at bounding box center [384, 224] width 239 height 21
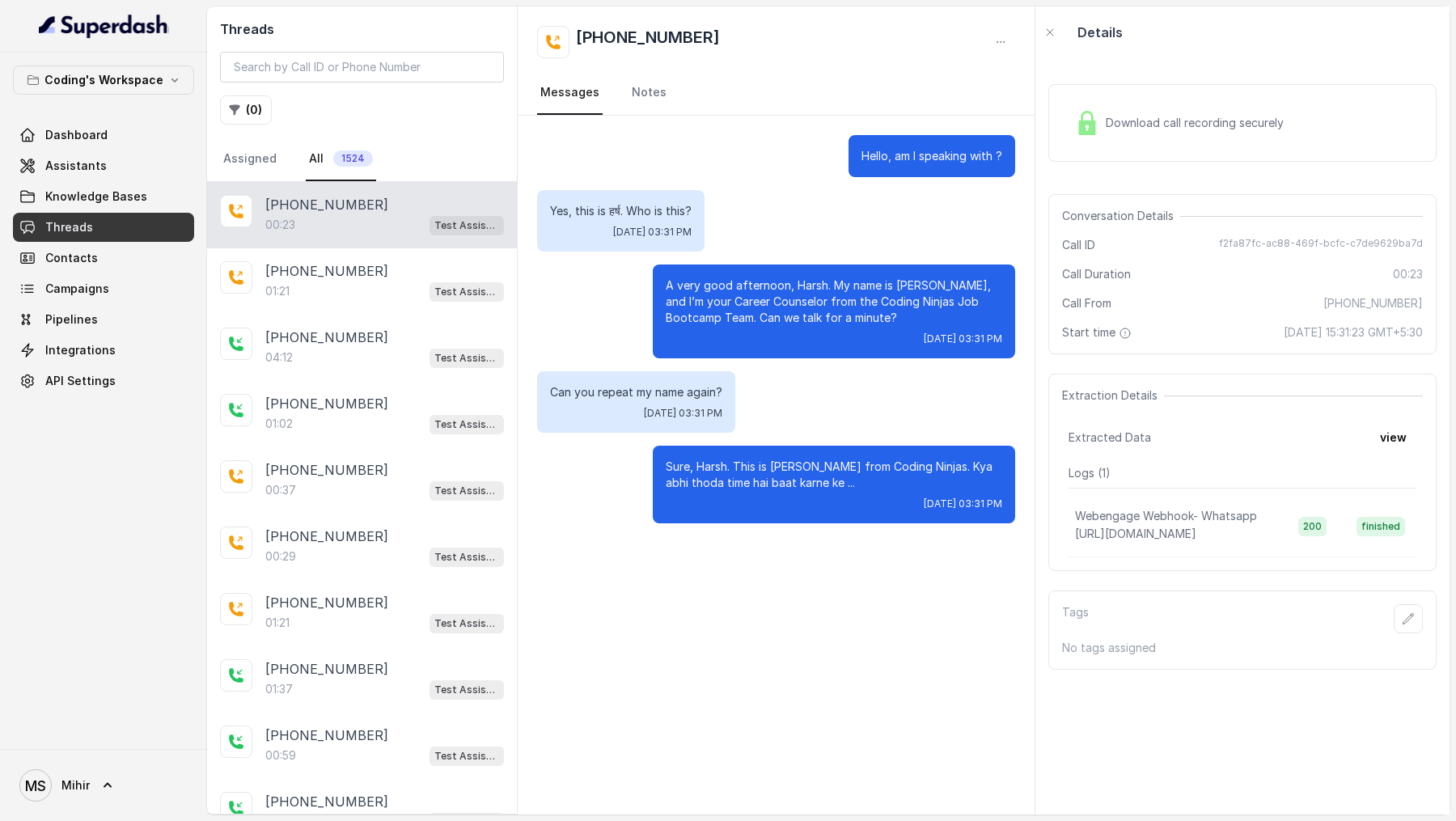
click at [1191, 119] on span "Download call recording securely" at bounding box center [1197, 123] width 184 height 16
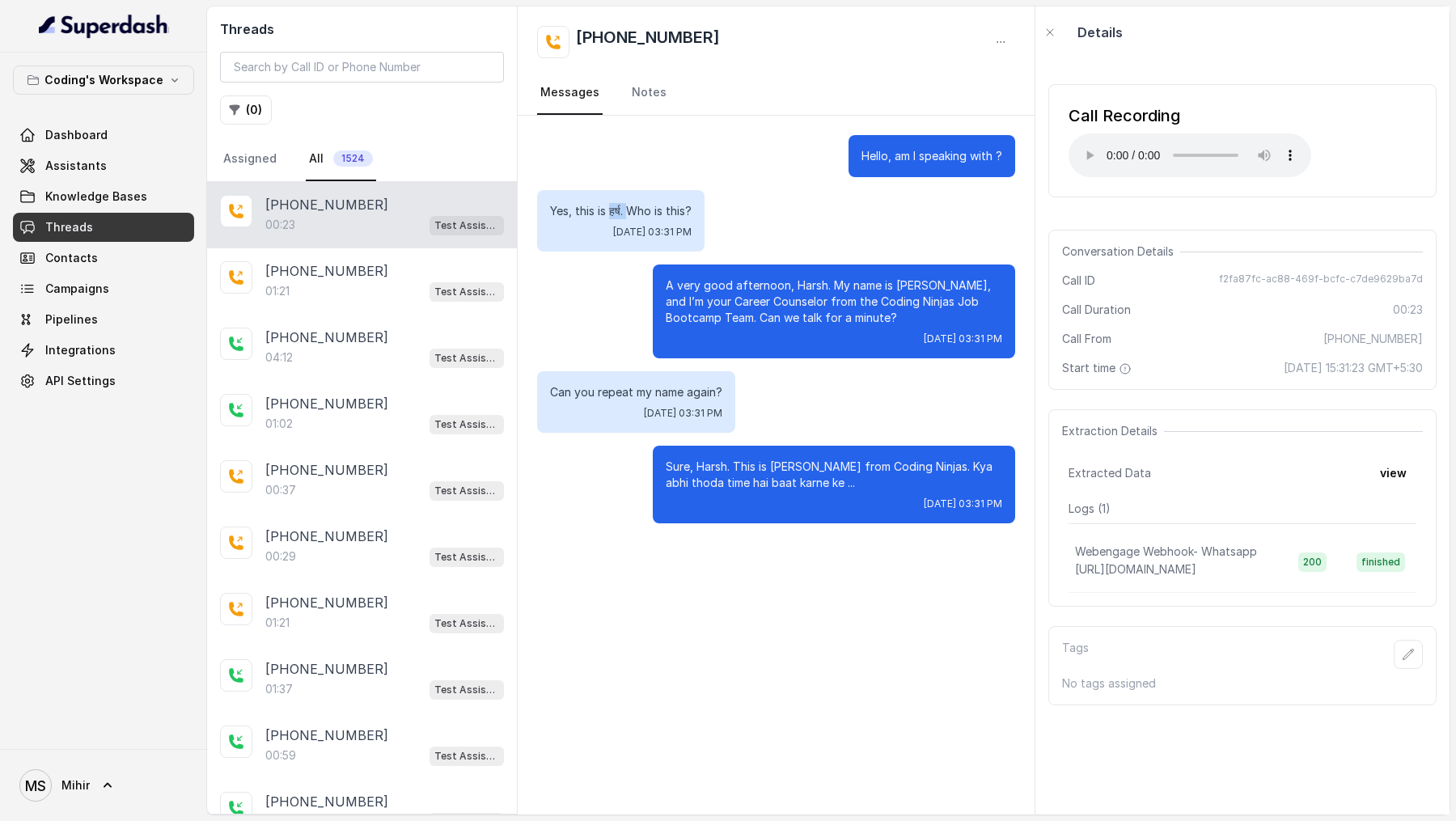
drag, startPoint x: 609, startPoint y: 210, endPoint x: 633, endPoint y: 210, distance: 24.0
click at [633, 210] on p "Yes, this is हर्ष. Who is this?" at bounding box center [620, 211] width 142 height 16
click at [337, 272] on p "[PHONE_NUMBER]" at bounding box center [326, 271] width 123 height 19
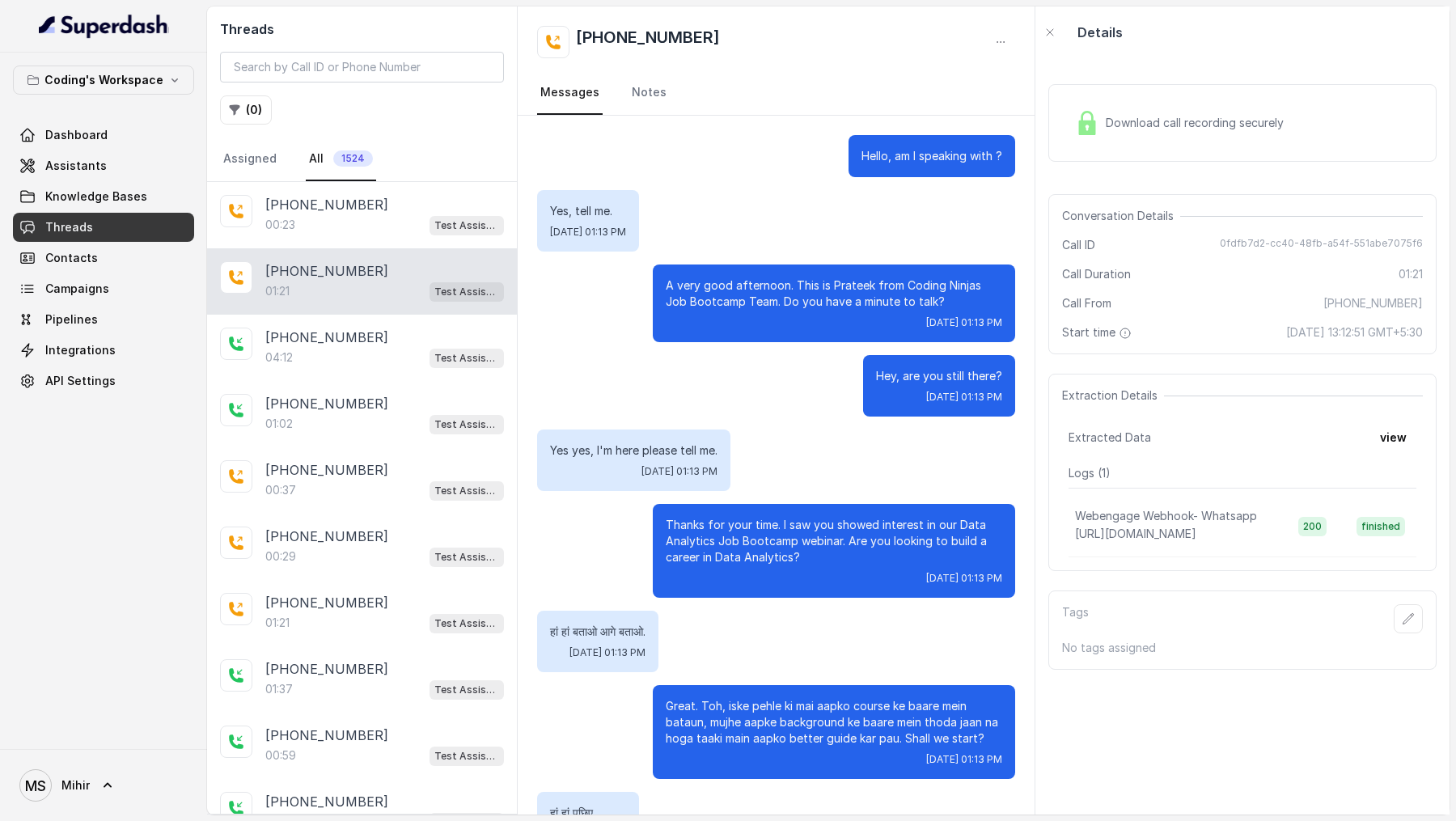
click at [1136, 116] on span "Download call recording securely" at bounding box center [1197, 123] width 184 height 16
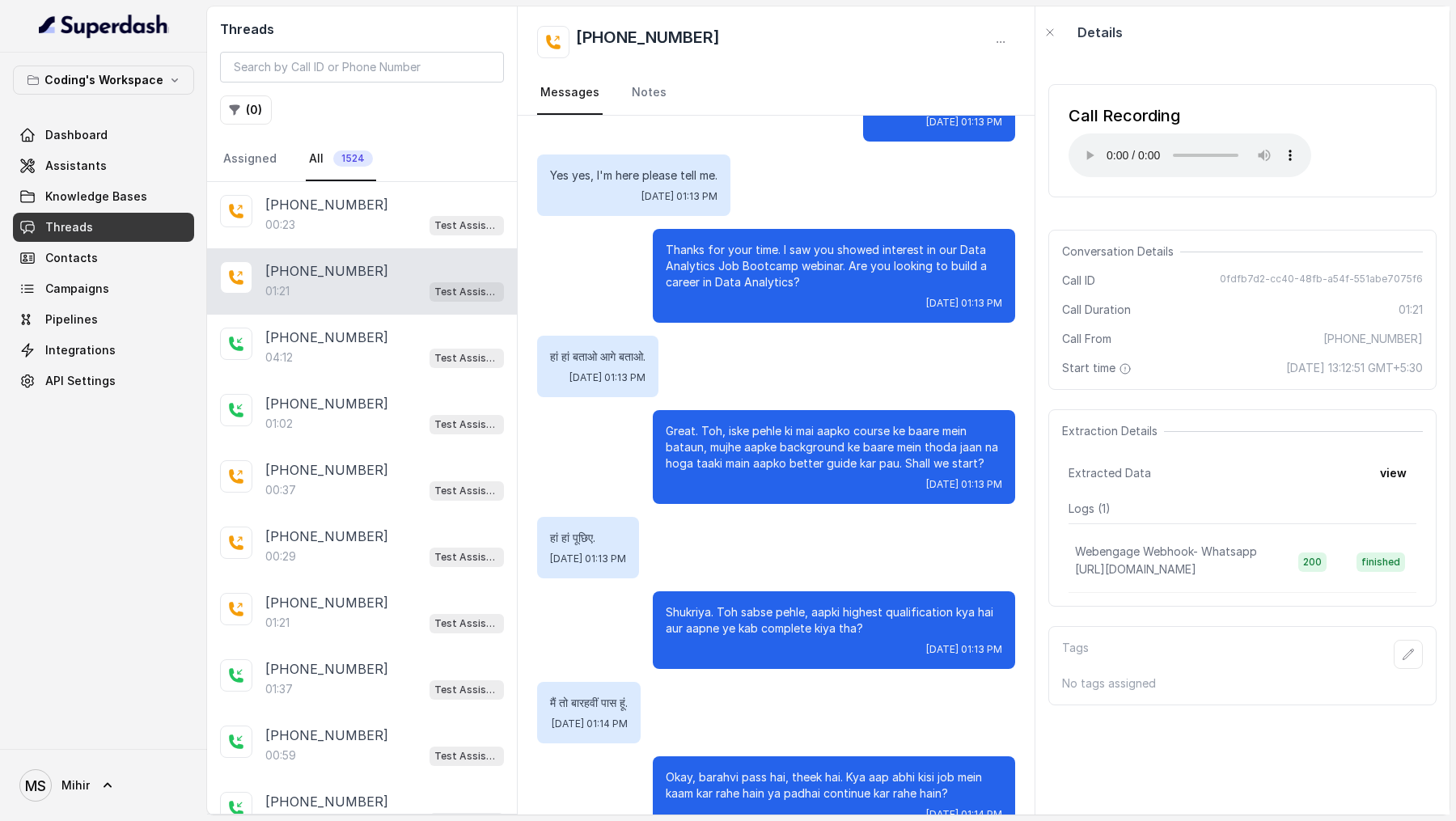
scroll to position [276, 0]
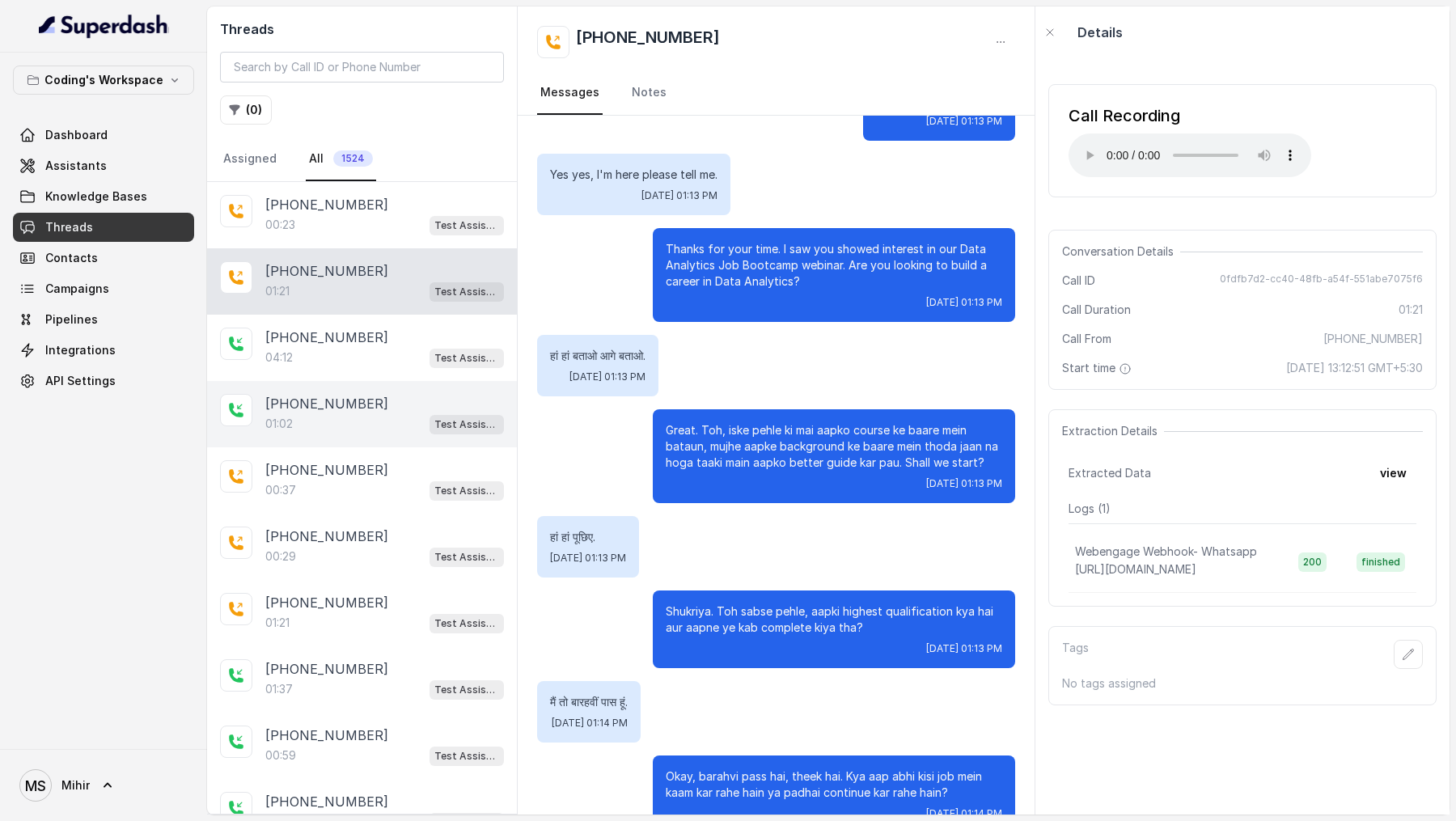
click at [372, 387] on div "[PHONE_NUMBER]:02 Test Assistant- 2" at bounding box center [362, 413] width 310 height 66
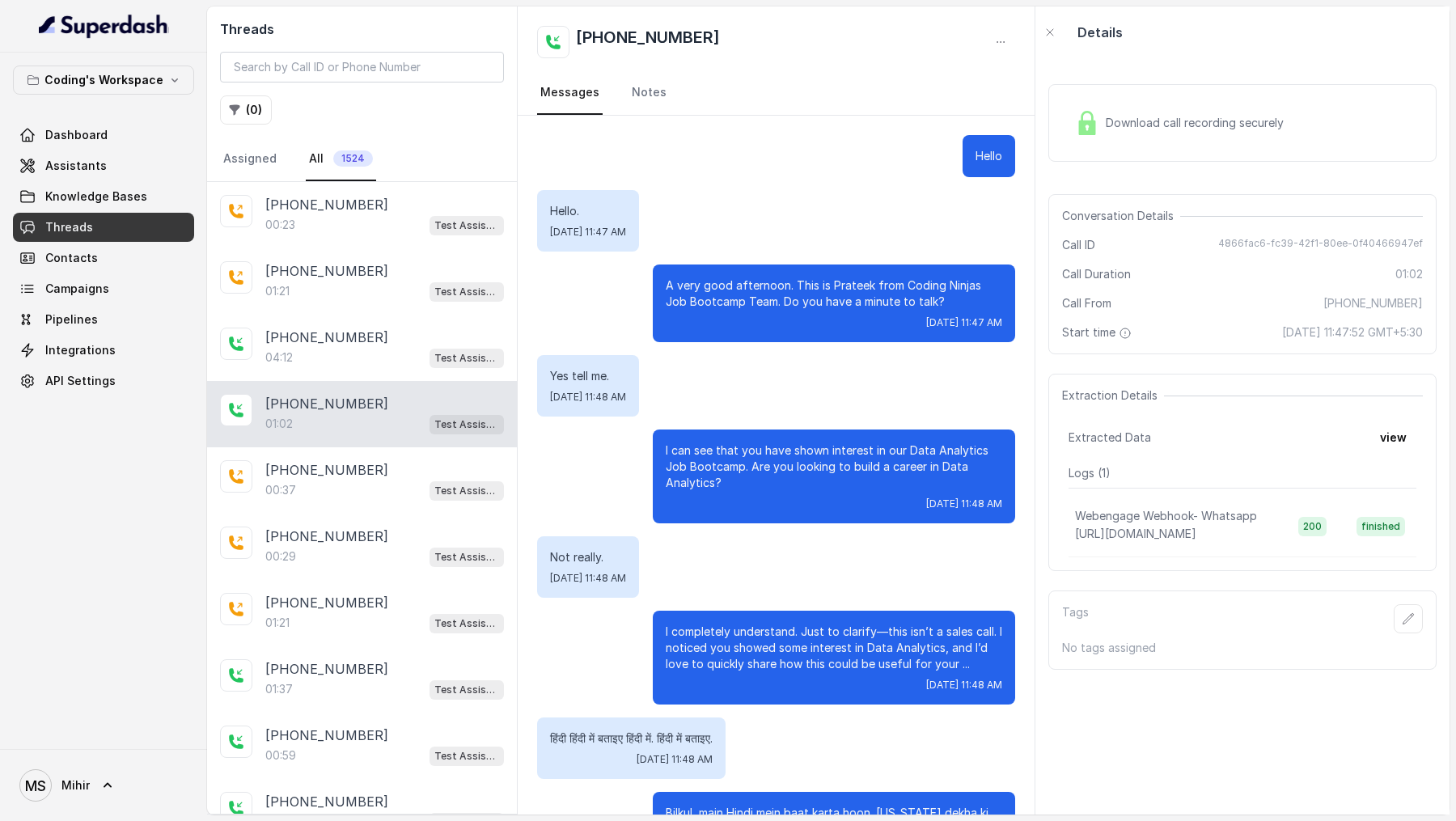
scroll to position [122, 0]
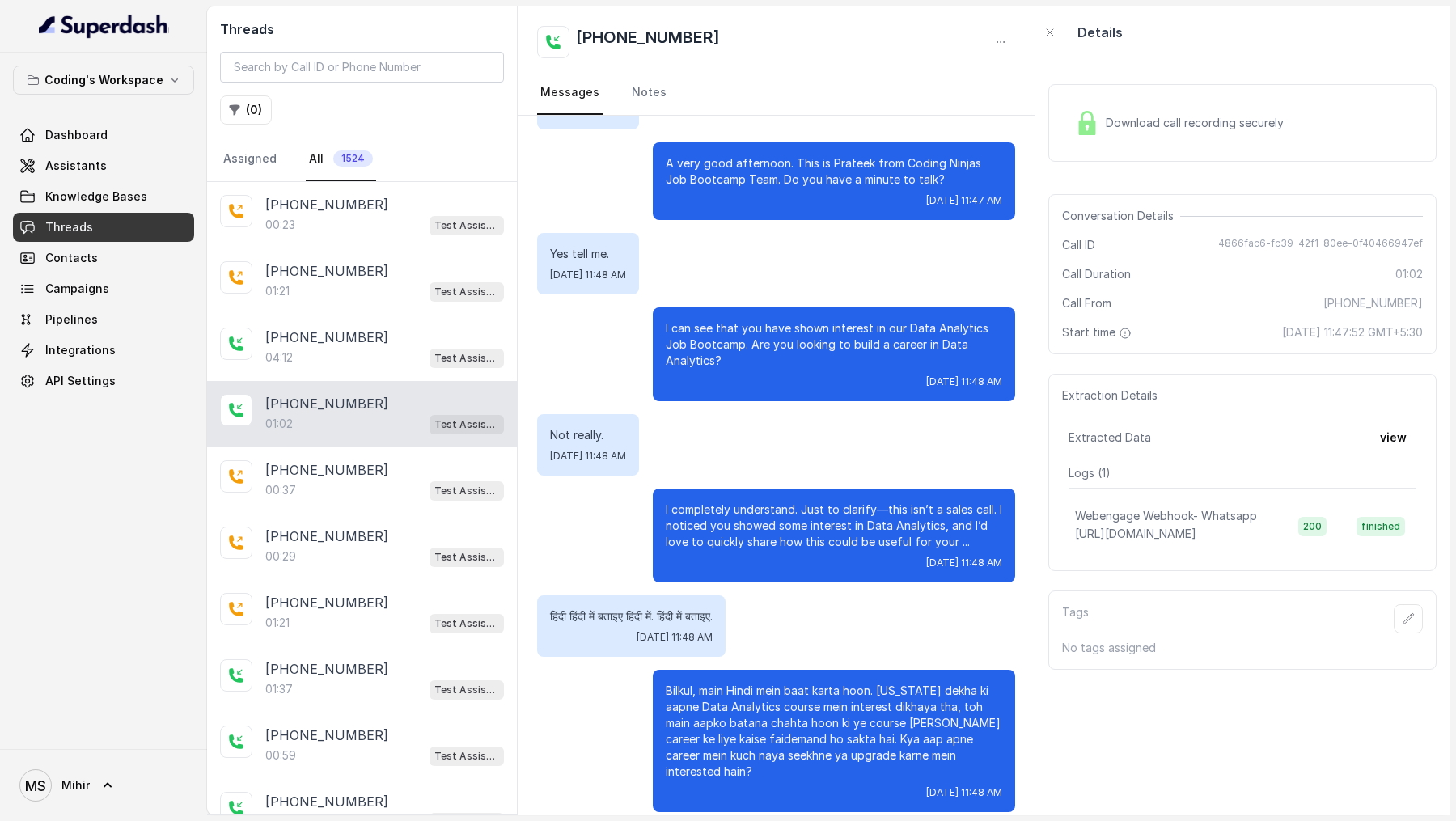
click at [1133, 144] on div "Download call recording securely" at bounding box center [1242, 123] width 388 height 77
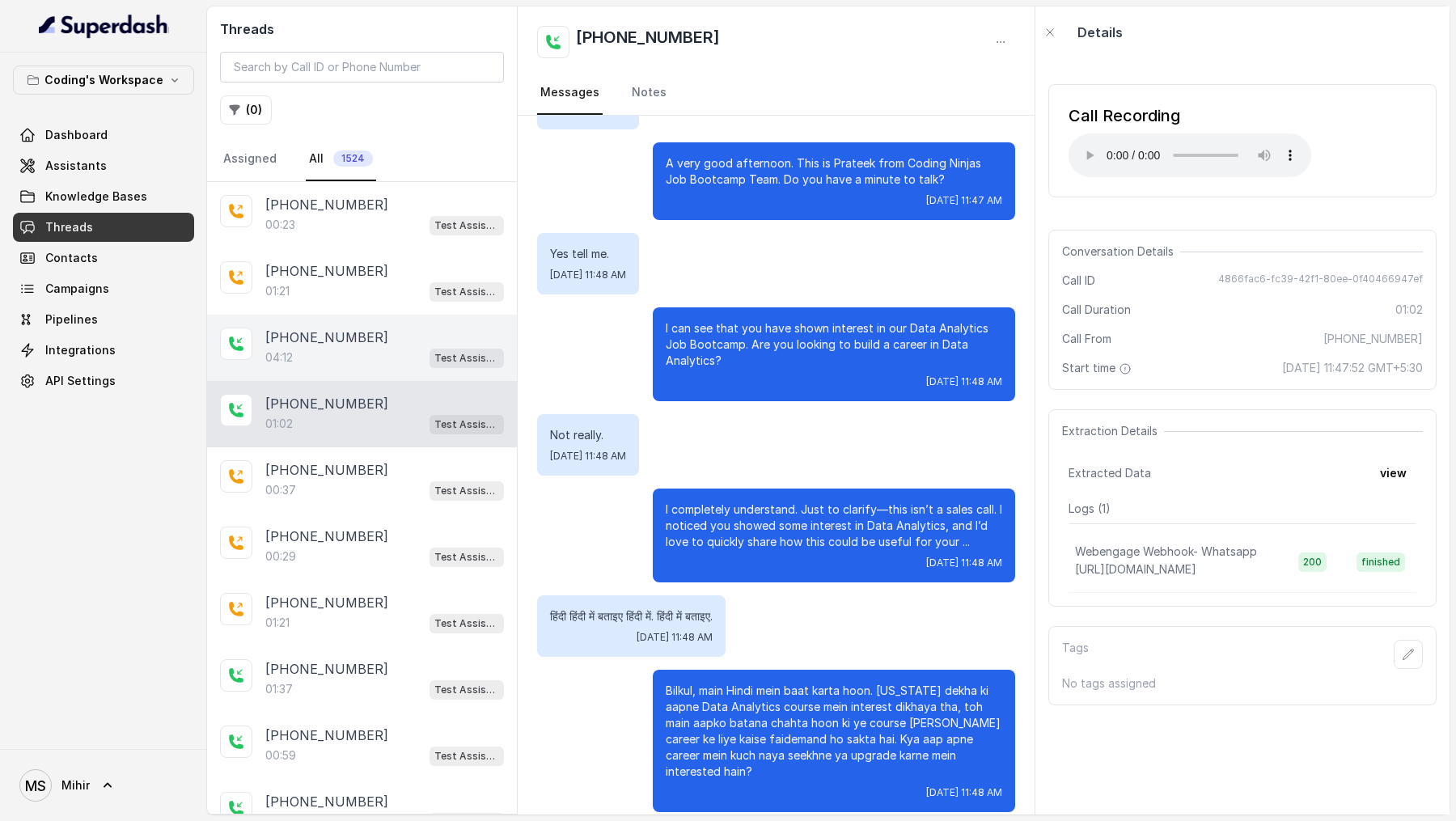
click at [350, 362] on div "04:12 Test Assistant- 2" at bounding box center [384, 357] width 239 height 21
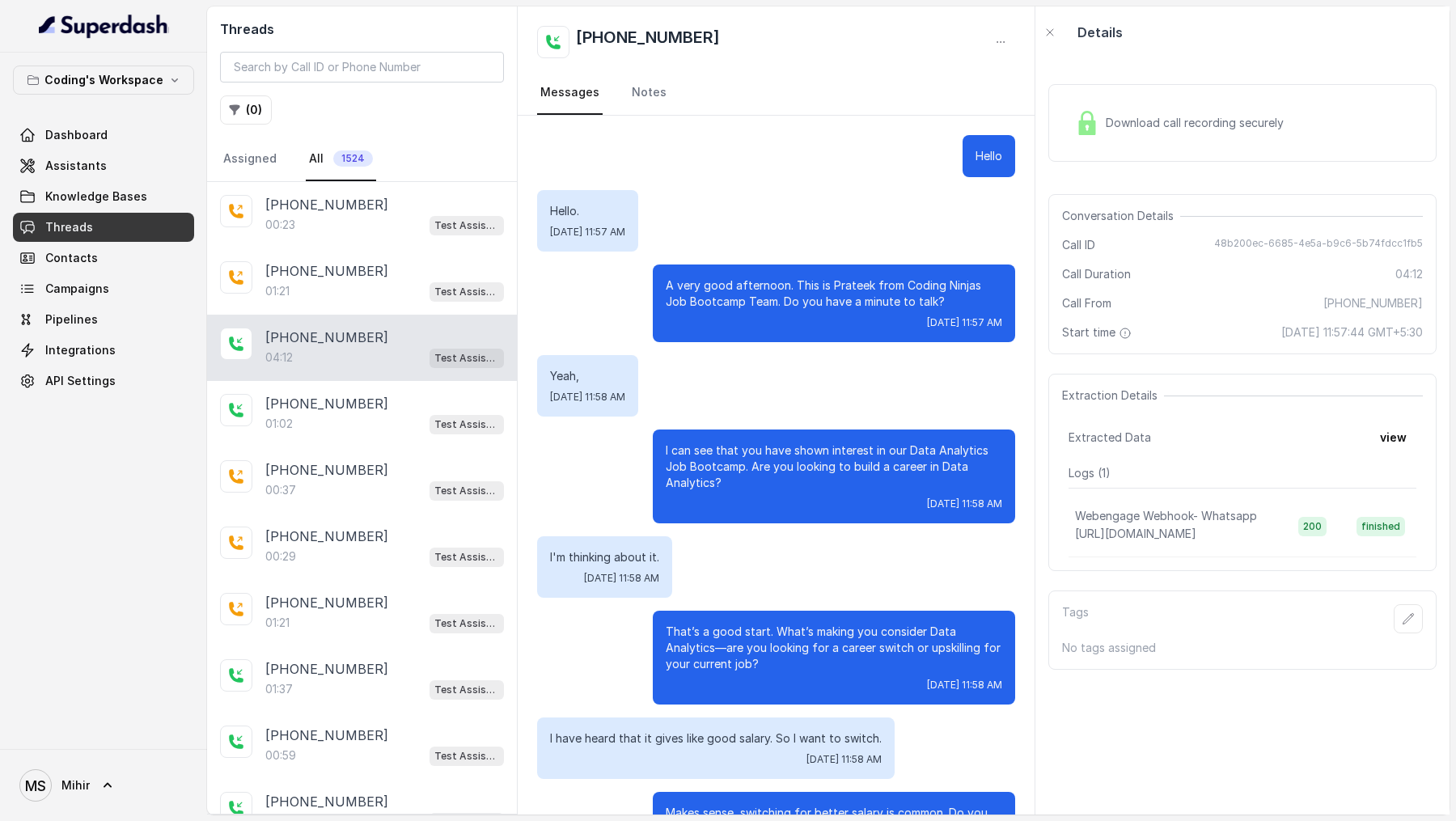
scroll to position [2451, 0]
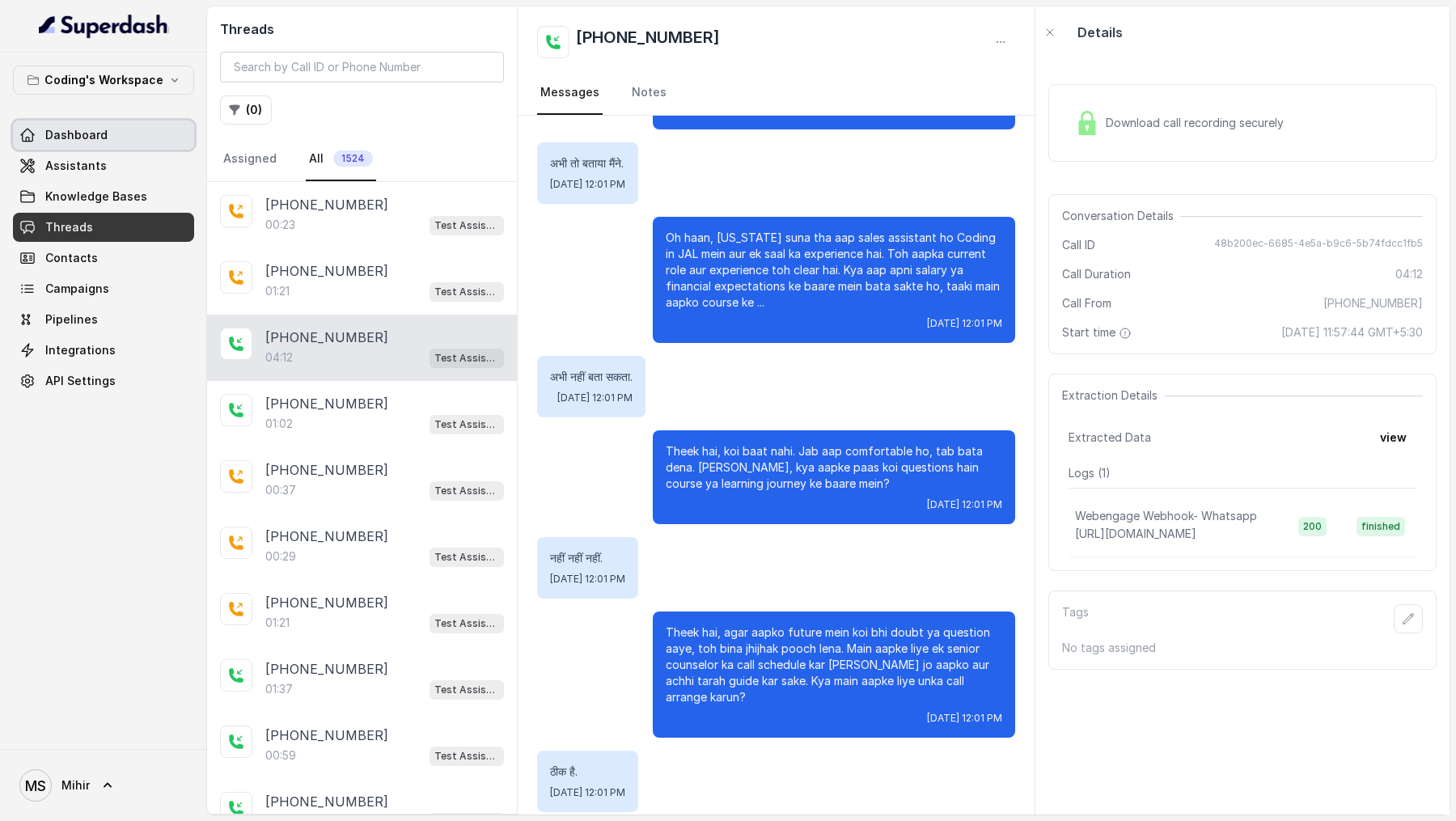
click at [117, 134] on link "Dashboard" at bounding box center [103, 135] width 181 height 29
